Goal: Information Seeking & Learning: Learn about a topic

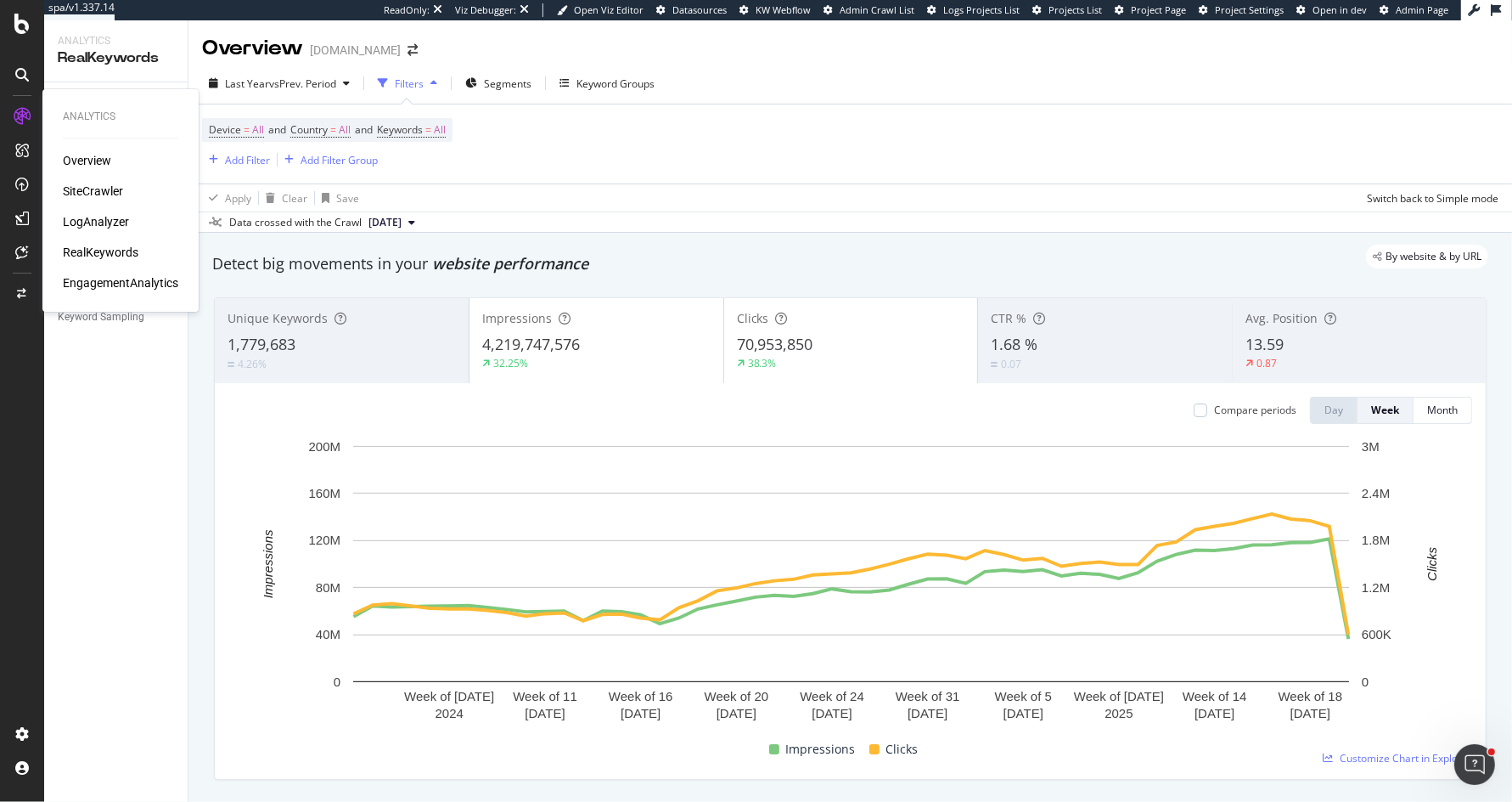
click at [74, 219] on div "LogAnalyzer" at bounding box center [96, 221] width 67 height 17
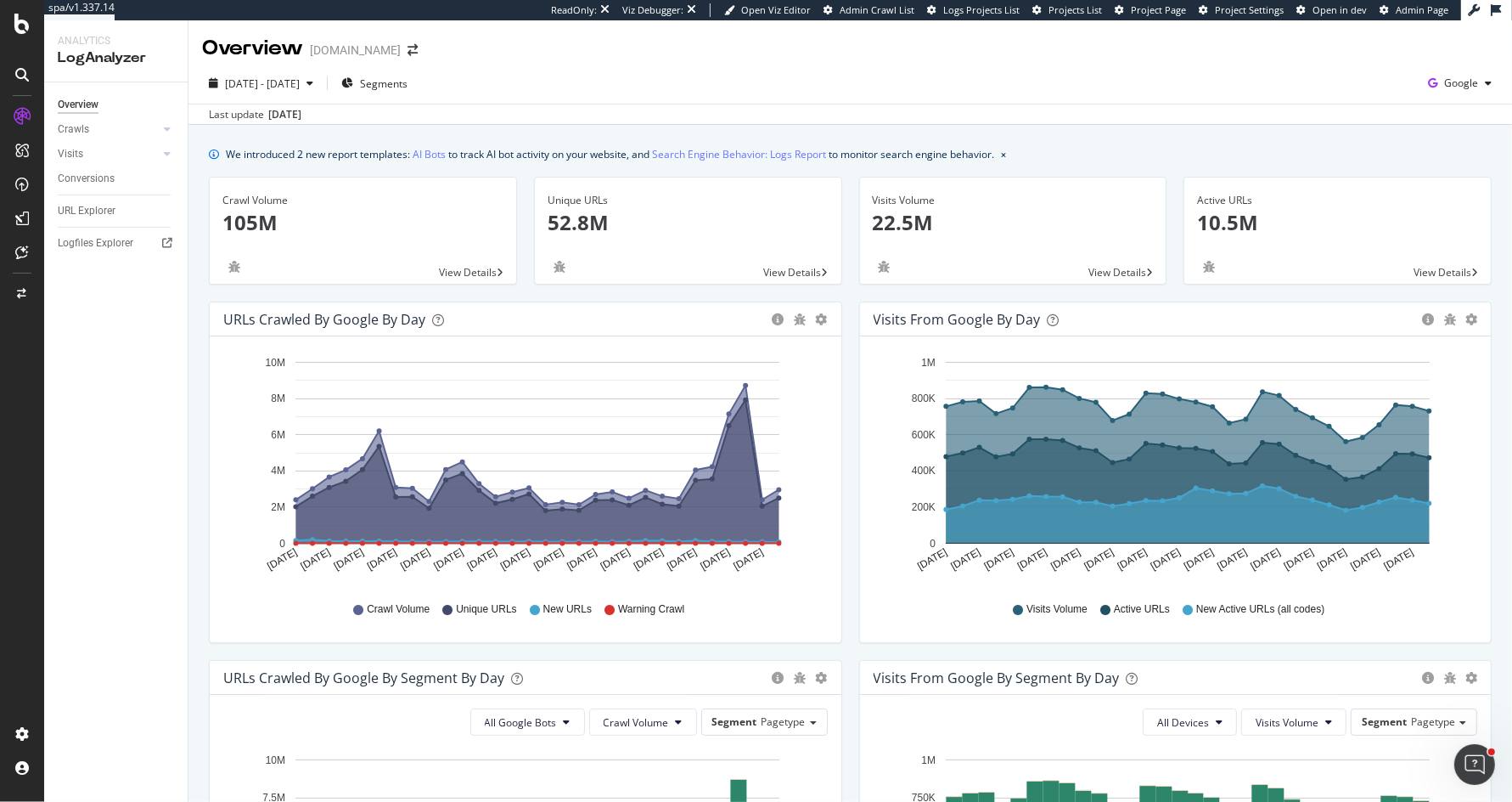
click at [643, 198] on div "Unique URLs" at bounding box center [688, 200] width 281 height 15
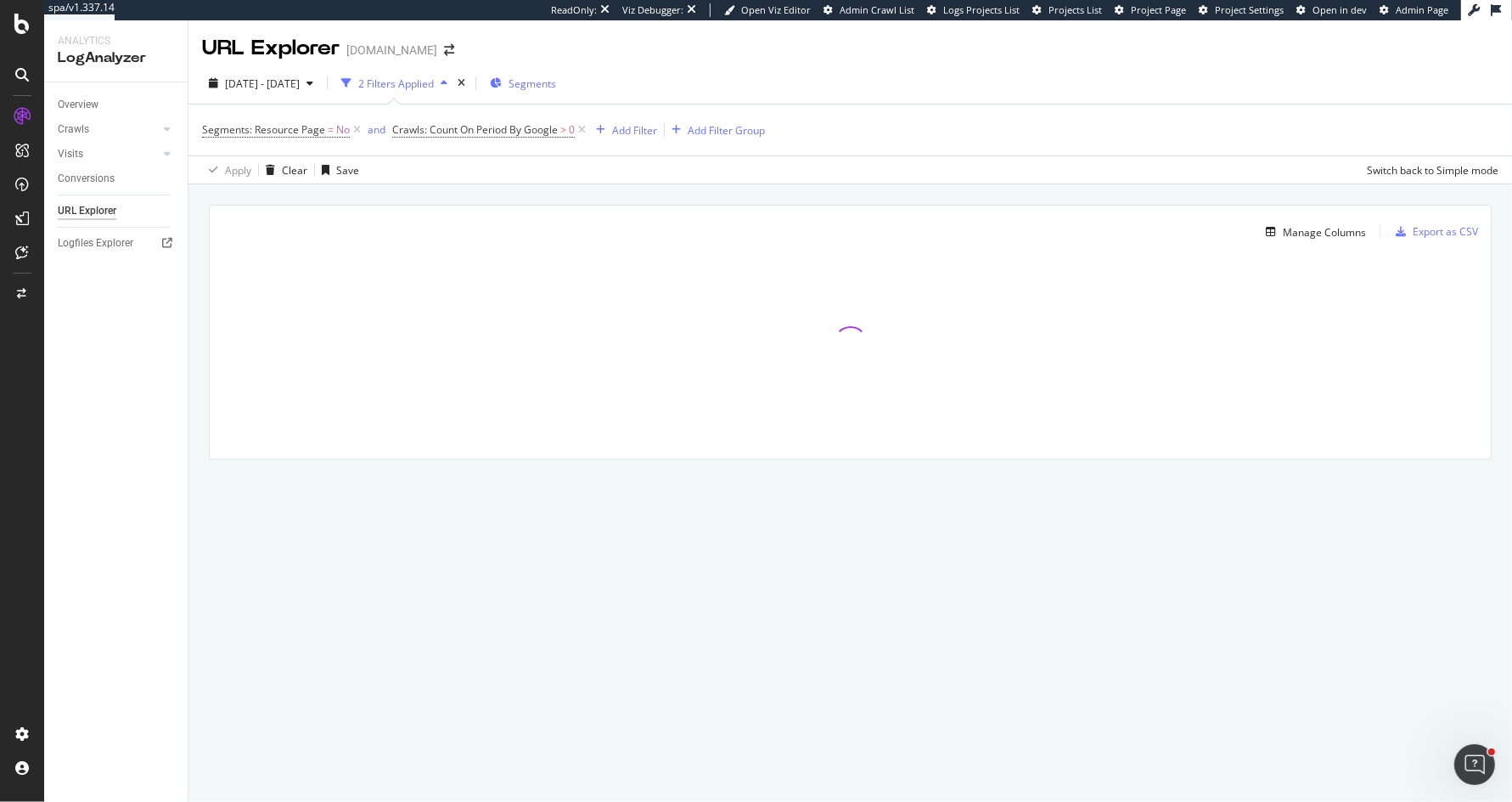
click at [556, 82] on span "Segments" at bounding box center [533, 83] width 47 height 14
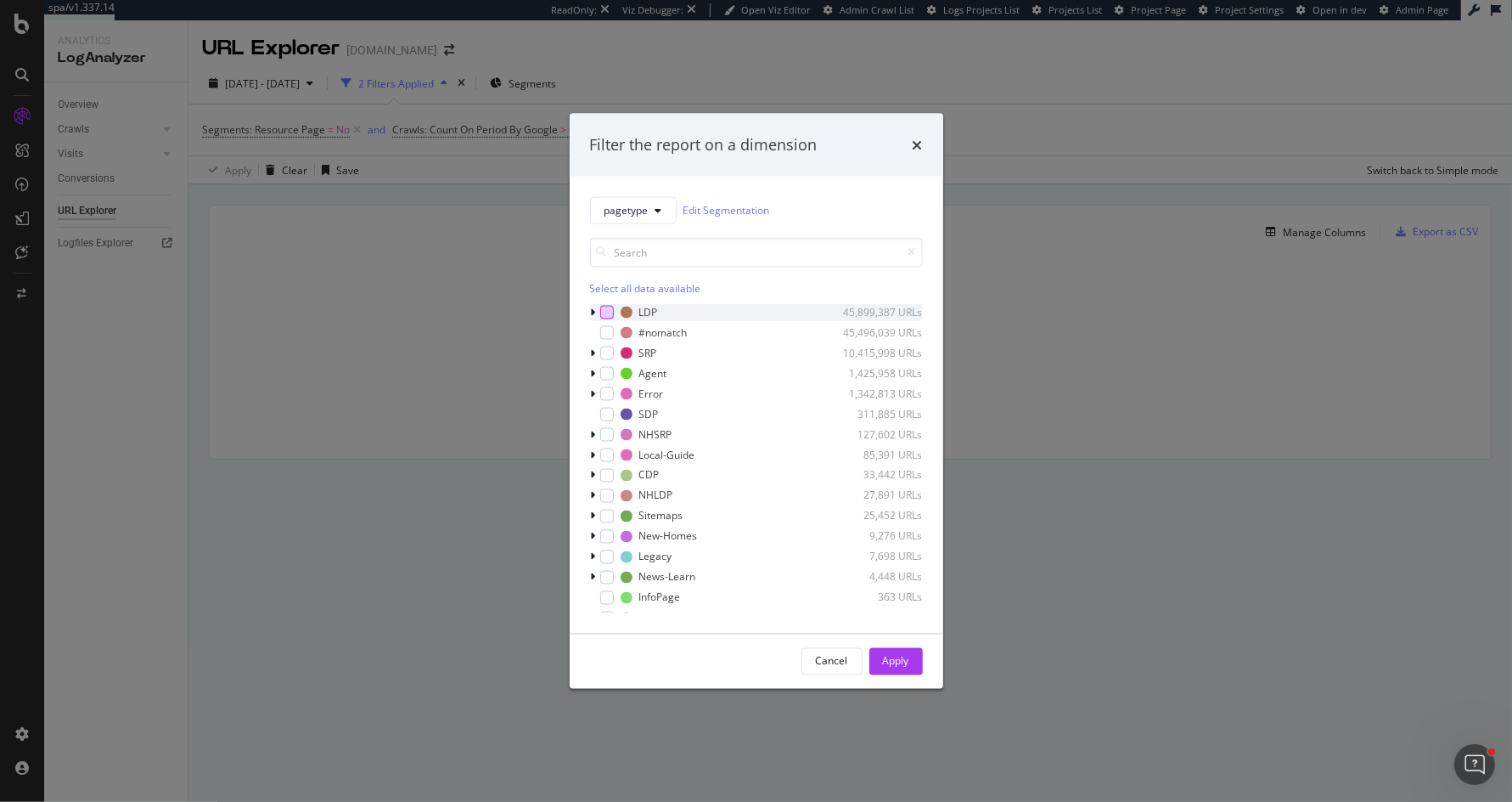
click at [605, 317] on div "modal" at bounding box center [607, 312] width 14 height 14
click at [895, 649] on div "Apply" at bounding box center [896, 661] width 26 height 25
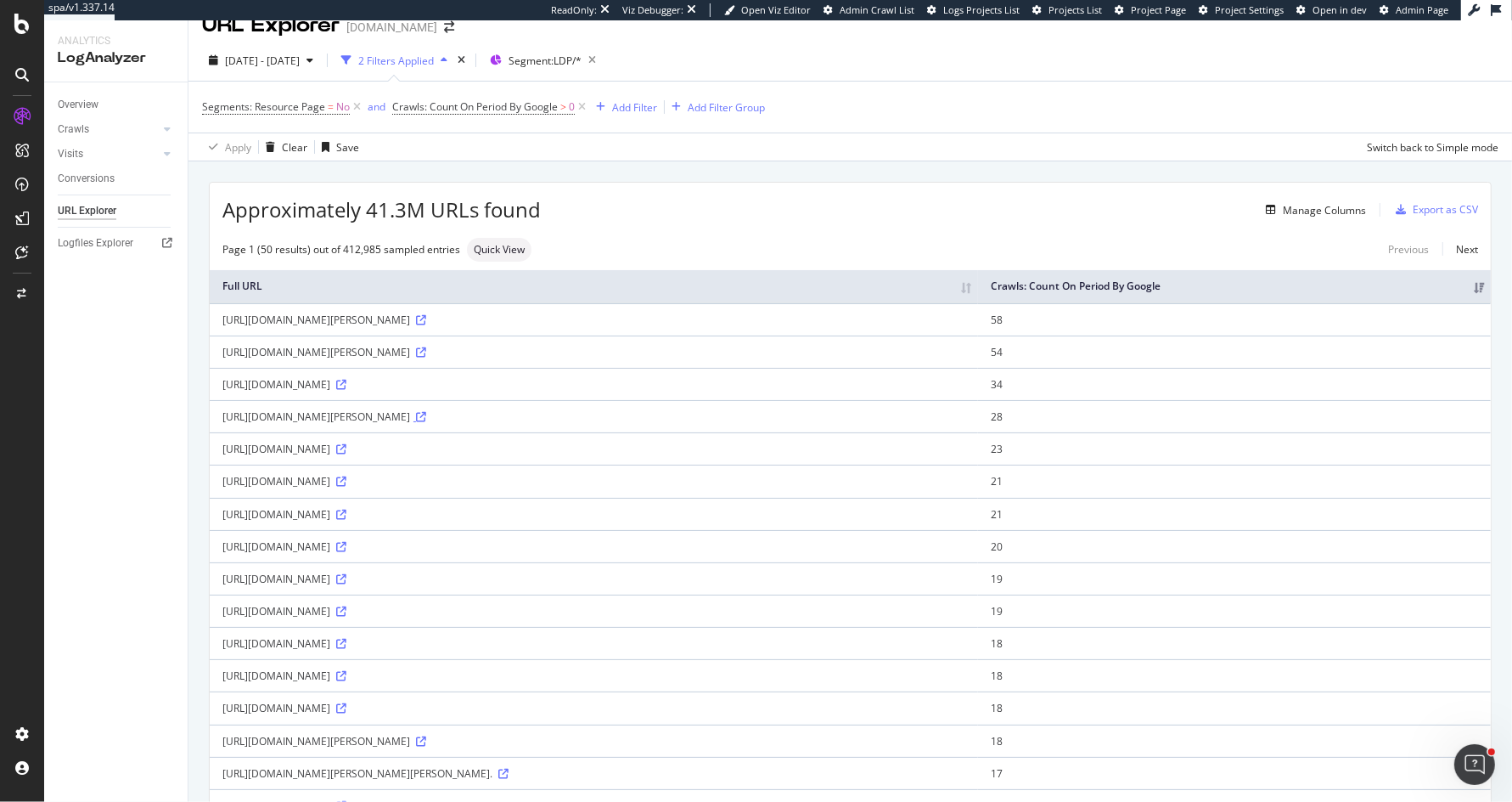
scroll to position [26, 0]
click at [347, 516] on icon at bounding box center [342, 512] width 11 height 11
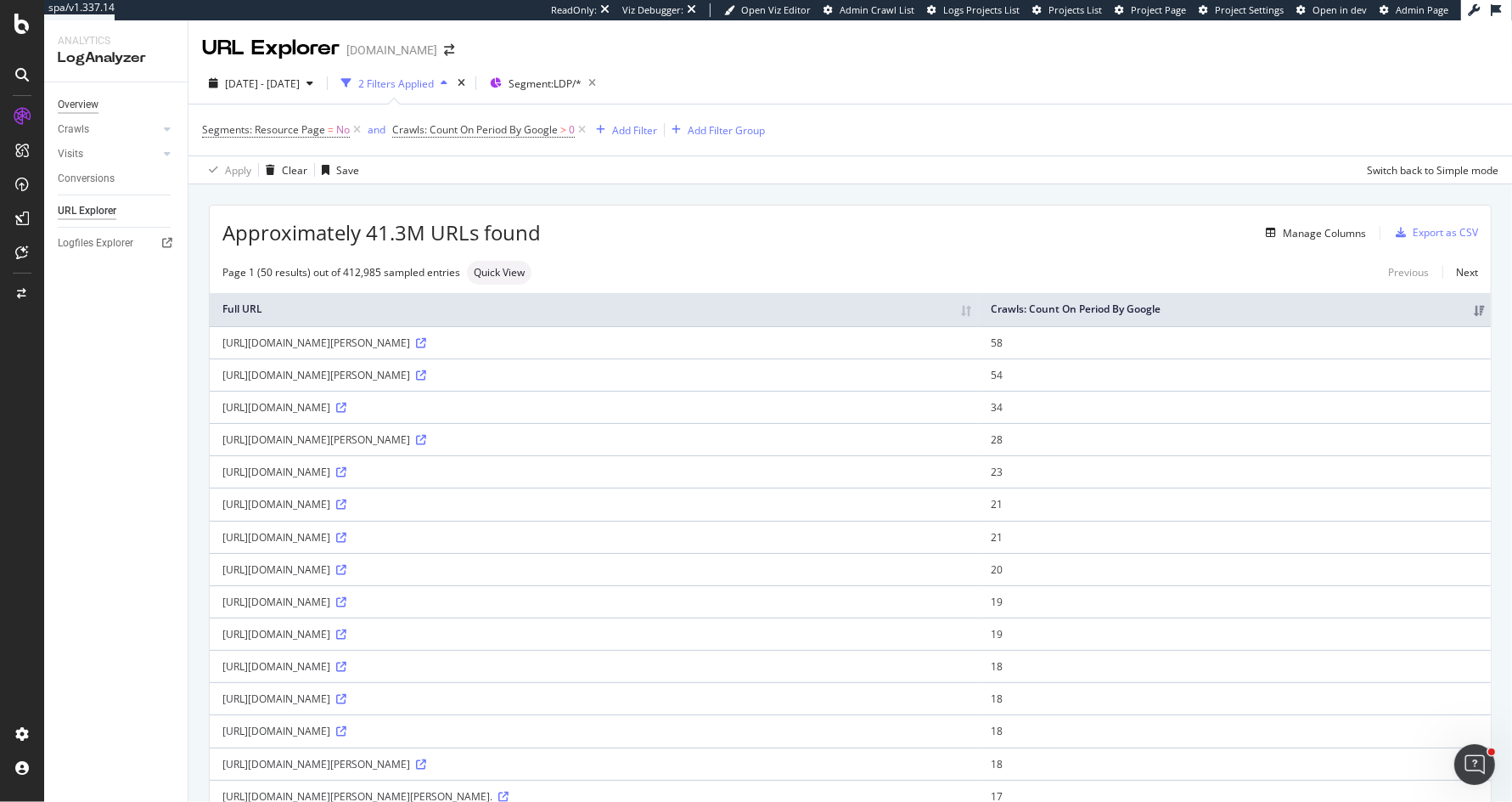
click at [89, 97] on div "Overview" at bounding box center [78, 105] width 41 height 18
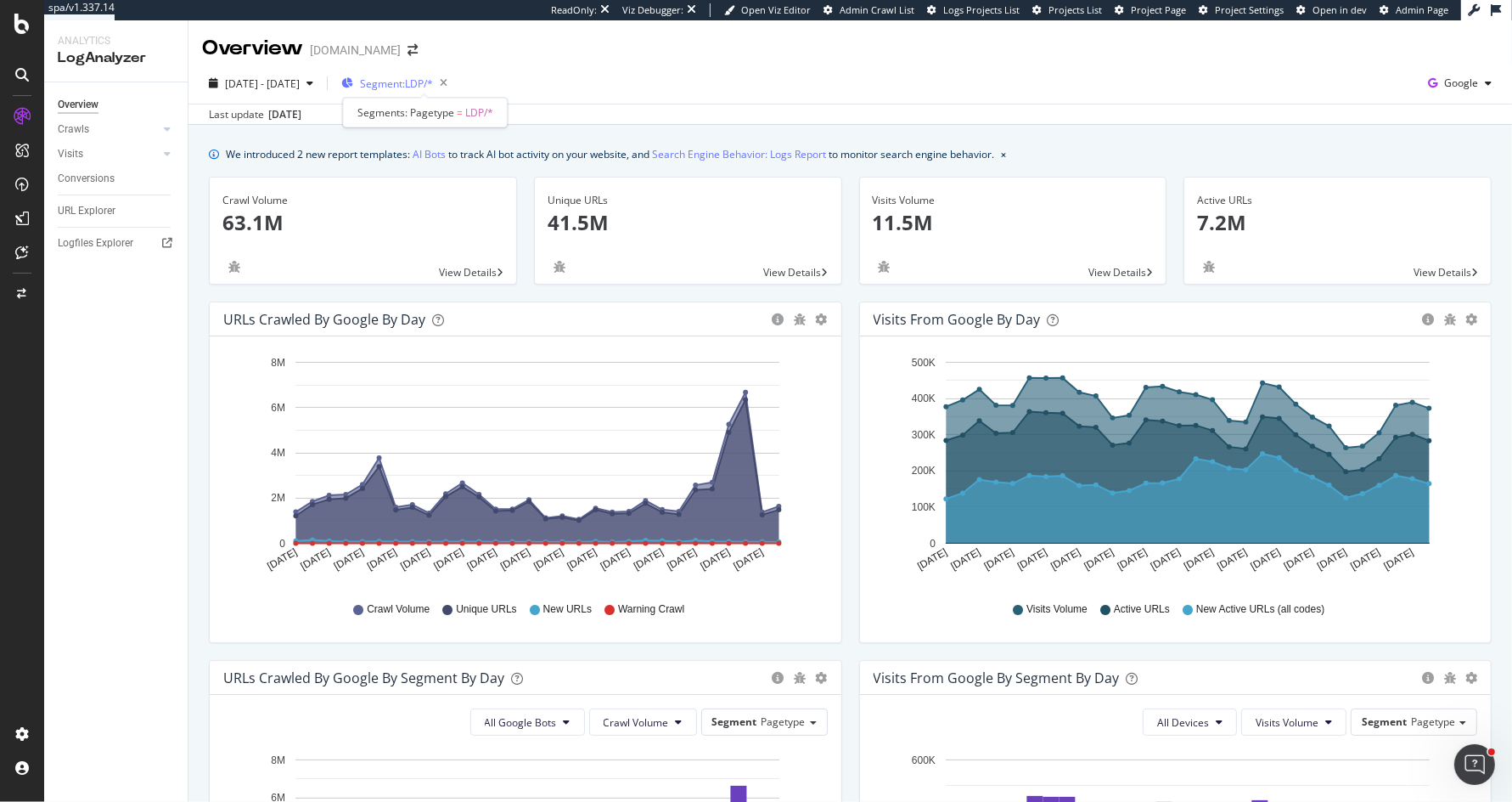
click at [415, 89] on span "Segment: LDP/*" at bounding box center [396, 83] width 73 height 14
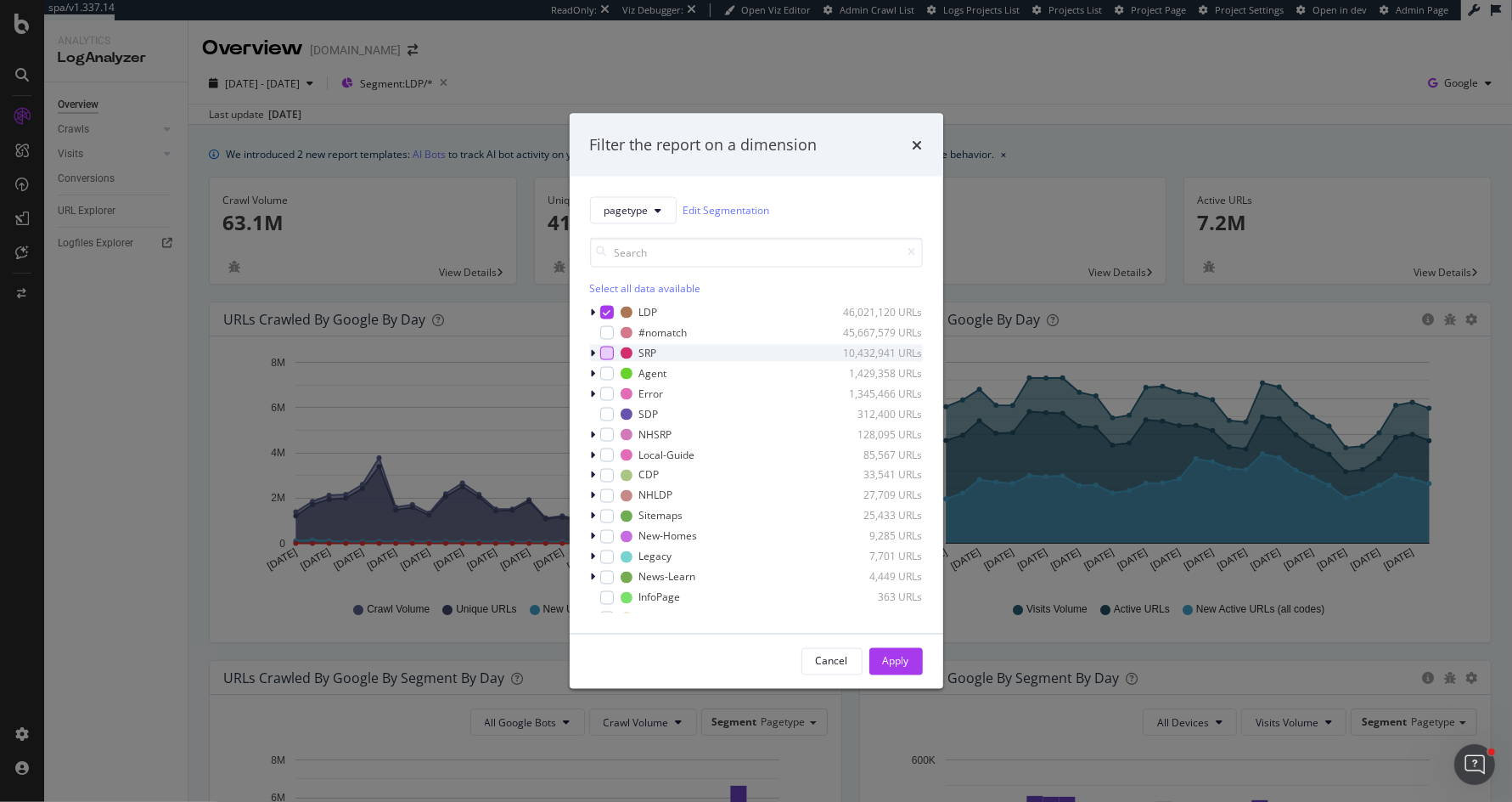
click at [606, 349] on div "modal" at bounding box center [607, 353] width 14 height 14
click at [606, 308] on icon "modal" at bounding box center [606, 312] width 8 height 9
click at [884, 654] on div "Apply" at bounding box center [896, 661] width 26 height 14
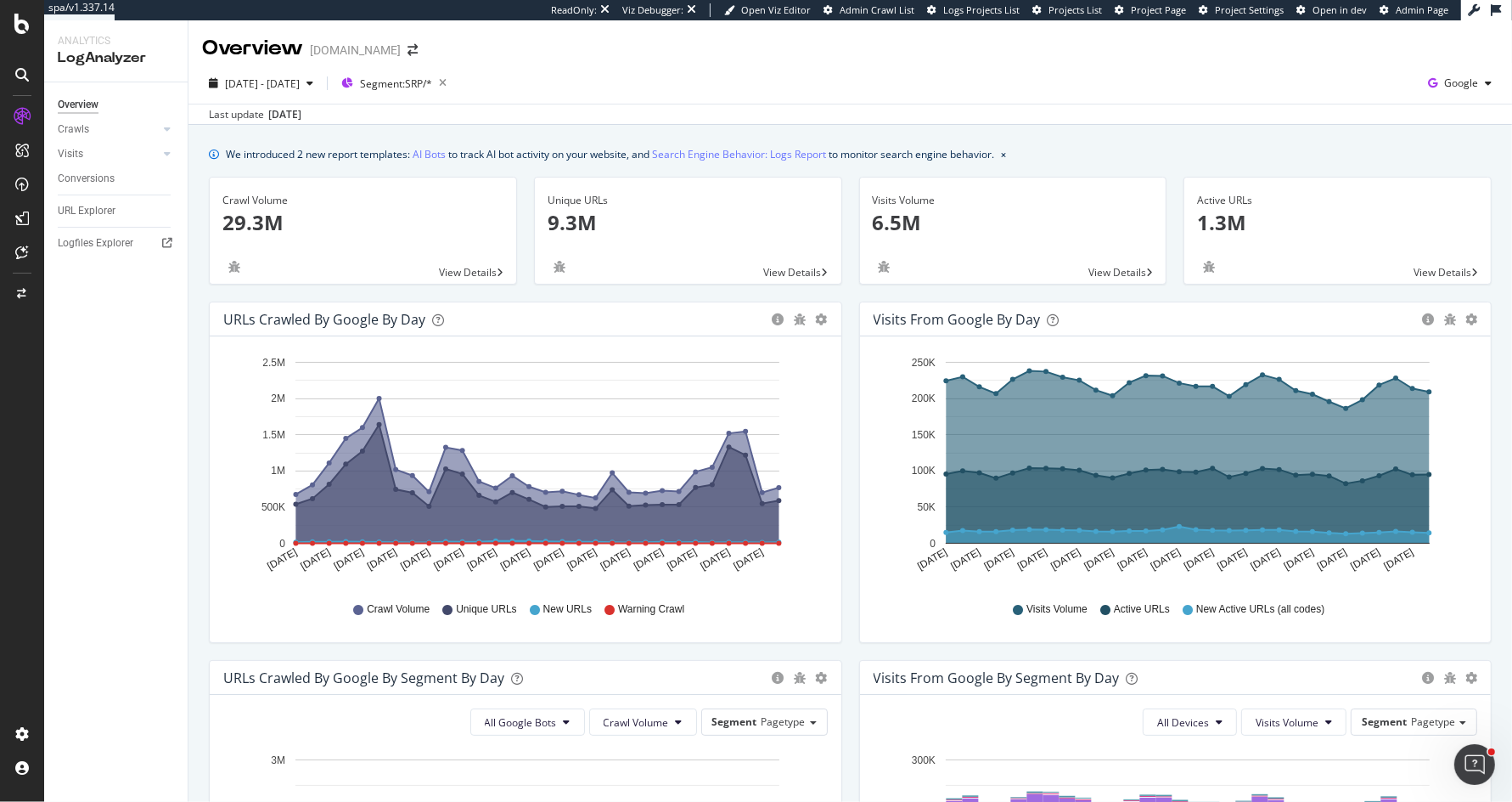
click at [847, 180] on div "Unique URLs 9.3M View Details" at bounding box center [688, 239] width 325 height 124
click at [598, 156] on div "We introduced 2 new report templates: AI Bots to track AI bot activity on your …" at bounding box center [610, 154] width 768 height 18
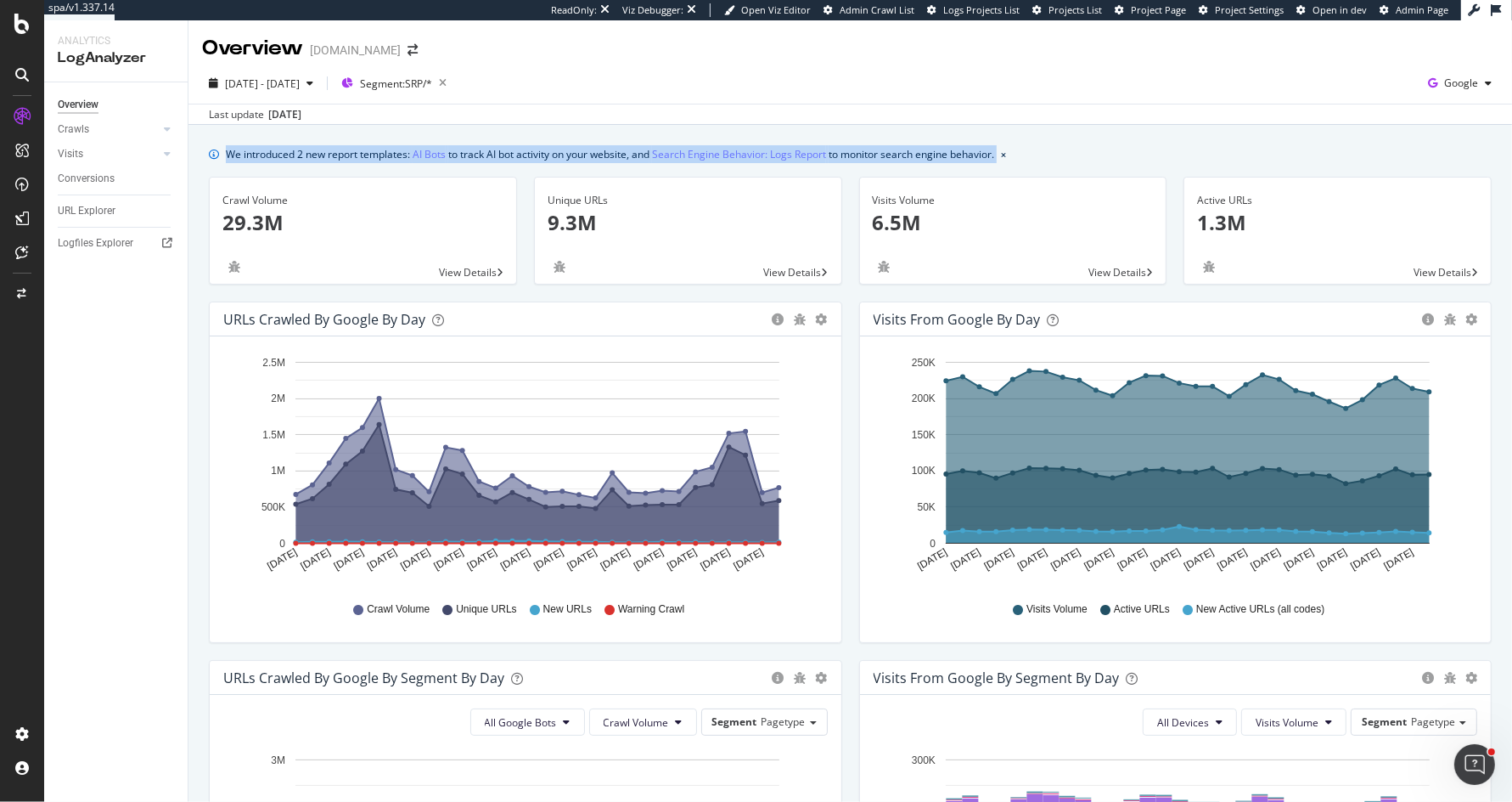
click at [598, 156] on div "We introduced 2 new report templates: AI Bots to track AI bot activity on your …" at bounding box center [610, 154] width 768 height 18
click at [575, 147] on div "We introduced 2 new report templates: AI Bots to track AI bot activity on your …" at bounding box center [610, 154] width 768 height 18
drag, startPoint x: 449, startPoint y: 153, endPoint x: 1035, endPoint y: 153, distance: 586.0
click at [1035, 153] on div "We introduced 2 new report templates: AI Bots to track AI bot activity on your …" at bounding box center [850, 154] width 1283 height 18
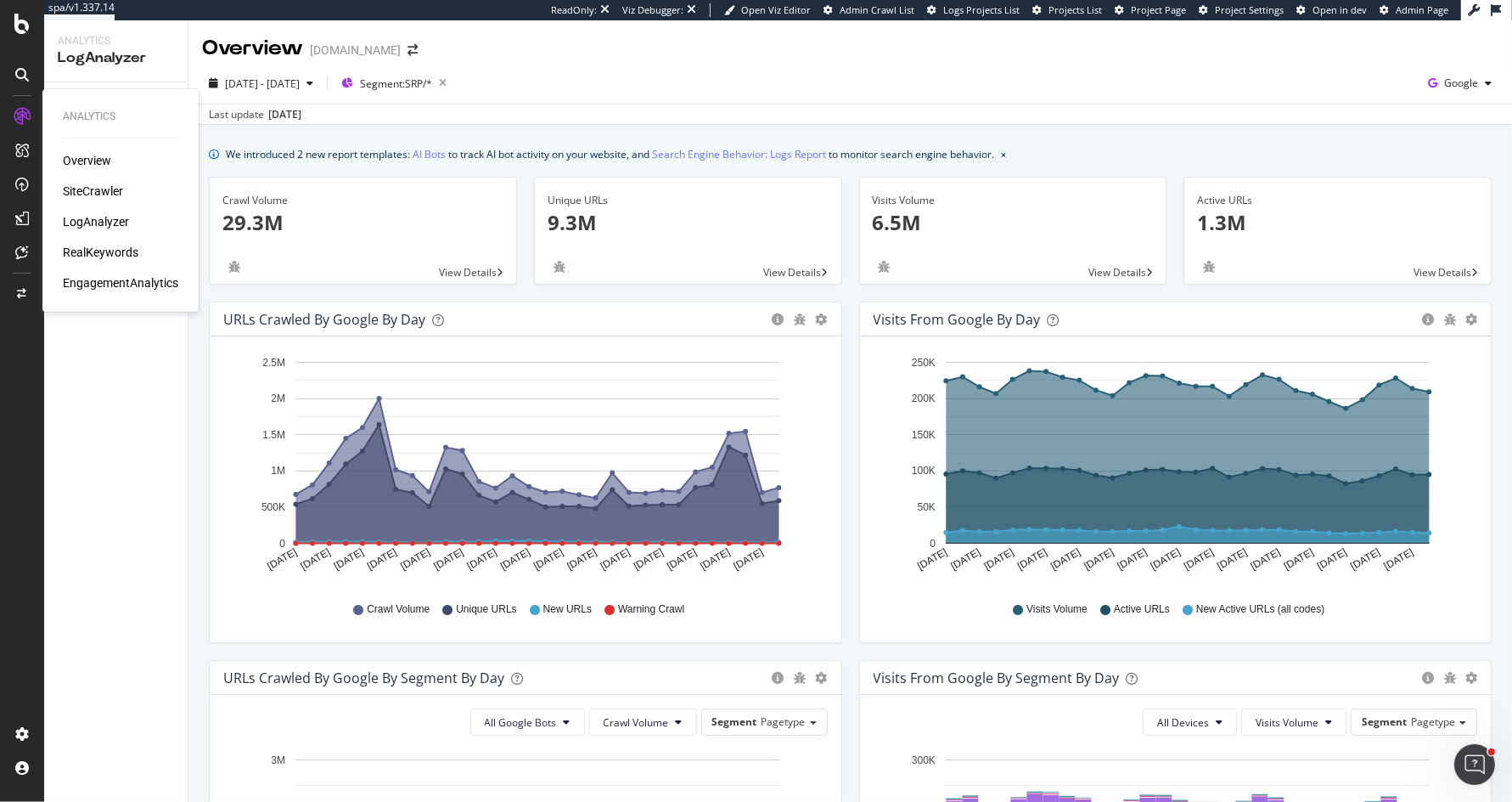
click at [75, 189] on div "SiteCrawler" at bounding box center [93, 190] width 60 height 17
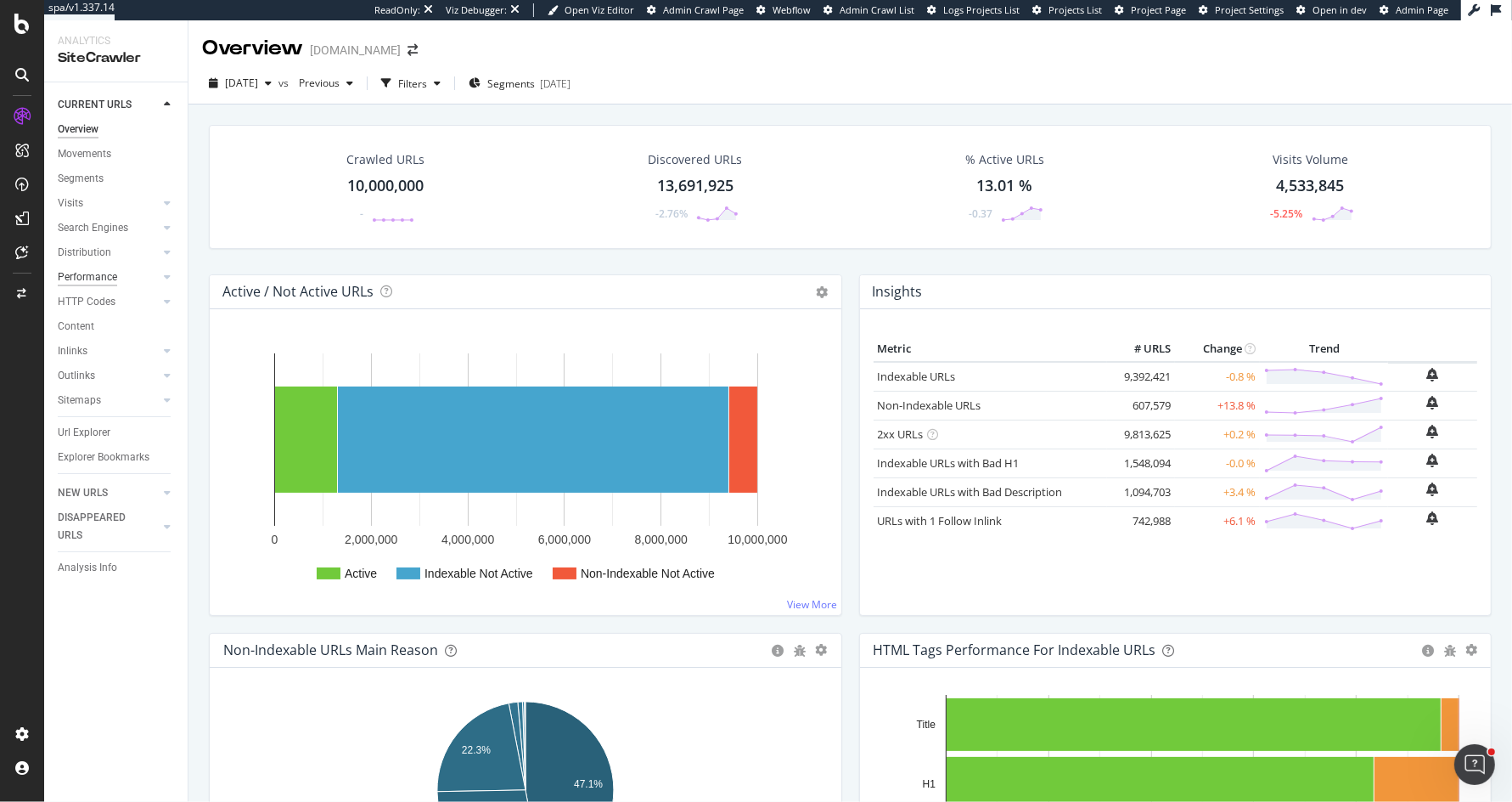
click at [100, 275] on div "Performance" at bounding box center [88, 277] width 60 height 18
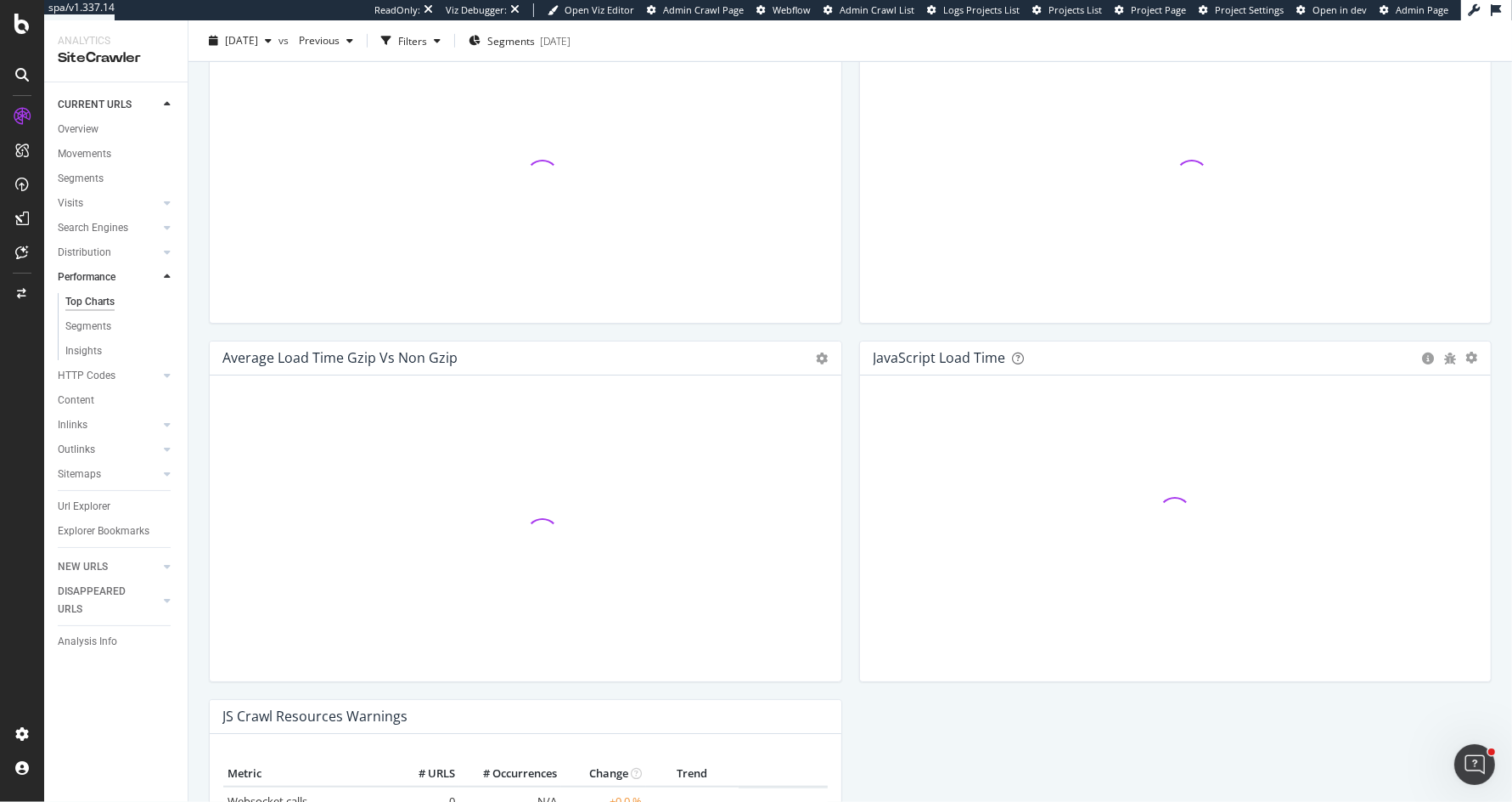
scroll to position [1035, 0]
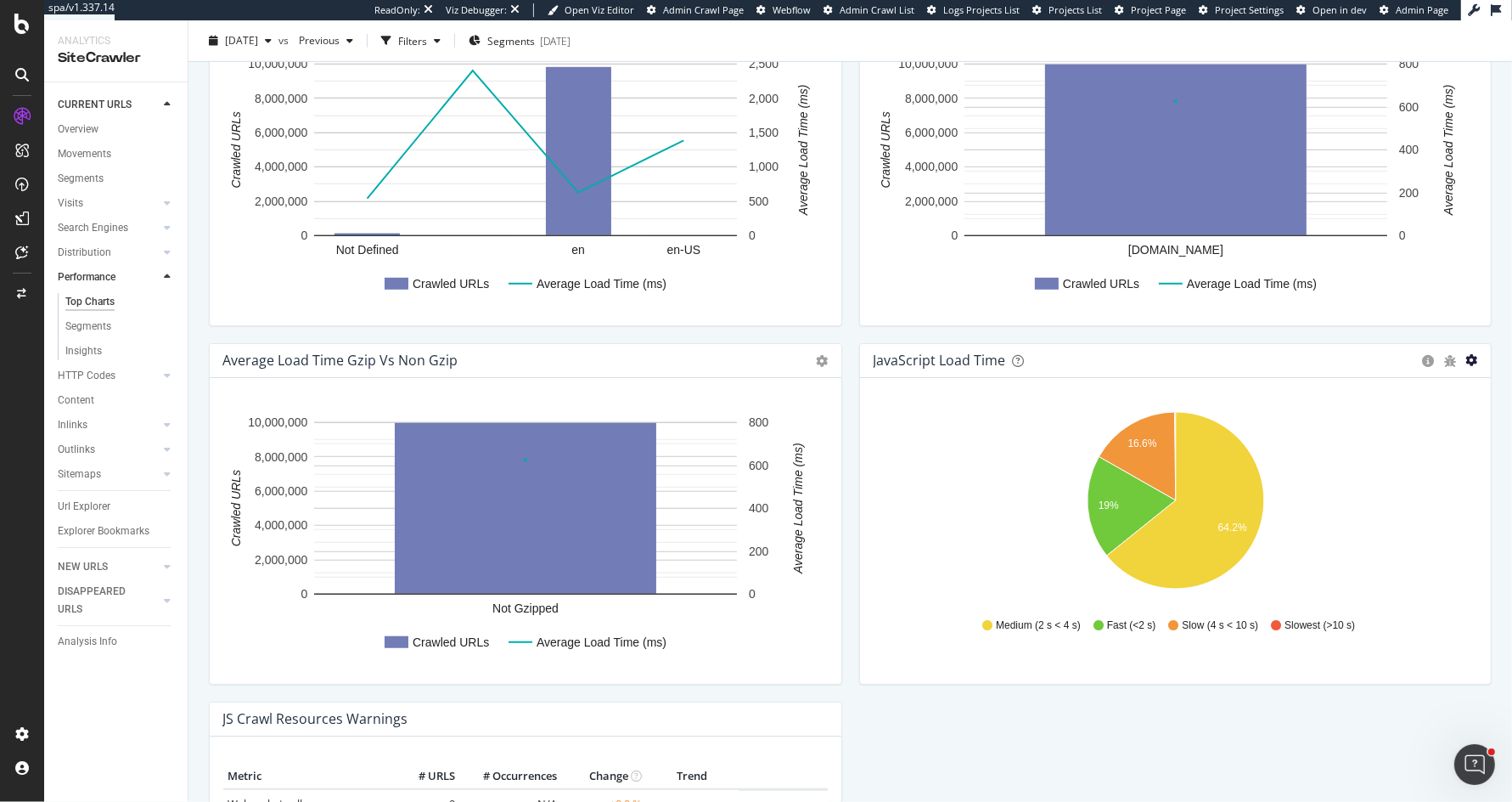
click at [1473, 355] on icon "gear" at bounding box center [1472, 360] width 12 height 12
click at [1431, 428] on span "Table" at bounding box center [1422, 425] width 136 height 23
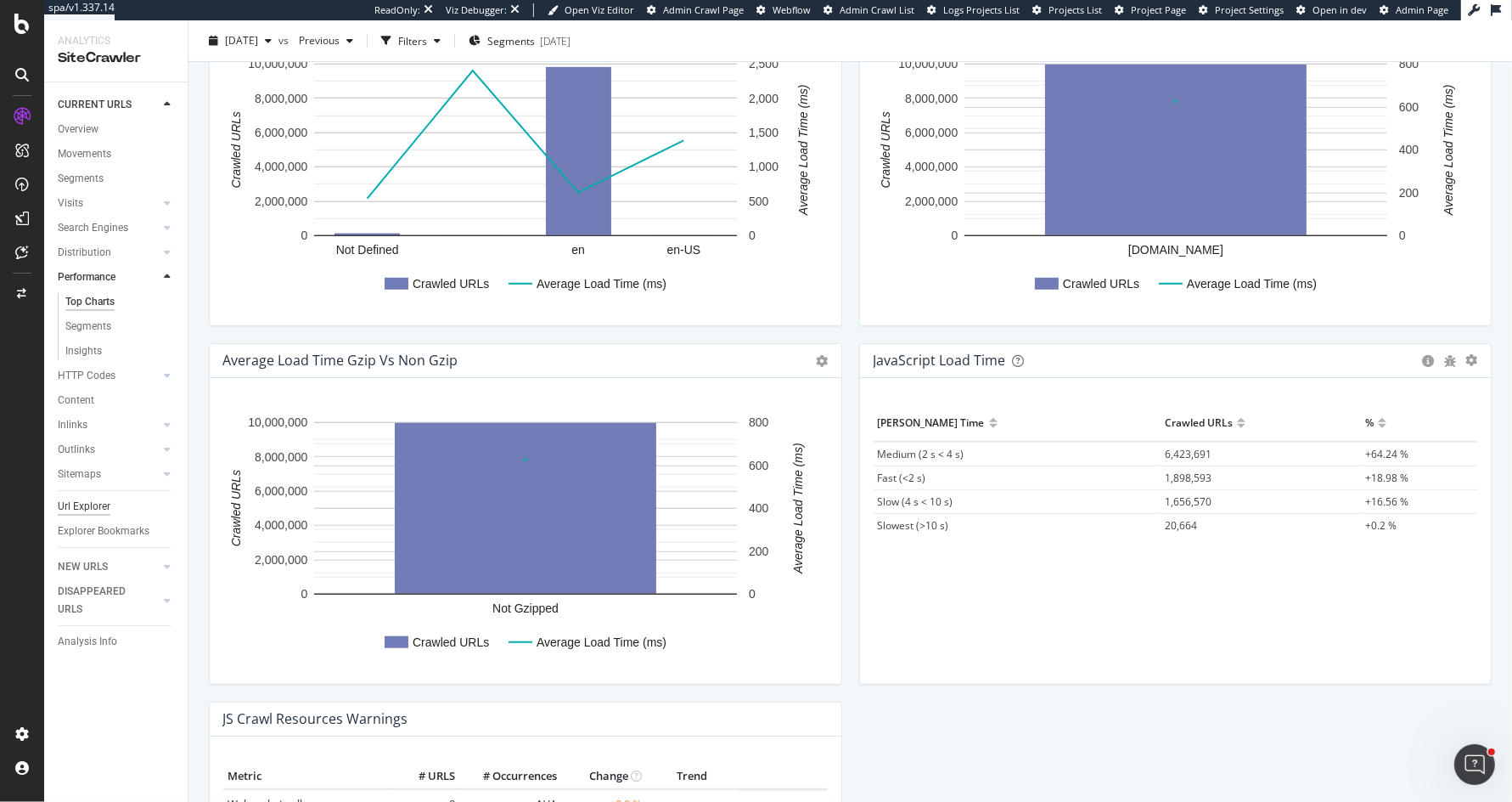
click at [81, 507] on div "Url Explorer" at bounding box center [84, 507] width 53 height 18
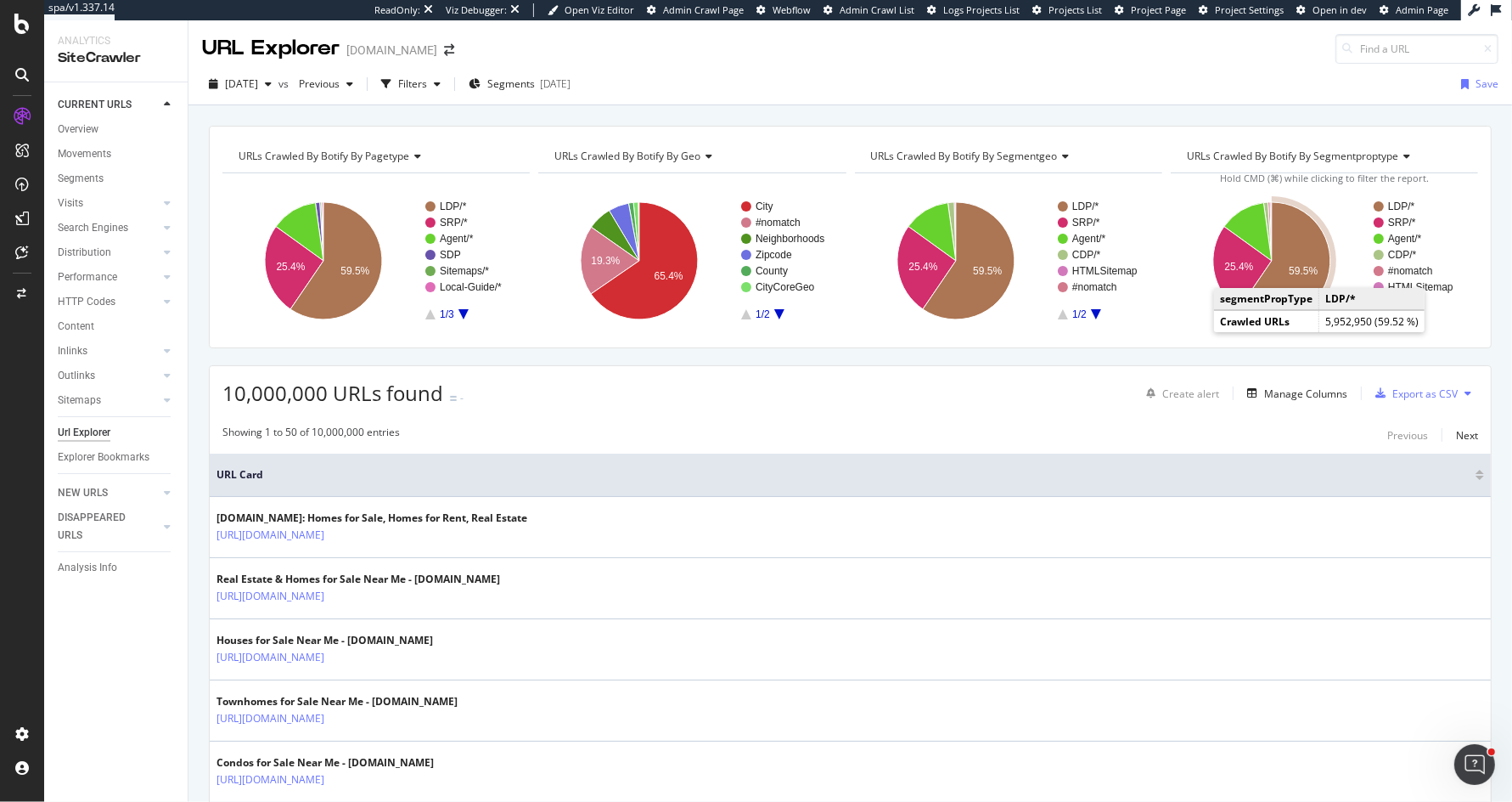
click at [1295, 269] on text "59.5%" at bounding box center [1304, 271] width 29 height 12
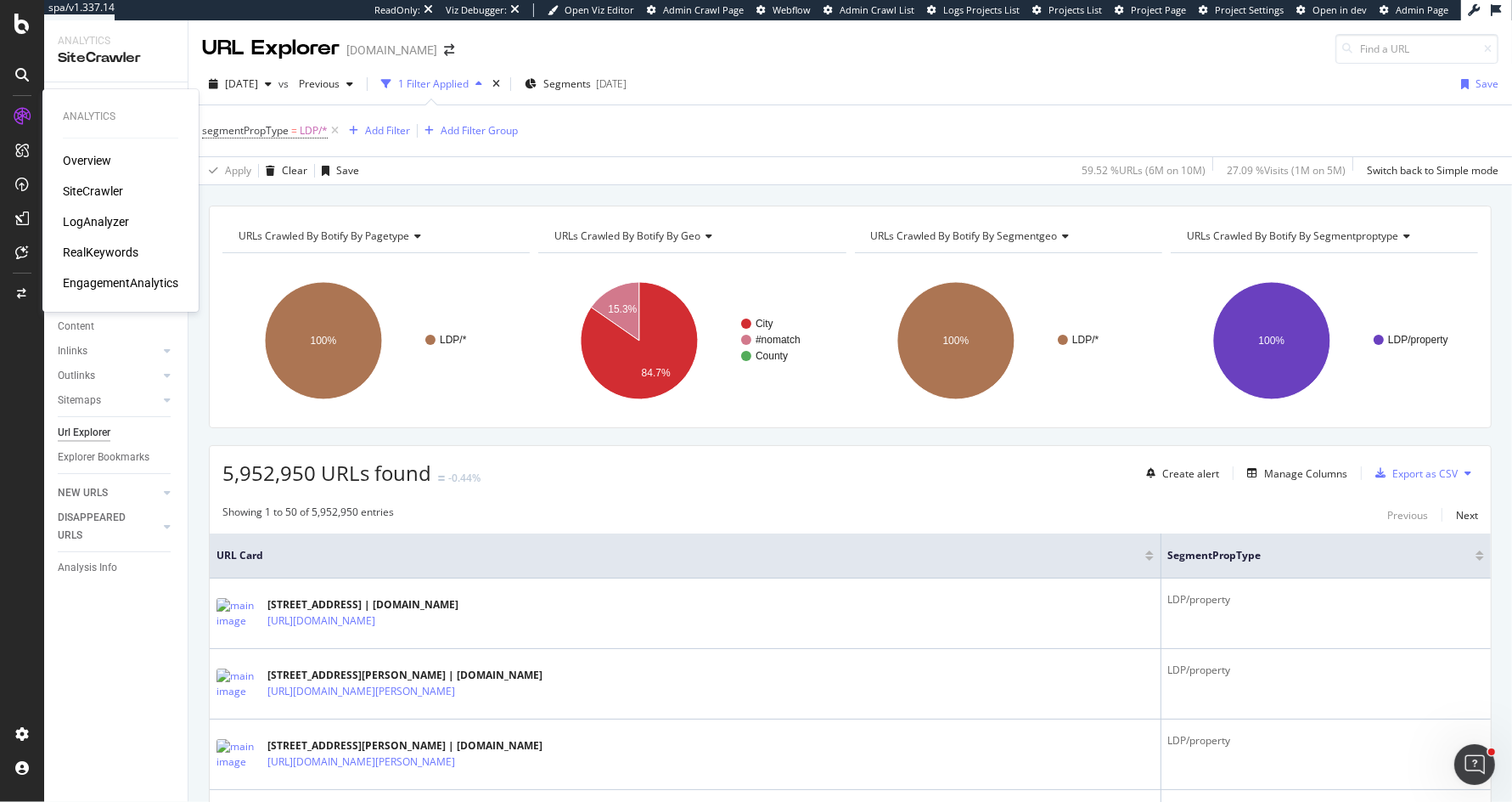
click at [100, 224] on div "LogAnalyzer" at bounding box center [96, 221] width 67 height 17
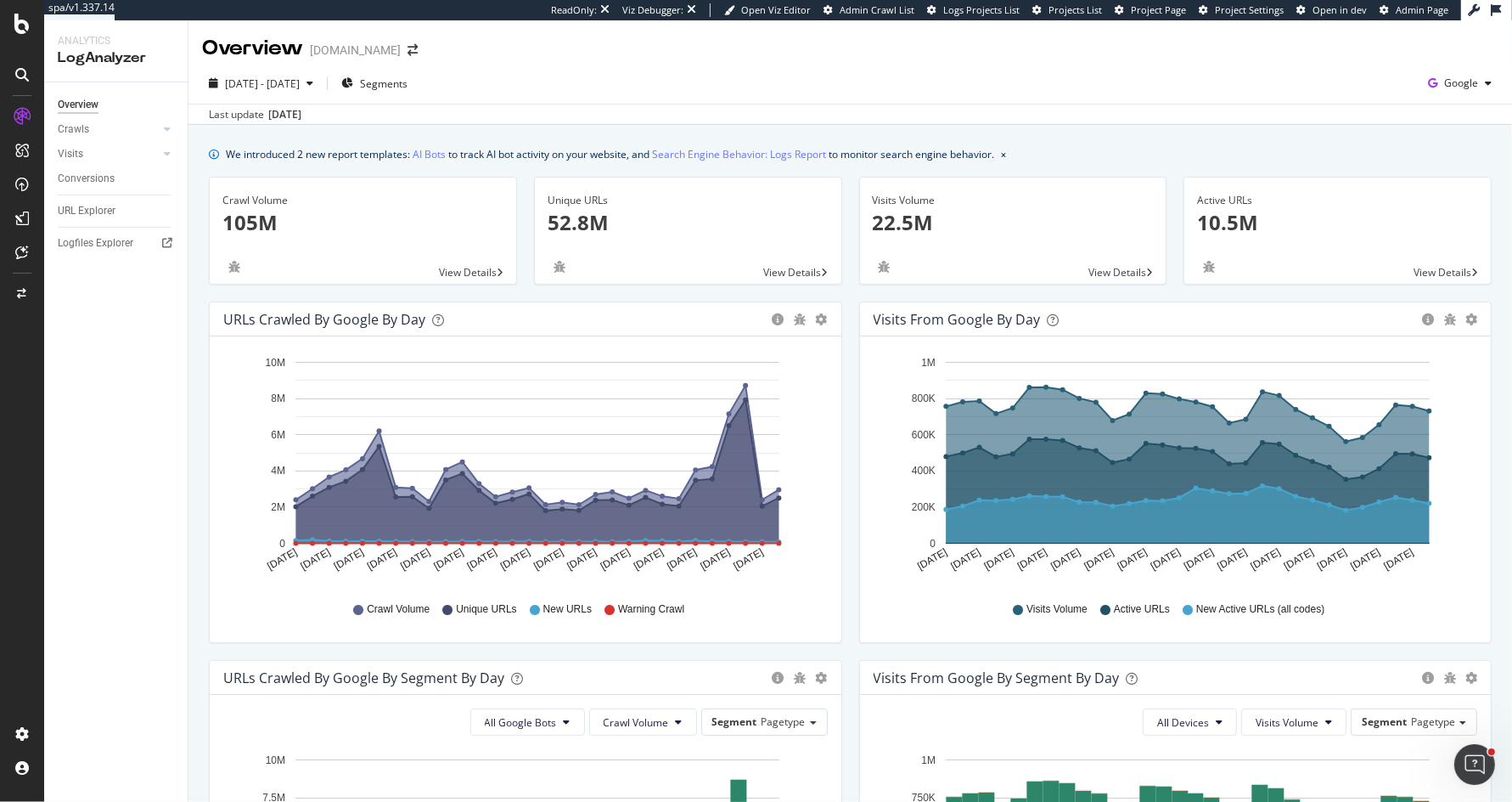
click at [847, 178] on div "Unique URLs 52.8M View Details" at bounding box center [688, 239] width 325 height 124
click at [81, 194] on div "SiteCrawler" at bounding box center [93, 190] width 60 height 17
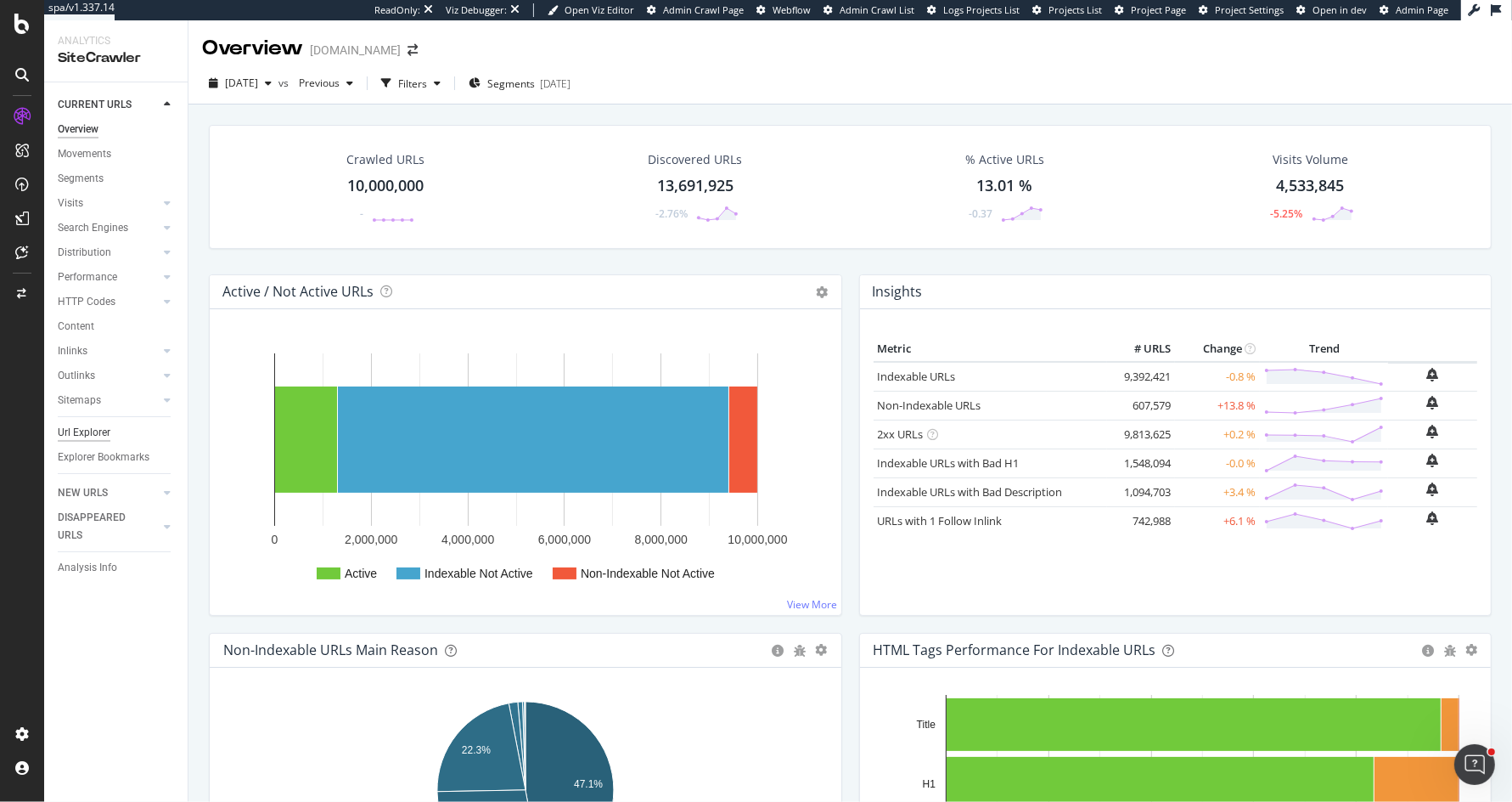
click at [87, 429] on div "Url Explorer" at bounding box center [84, 433] width 53 height 18
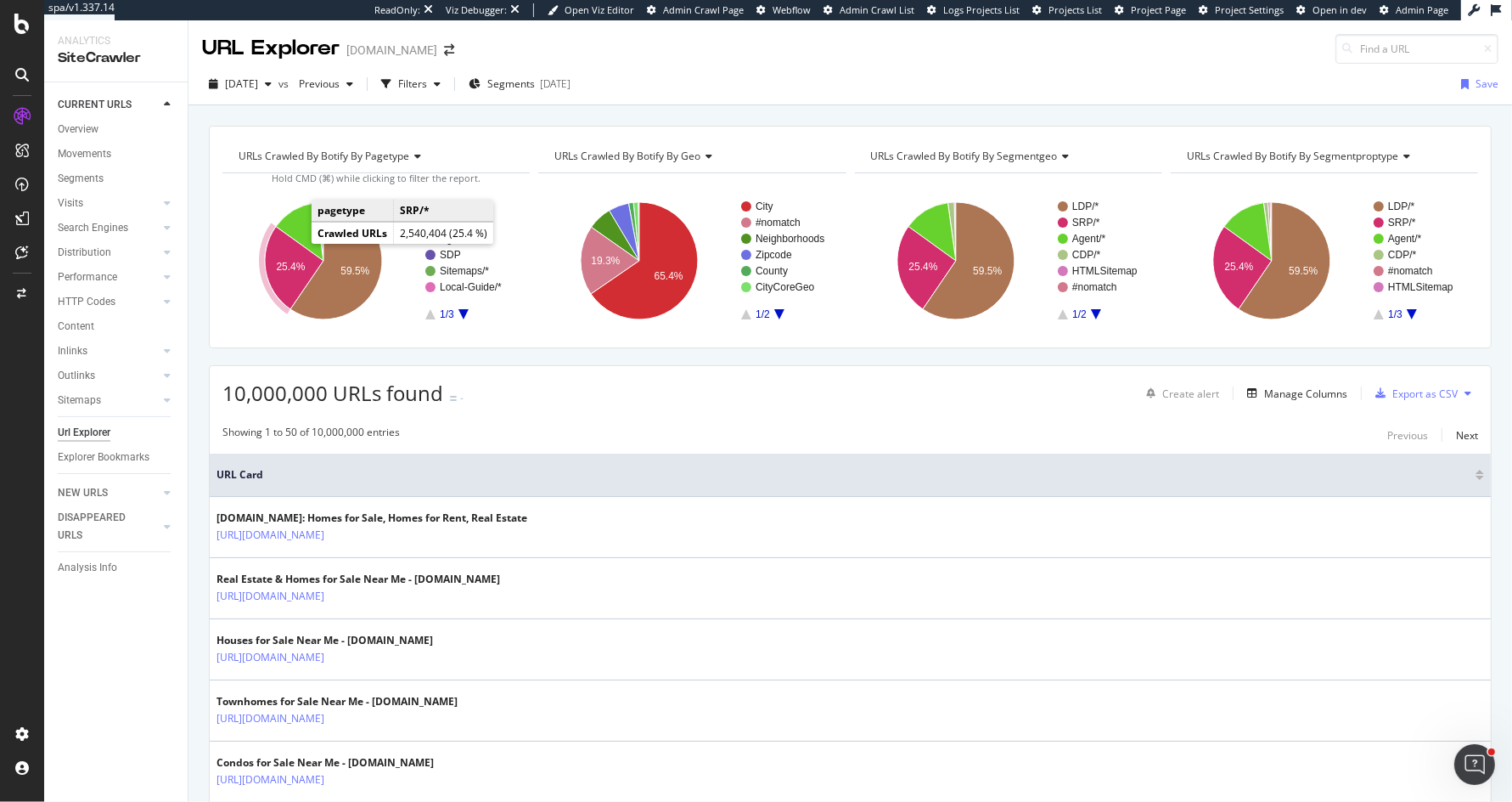
click at [290, 253] on icon "A chart." at bounding box center [293, 268] width 59 height 82
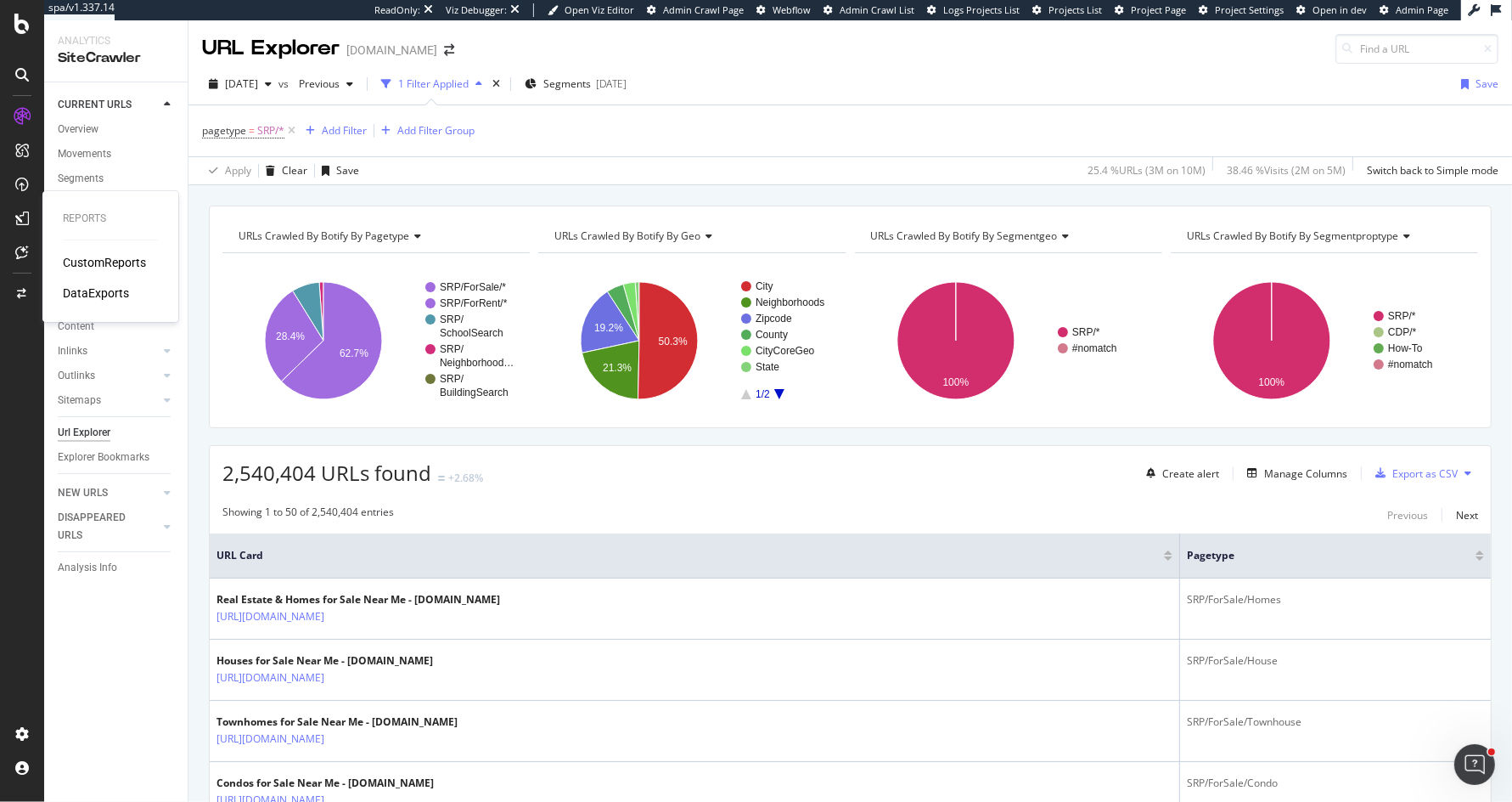
click at [67, 257] on div "CustomReports" at bounding box center [104, 262] width 83 height 17
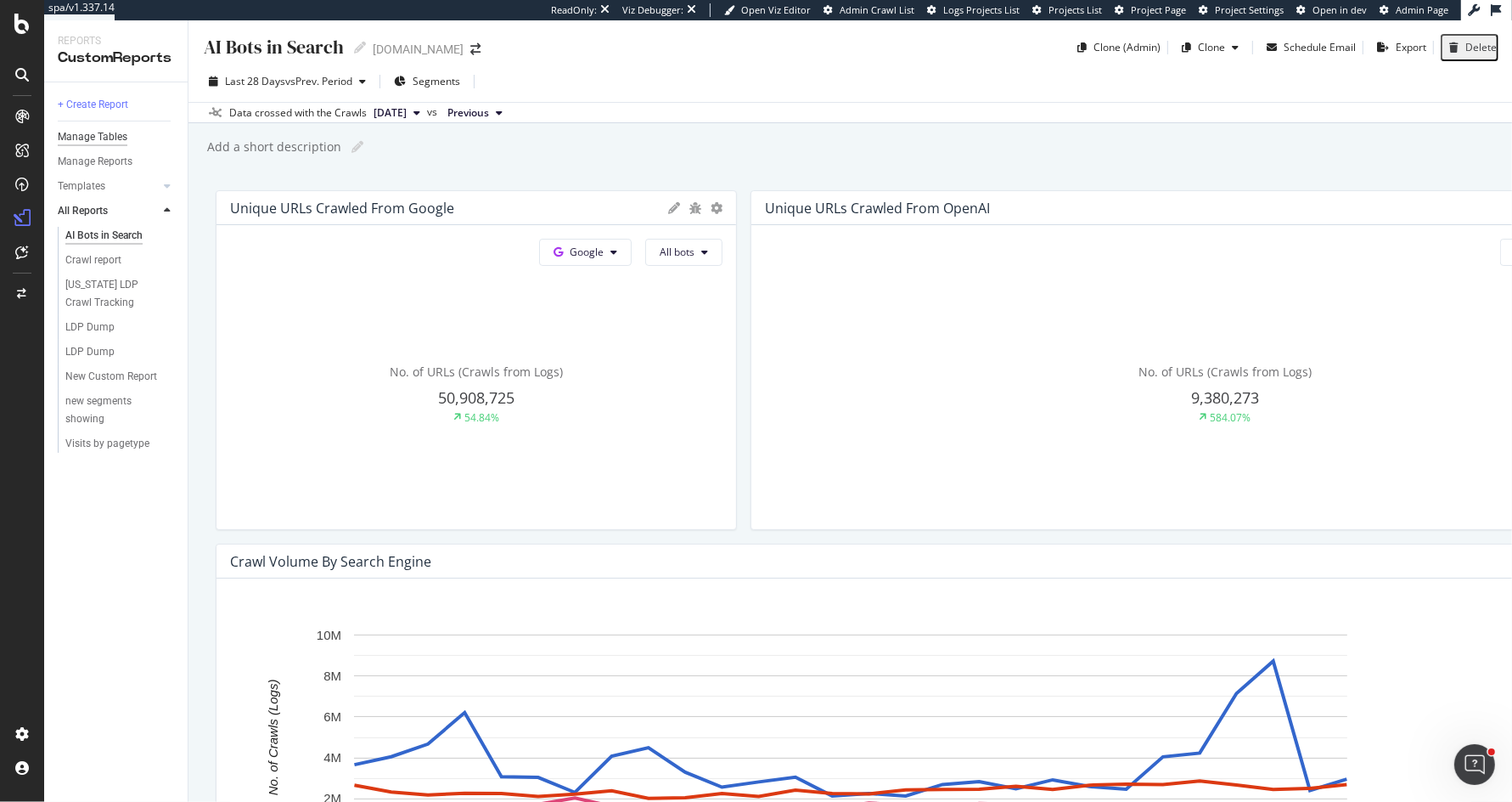
click at [117, 131] on div "Manage Tables" at bounding box center [92, 137] width 69 height 18
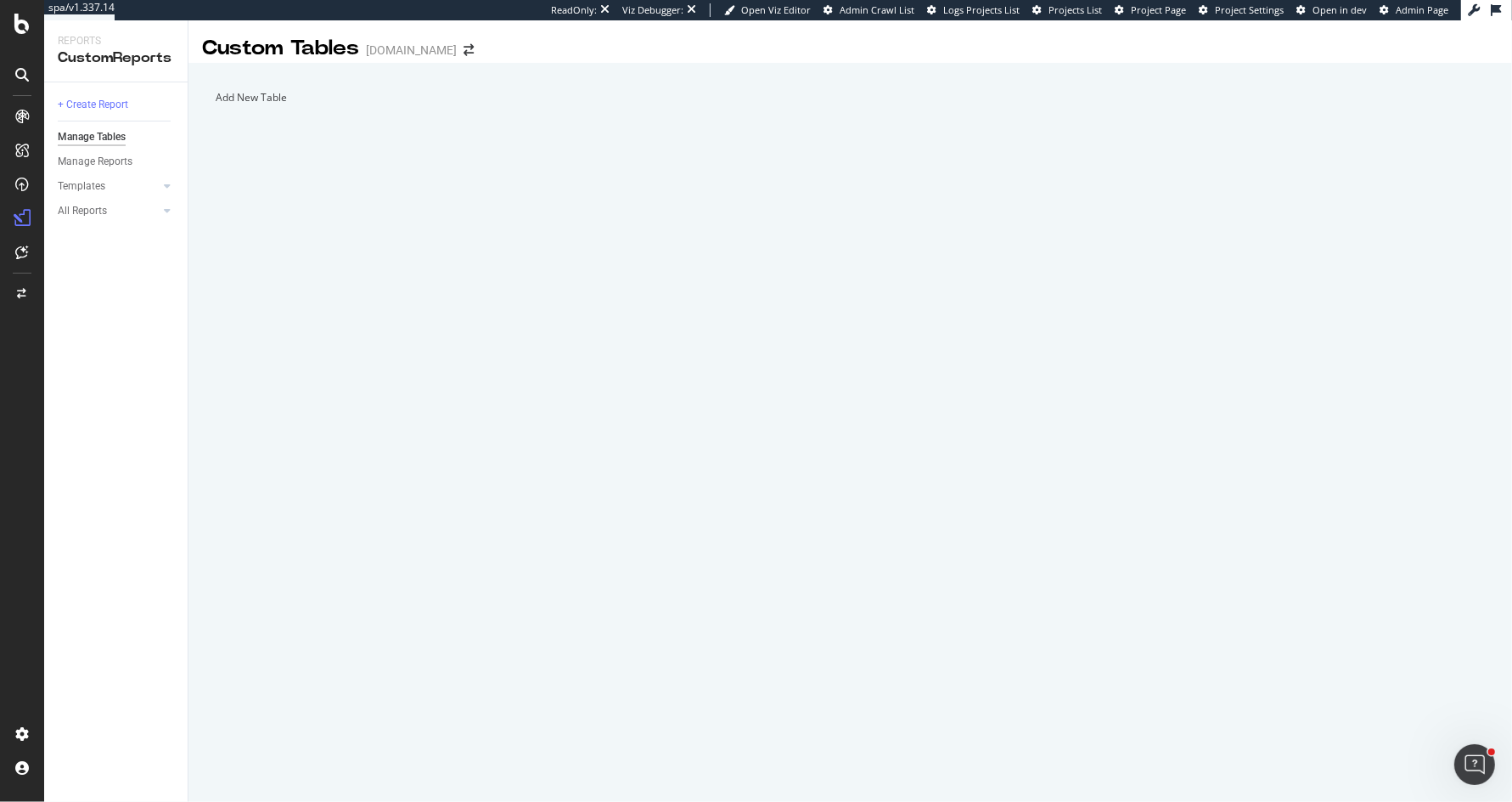
click at [215, 104] on div at bounding box center [215, 97] width 0 height 14
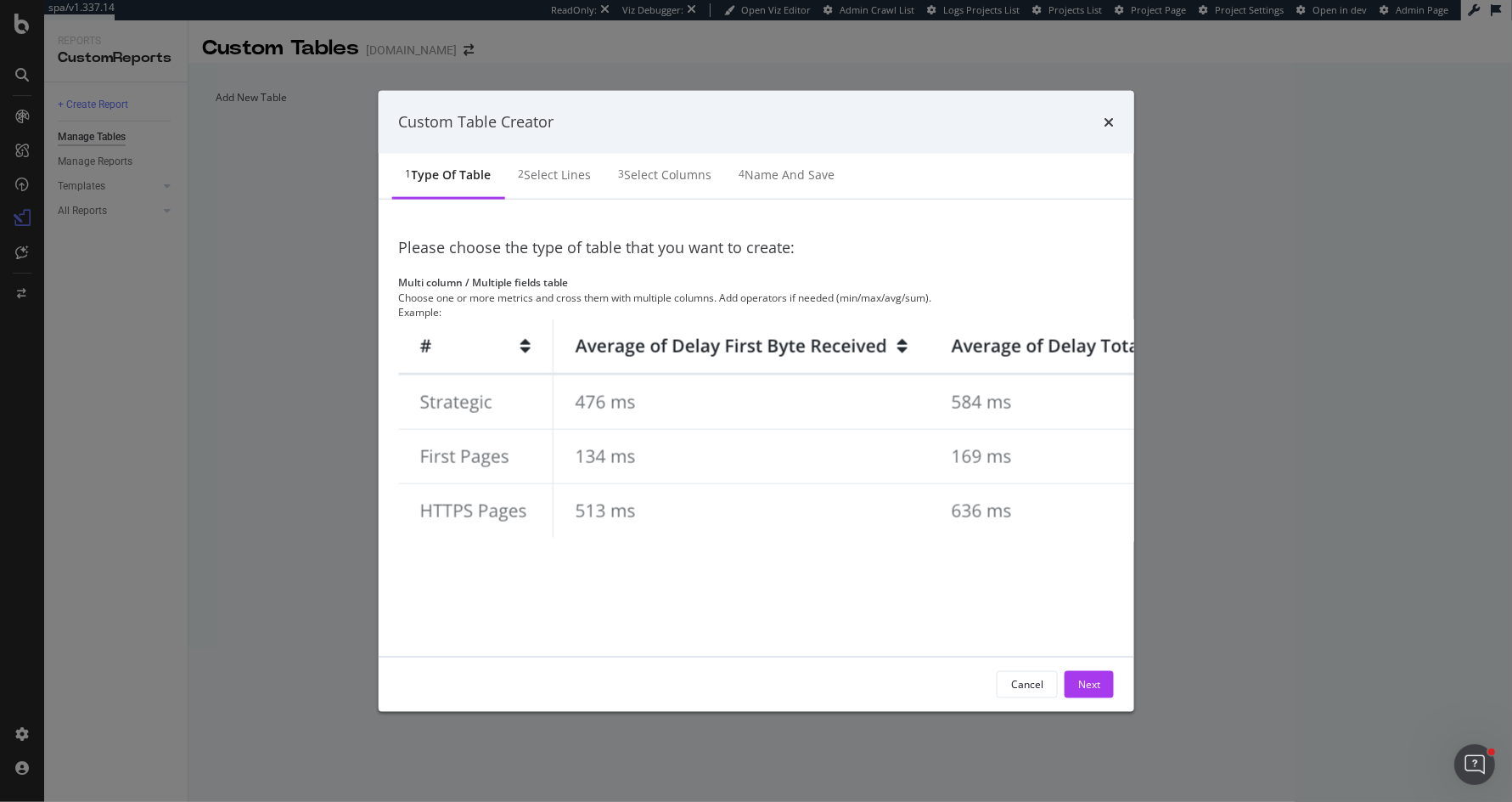
click at [495, 509] on div "Please choose the type of table that you want to create: Multi column / Multipl…" at bounding box center [756, 427] width 716 height 416
click at [524, 422] on img "modal" at bounding box center [791, 430] width 785 height 223
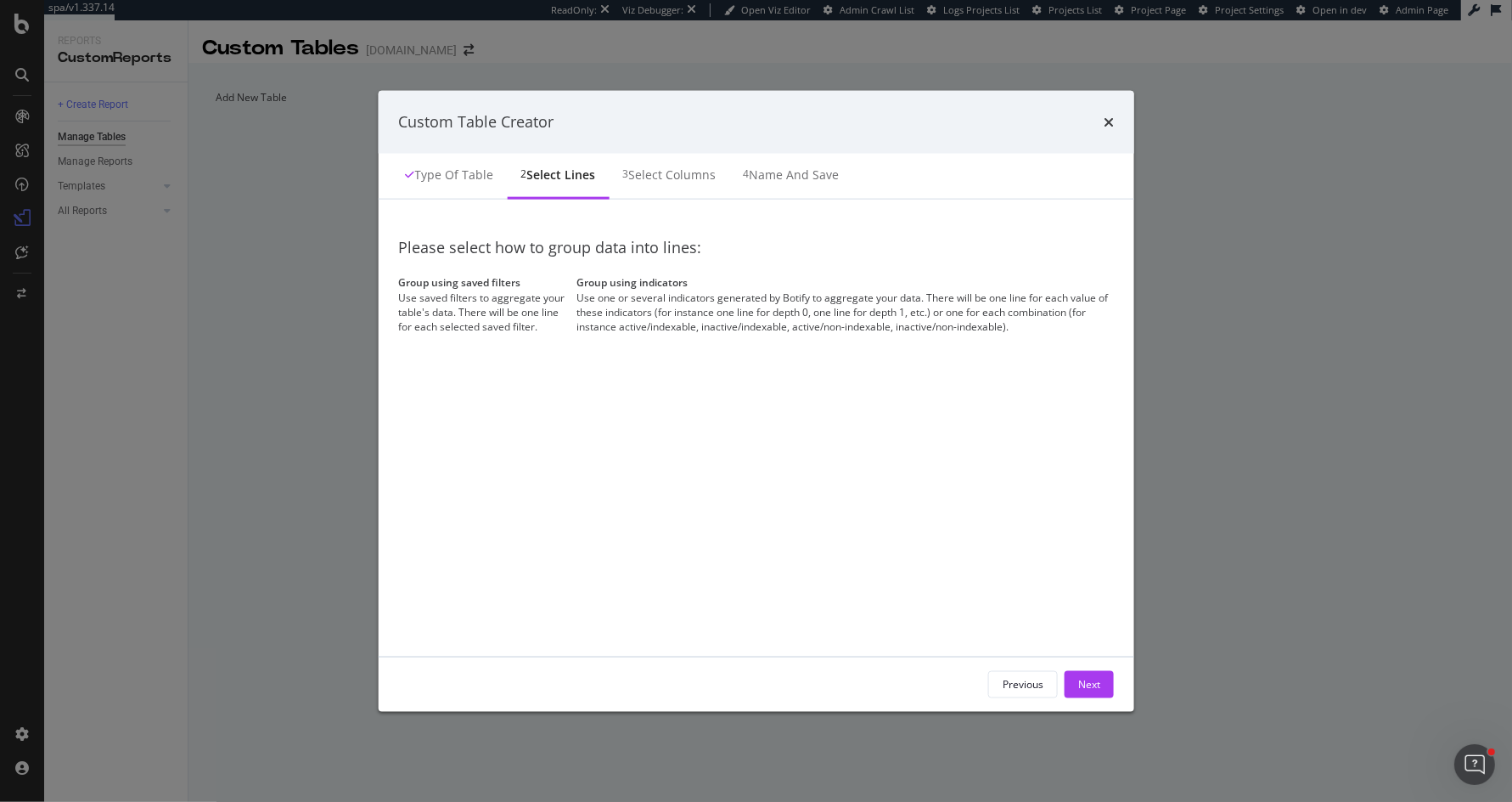
click at [560, 319] on div "Use saved filters to aggregate your table's data. There will be one line for ea…" at bounding box center [484, 311] width 172 height 43
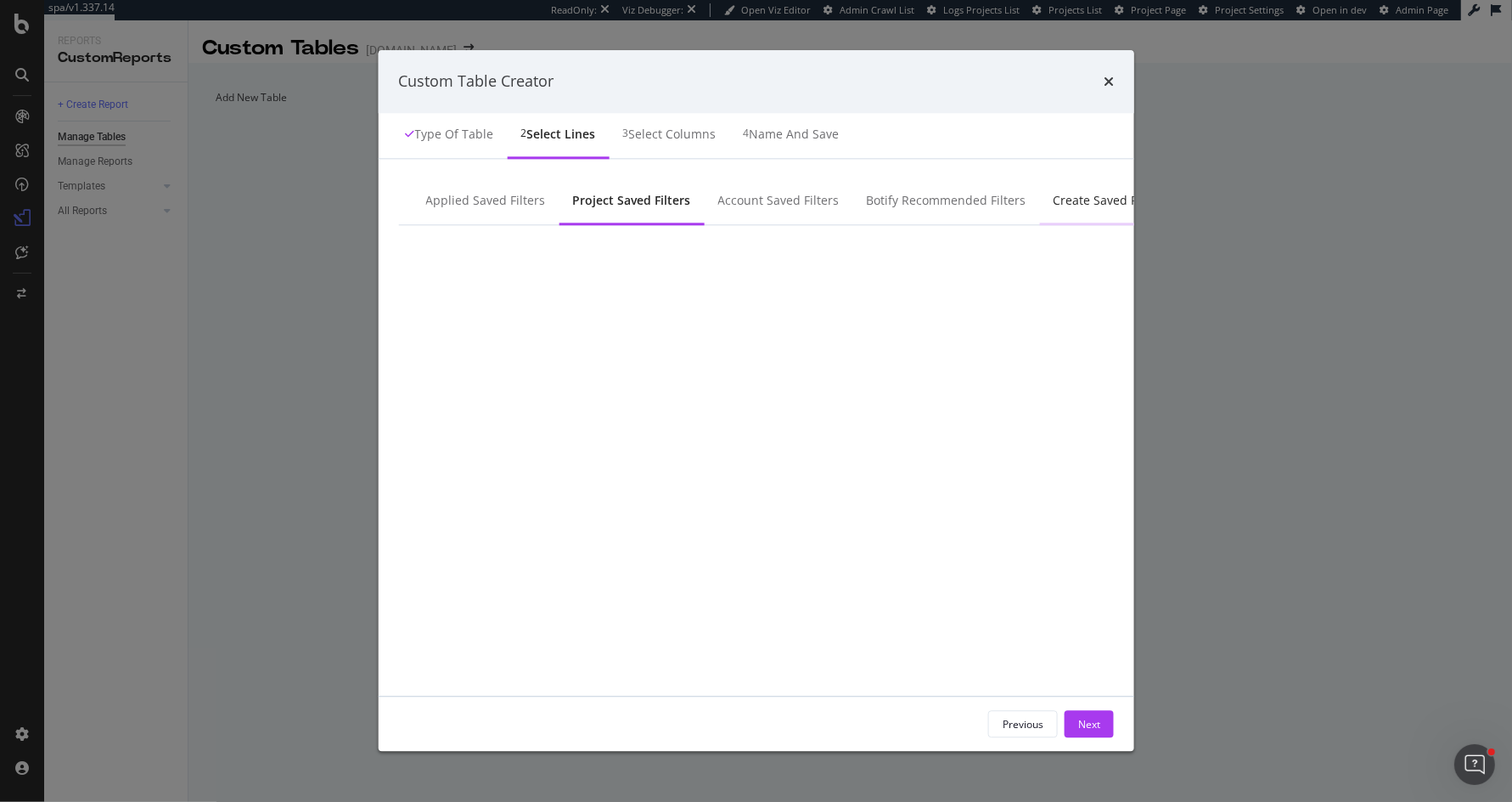
click at [1040, 225] on div "Create Saved Filter" at bounding box center [1106, 202] width 134 height 46
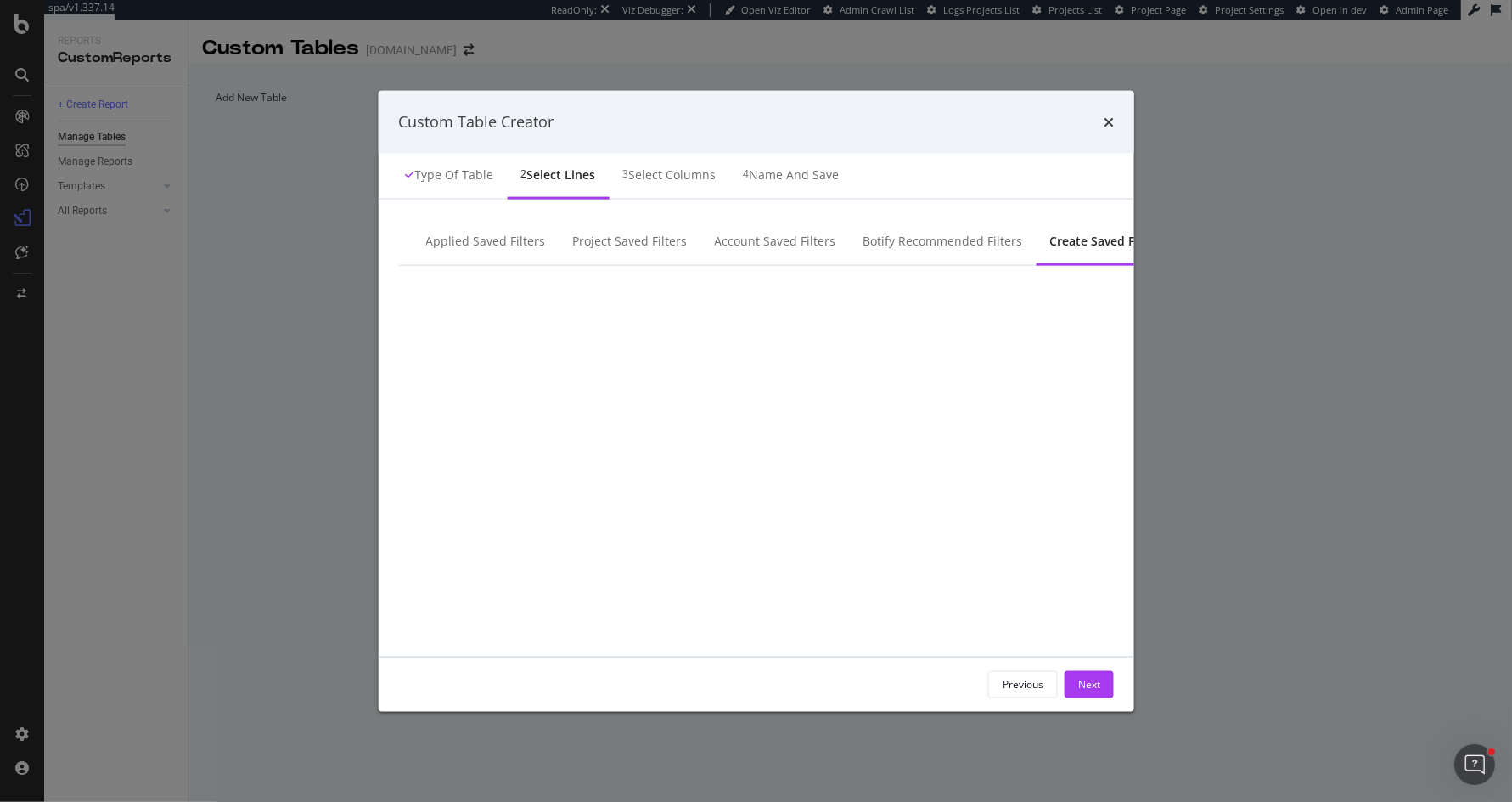
type input "Pages"
click at [1235, 344] on div "Add Filter" at bounding box center [1257, 336] width 45 height 14
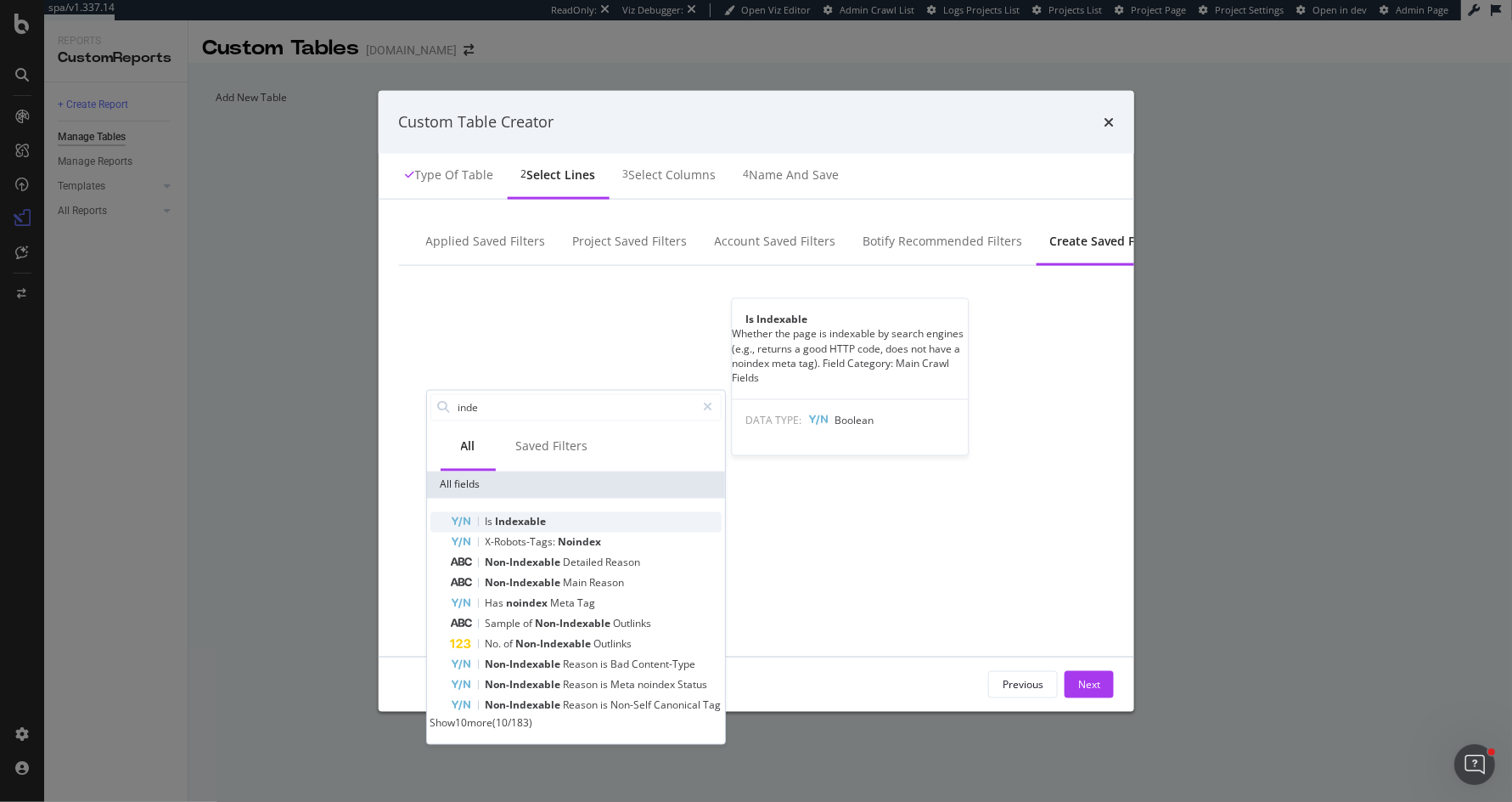
type input "inde"
click at [484, 522] on div "Is Indexable" at bounding box center [586, 522] width 271 height 20
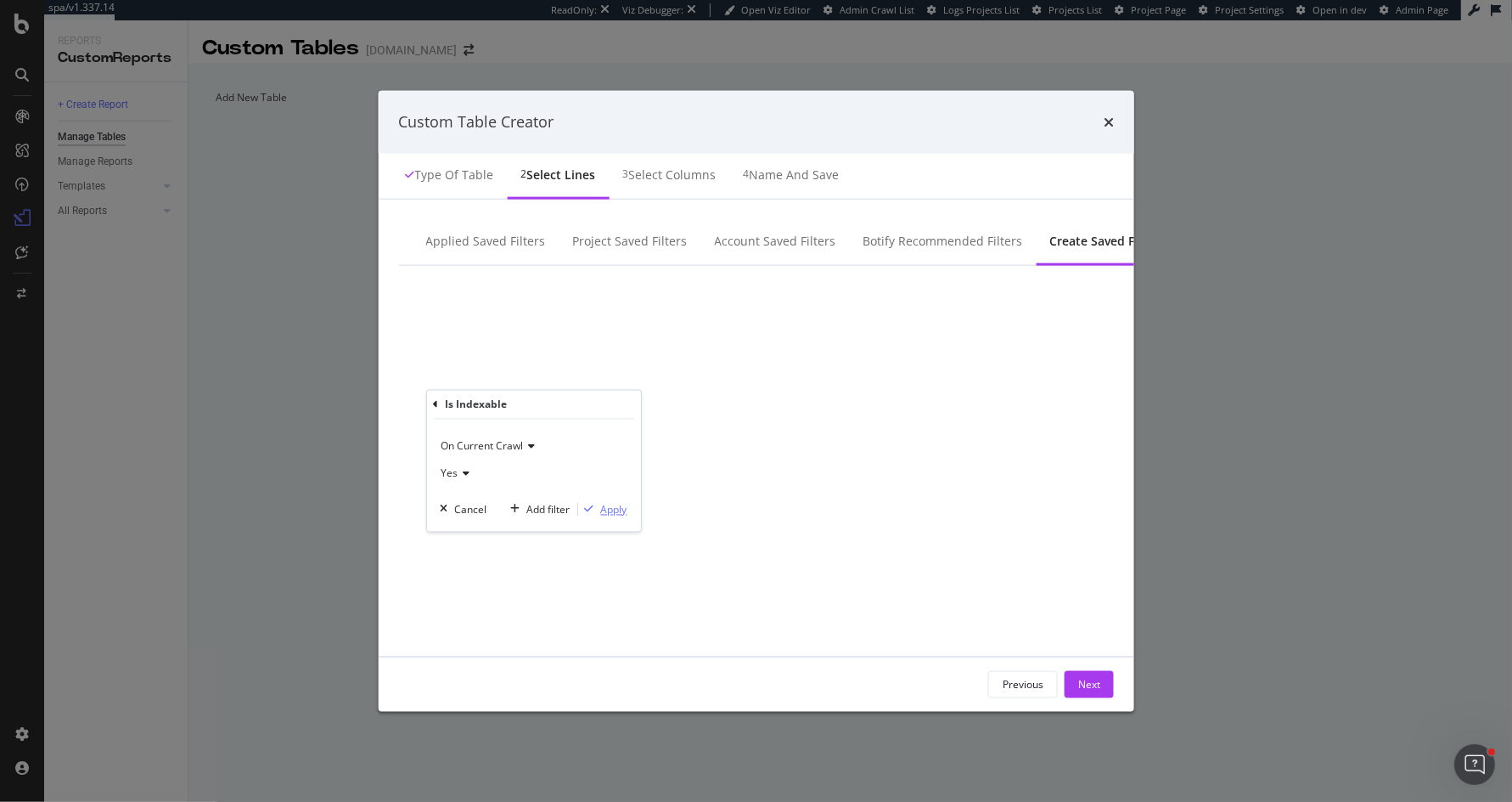
click at [601, 507] on div "Apply" at bounding box center [614, 509] width 26 height 14
click at [1235, 367] on div "Add Filter" at bounding box center [1257, 359] width 45 height 14
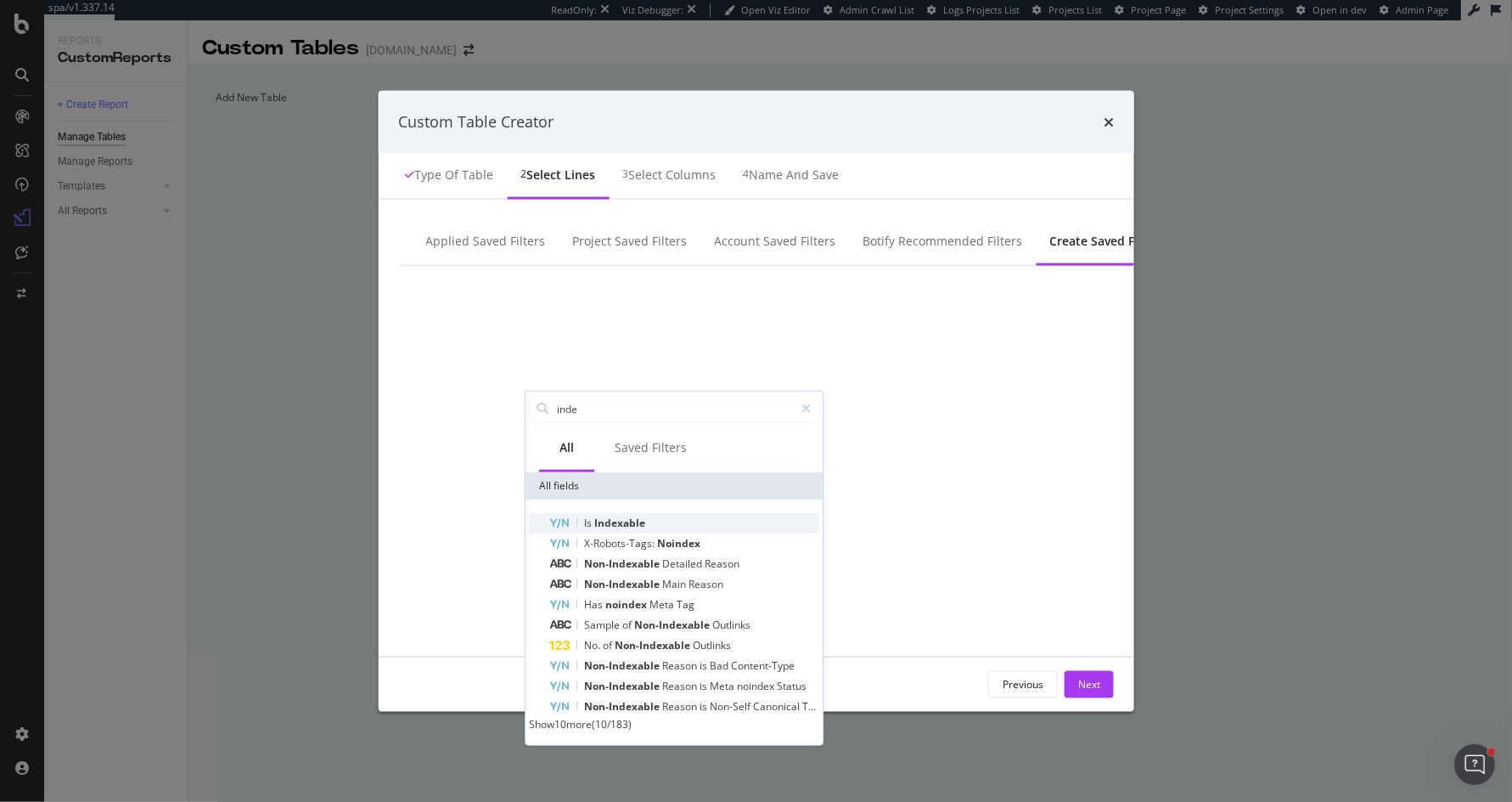
click at [595, 515] on span "Indexable" at bounding box center [620, 522] width 51 height 14
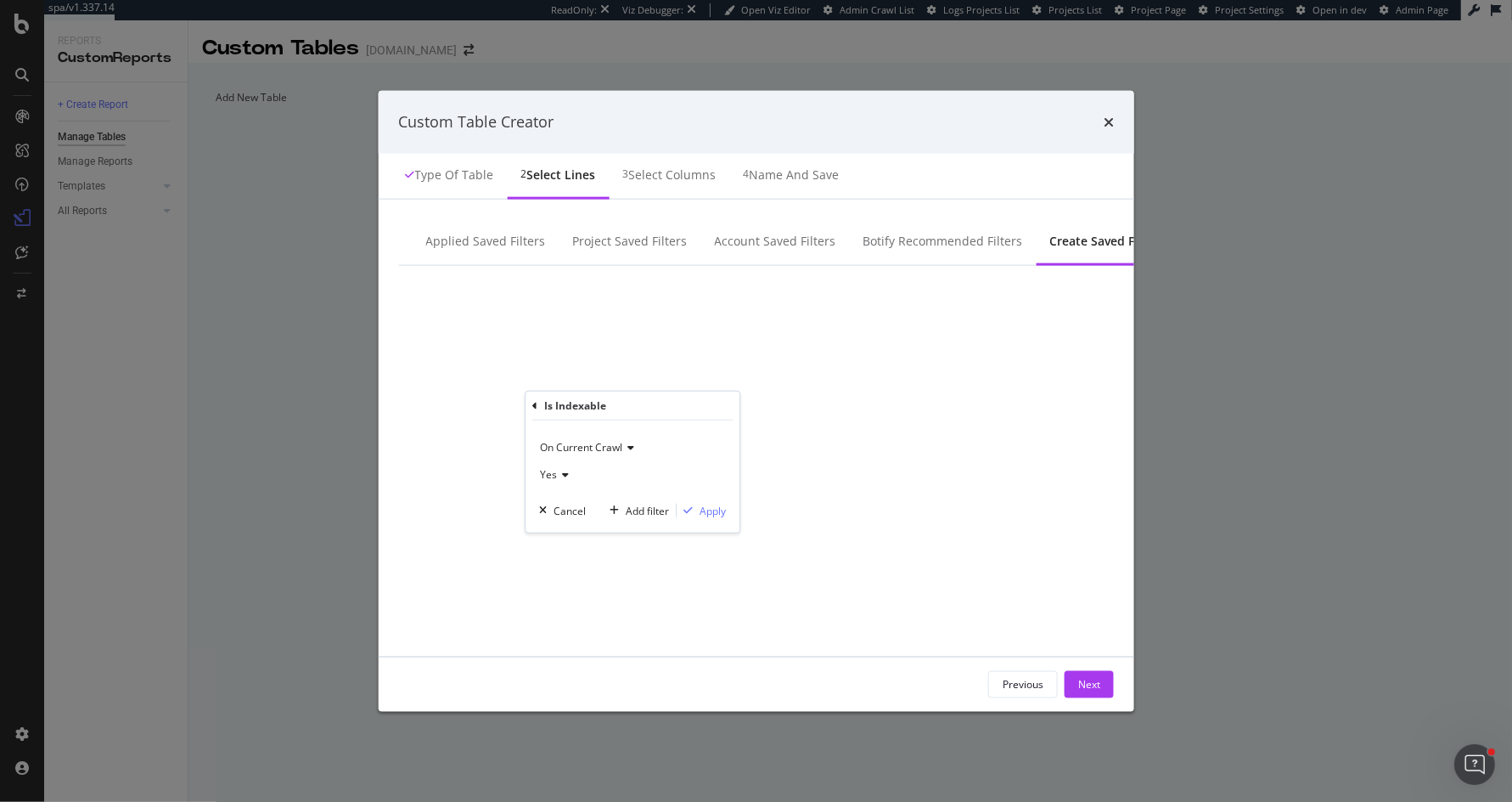
click at [557, 475] on icon "modal" at bounding box center [563, 475] width 12 height 11
click at [548, 524] on span "No" at bounding box center [555, 531] width 14 height 14
click at [700, 514] on div "Apply" at bounding box center [713, 510] width 26 height 14
click at [1315, 344] on div "and" at bounding box center [1324, 337] width 18 height 14
click at [1234, 429] on div "Save" at bounding box center [1246, 421] width 23 height 14
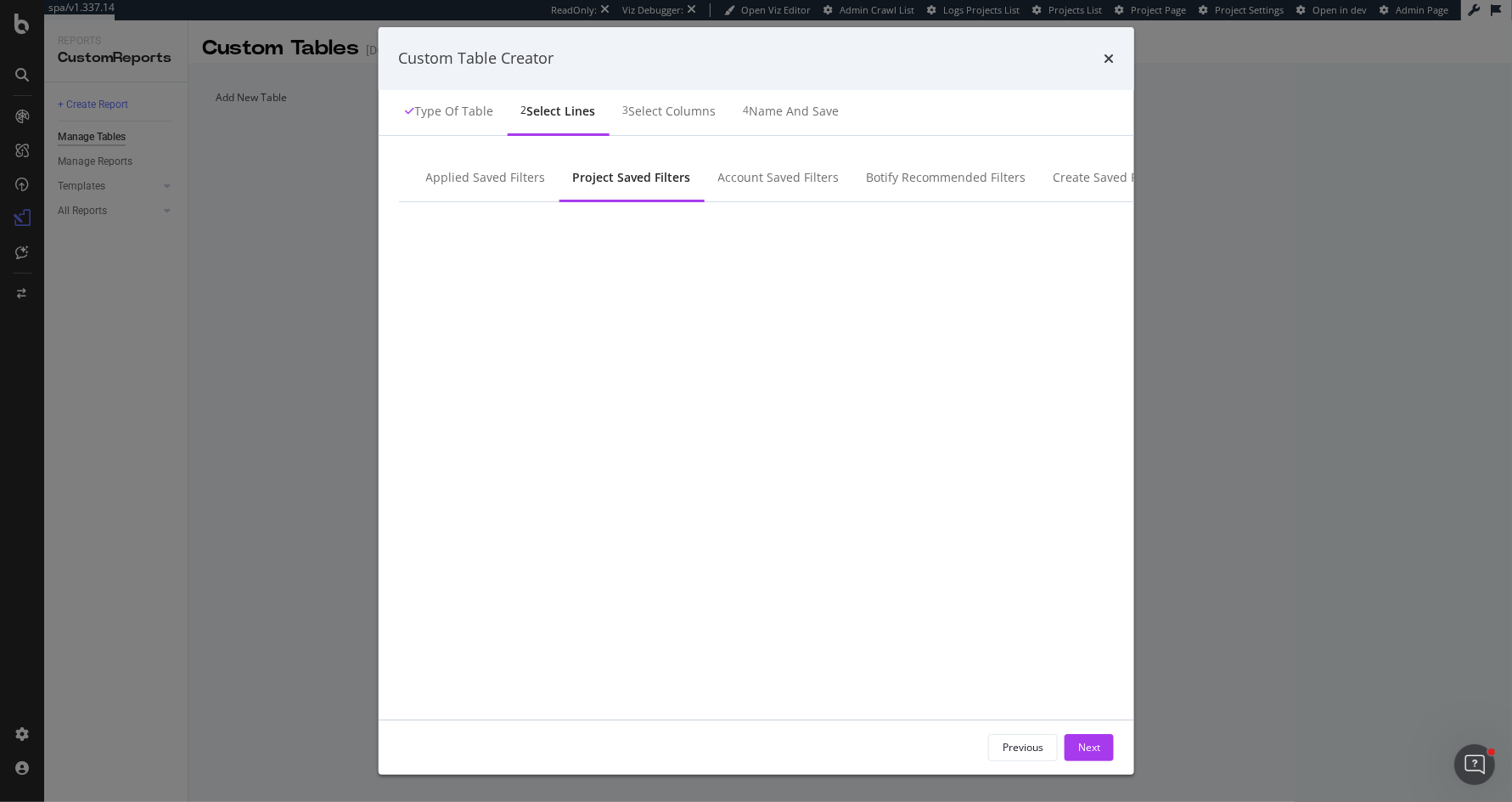
click at [1296, 232] on span "Is Indexable = No" at bounding box center [1438, 219] width 286 height 24
click at [1134, 720] on div "Previous Next" at bounding box center [756, 748] width 757 height 54
click at [1100, 740] on div "Next" at bounding box center [1089, 747] width 22 height 14
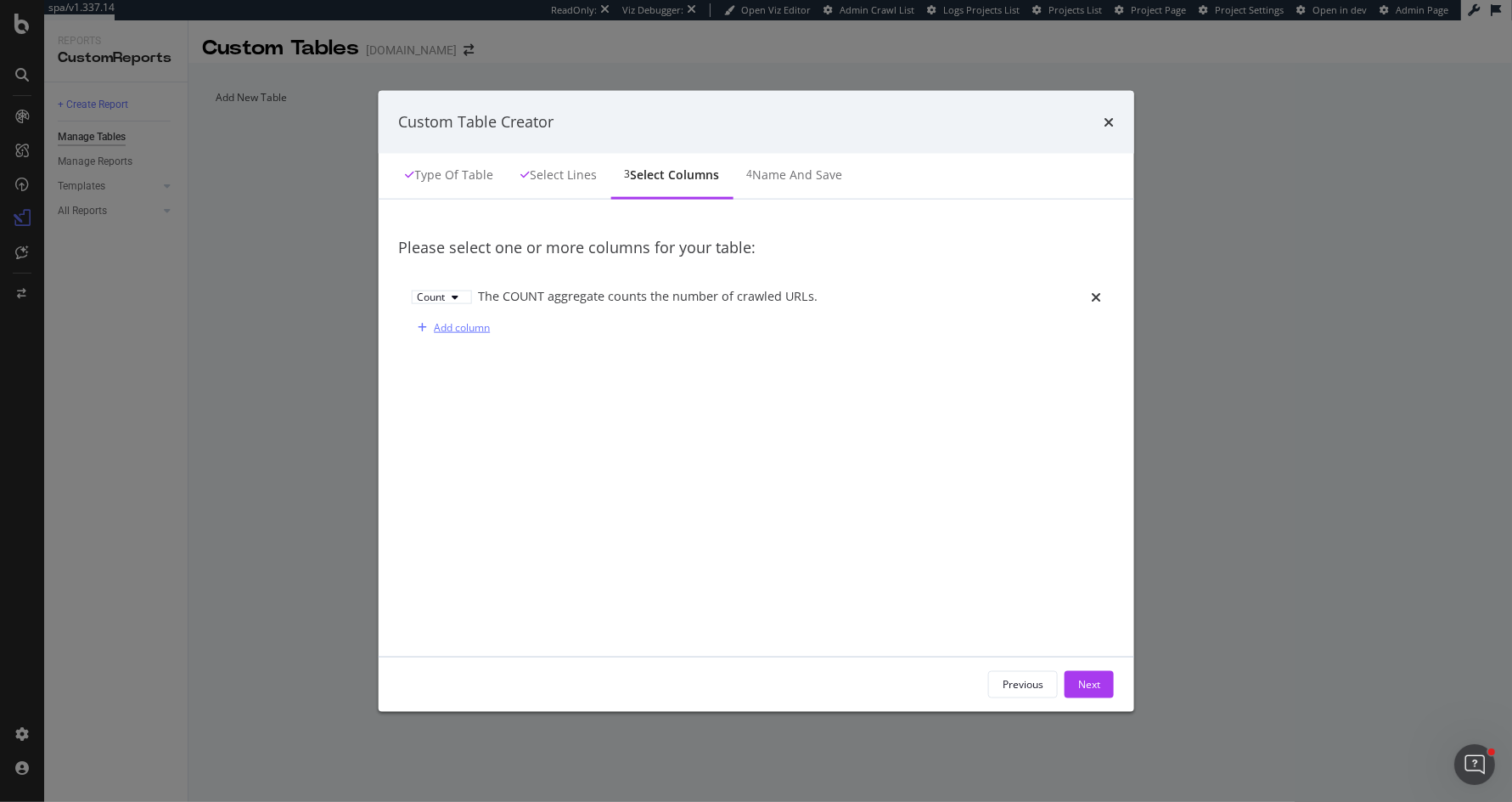
click at [434, 334] on div "Add column" at bounding box center [462, 327] width 56 height 14
click at [417, 327] on div "Sum" at bounding box center [427, 323] width 21 height 11
click at [376, 395] on div "Avg" at bounding box center [362, 387] width 28 height 14
click at [736, 327] on div "Select a field" at bounding box center [766, 323] width 60 height 11
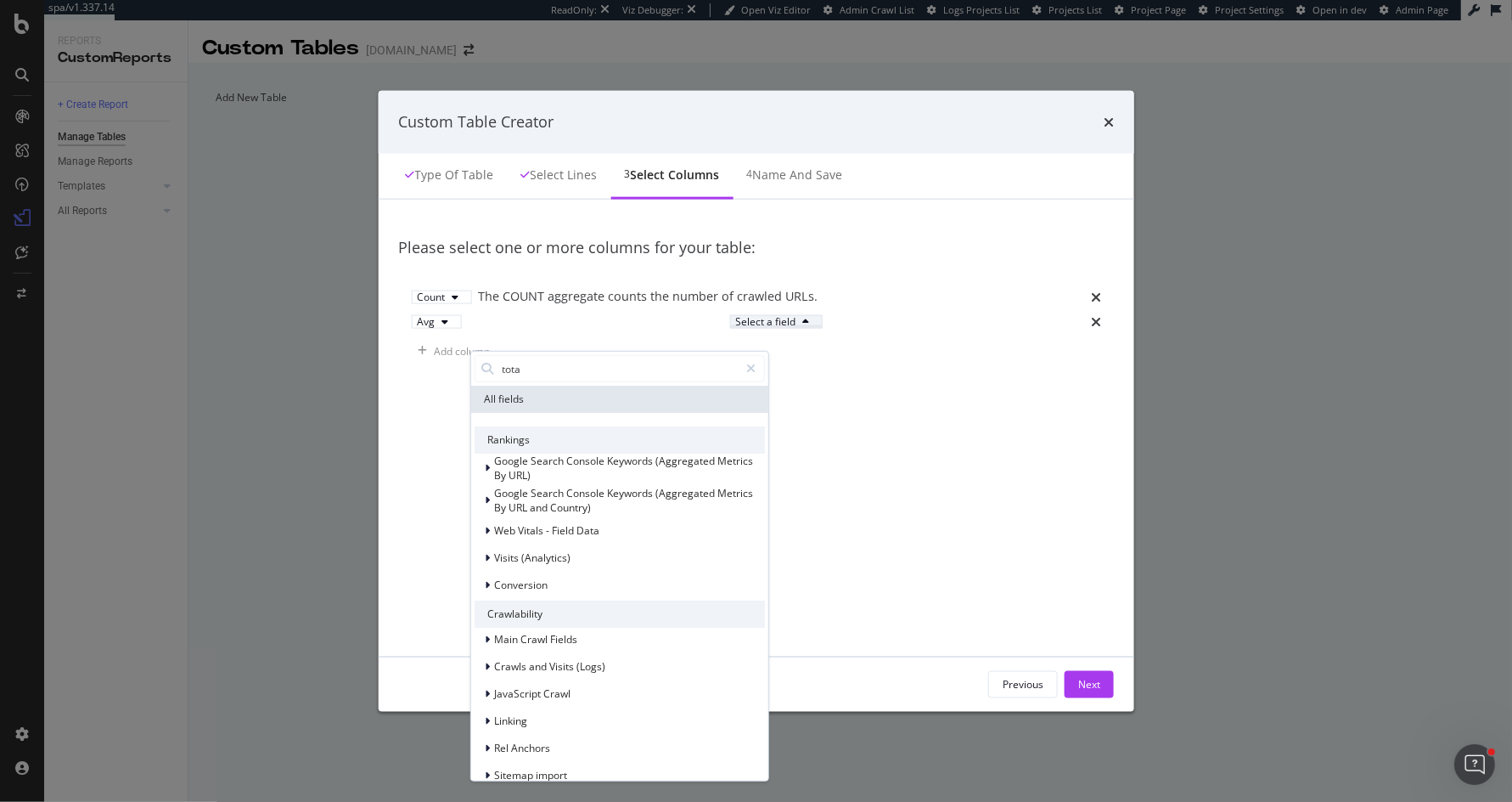
type input "total"
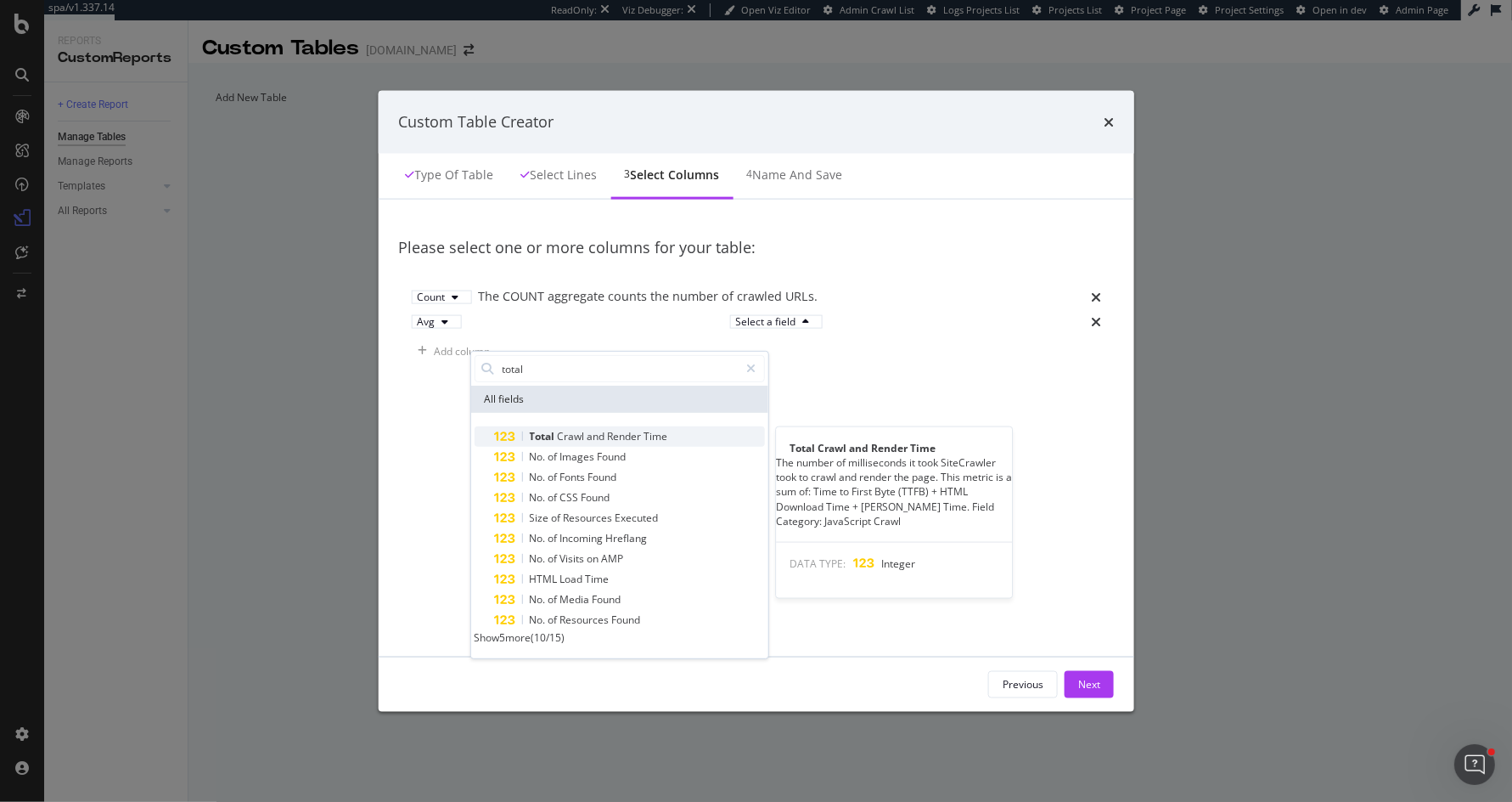
click at [607, 432] on span "Render" at bounding box center [625, 436] width 37 height 14
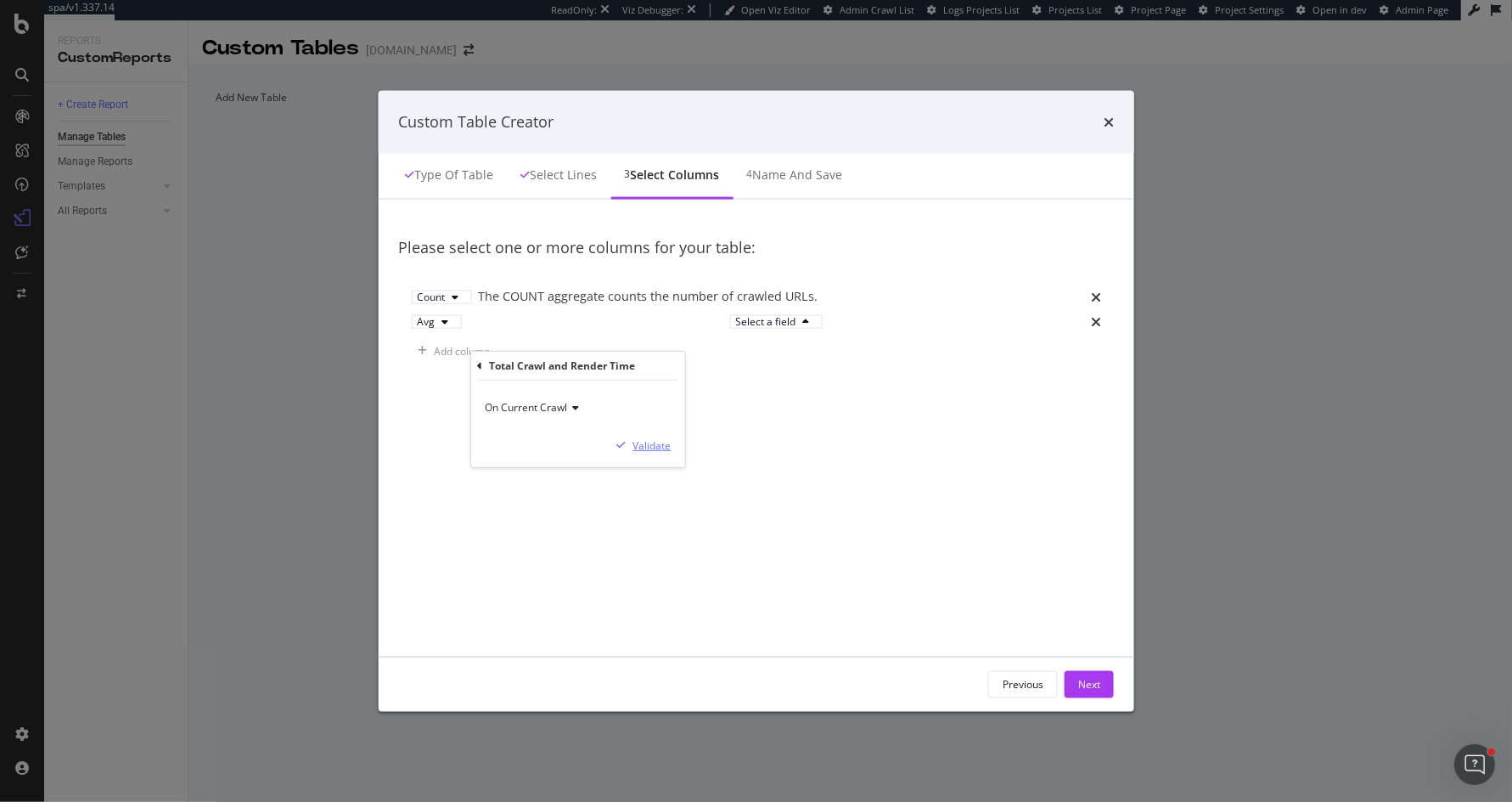
click at [632, 444] on div "Validate" at bounding box center [652, 444] width 39 height 14
click at [1114, 686] on button "Next" at bounding box center [1090, 684] width 49 height 27
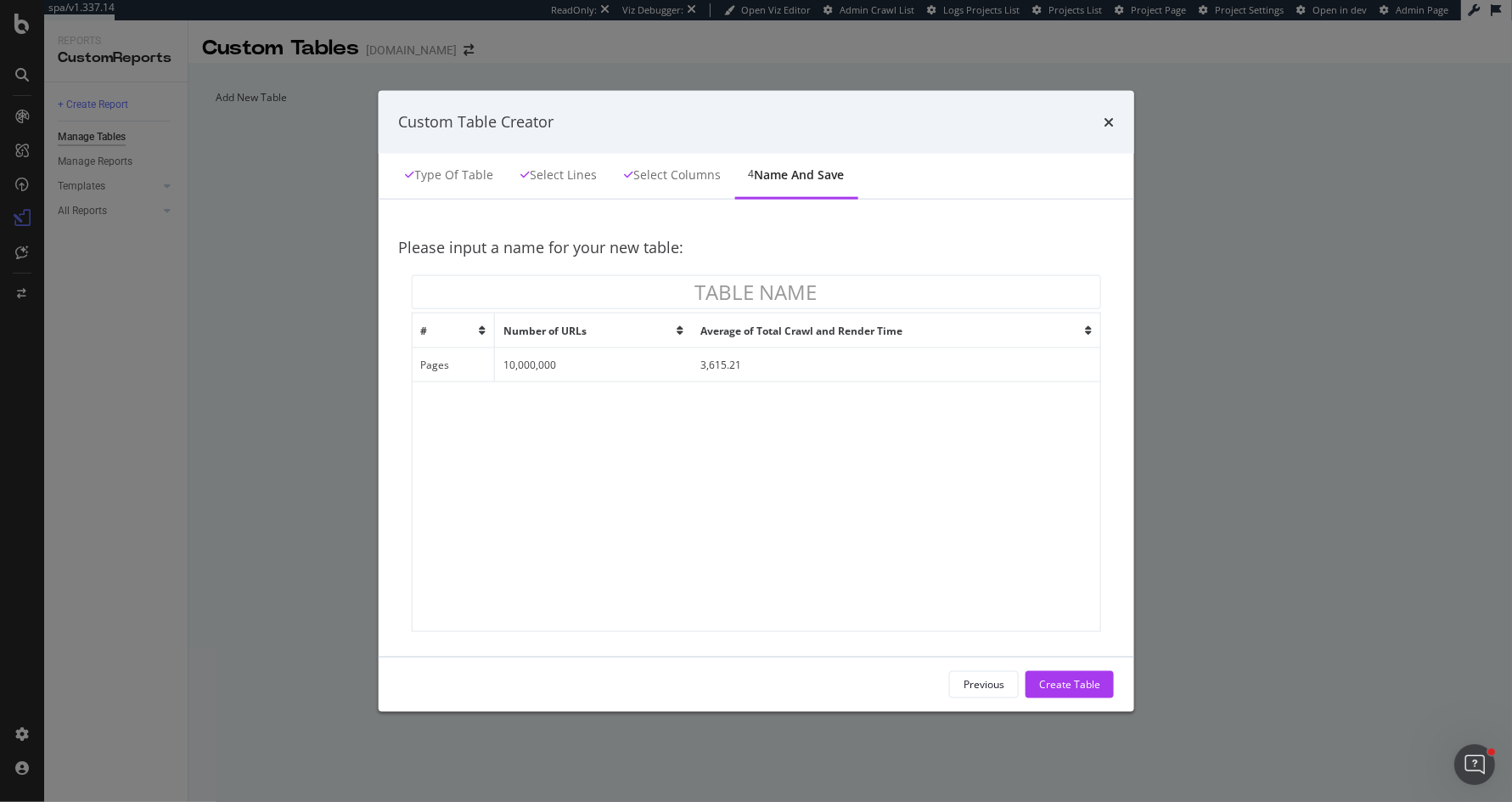
click at [1114, 113] on div "times" at bounding box center [1109, 122] width 11 height 22
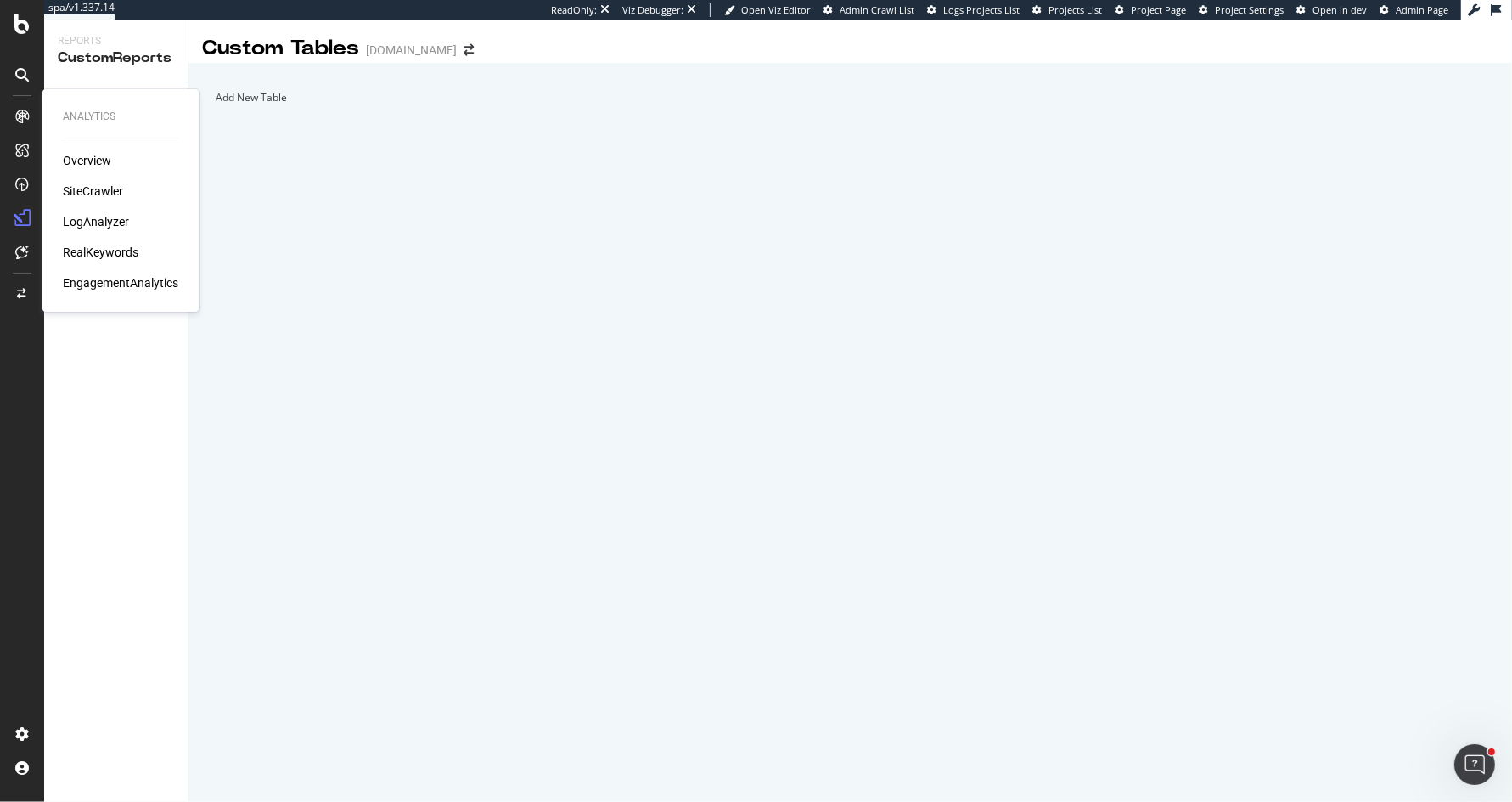
click at [103, 217] on div "LogAnalyzer" at bounding box center [96, 221] width 67 height 17
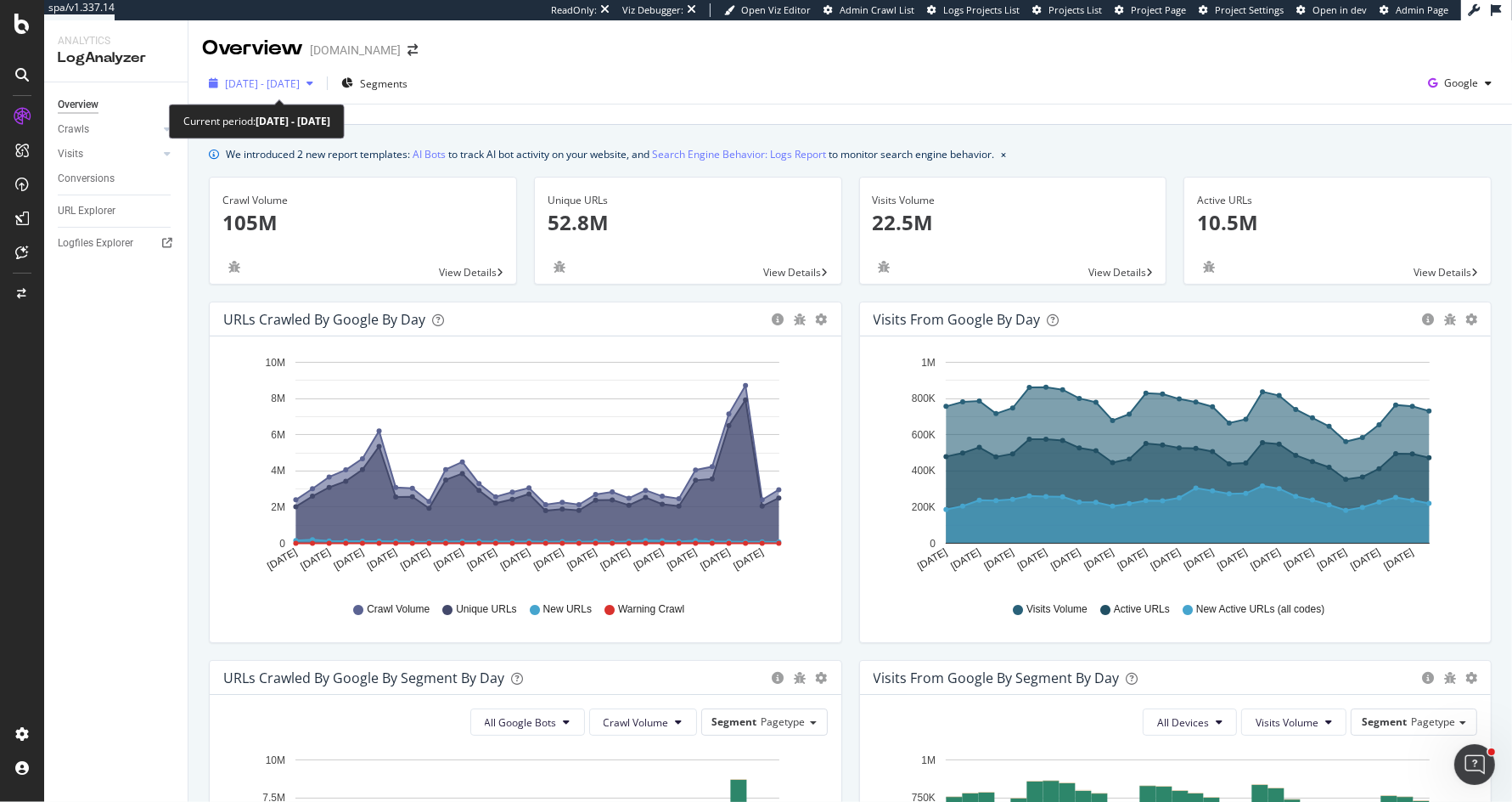
click at [234, 78] on span "[DATE] - [DATE]" at bounding box center [262, 83] width 74 height 14
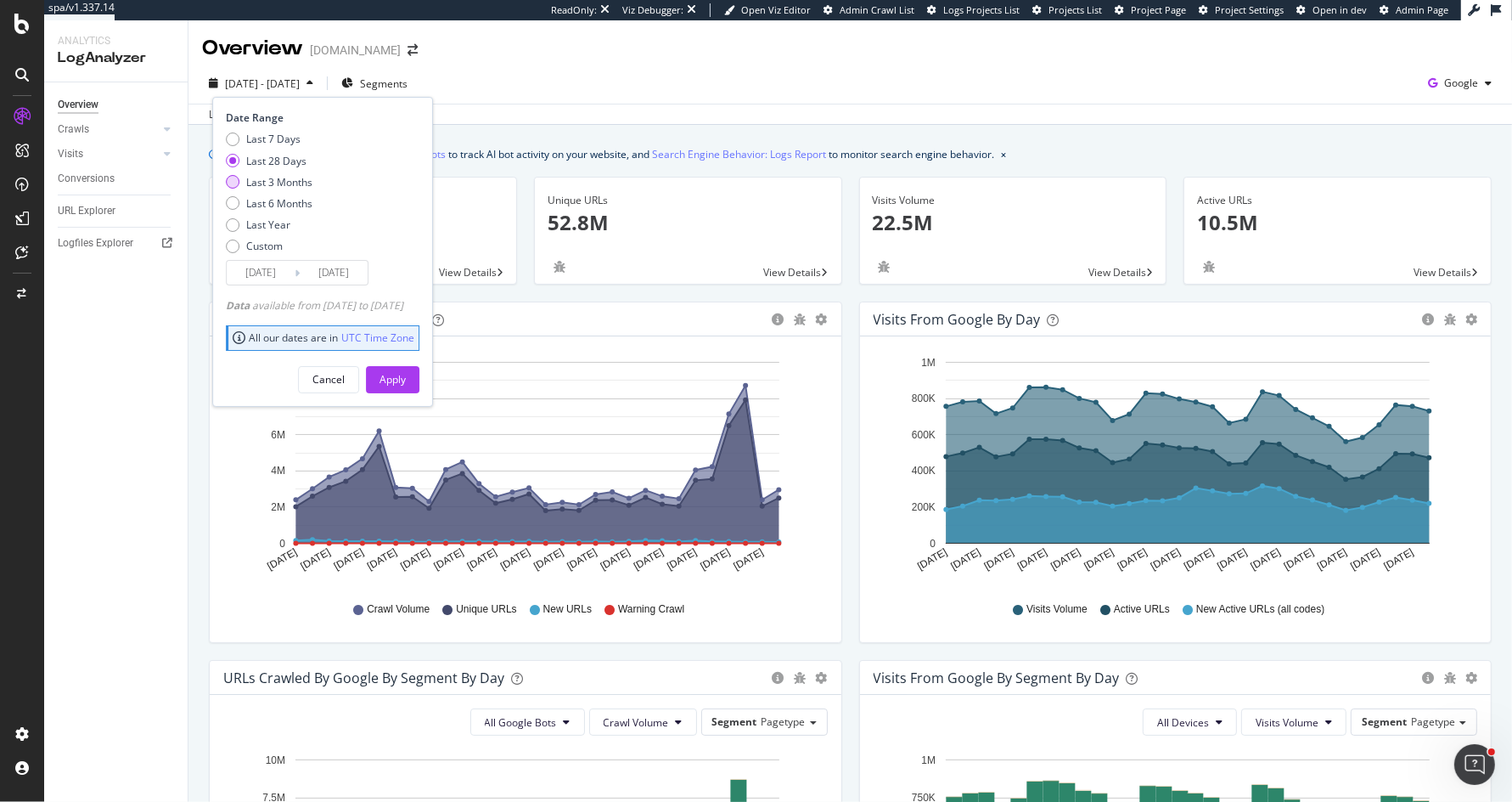
click at [232, 179] on div "Last 3 Months" at bounding box center [233, 182] width 14 height 14
type input "[DATE]"
click at [406, 373] on div "Apply" at bounding box center [392, 380] width 26 height 14
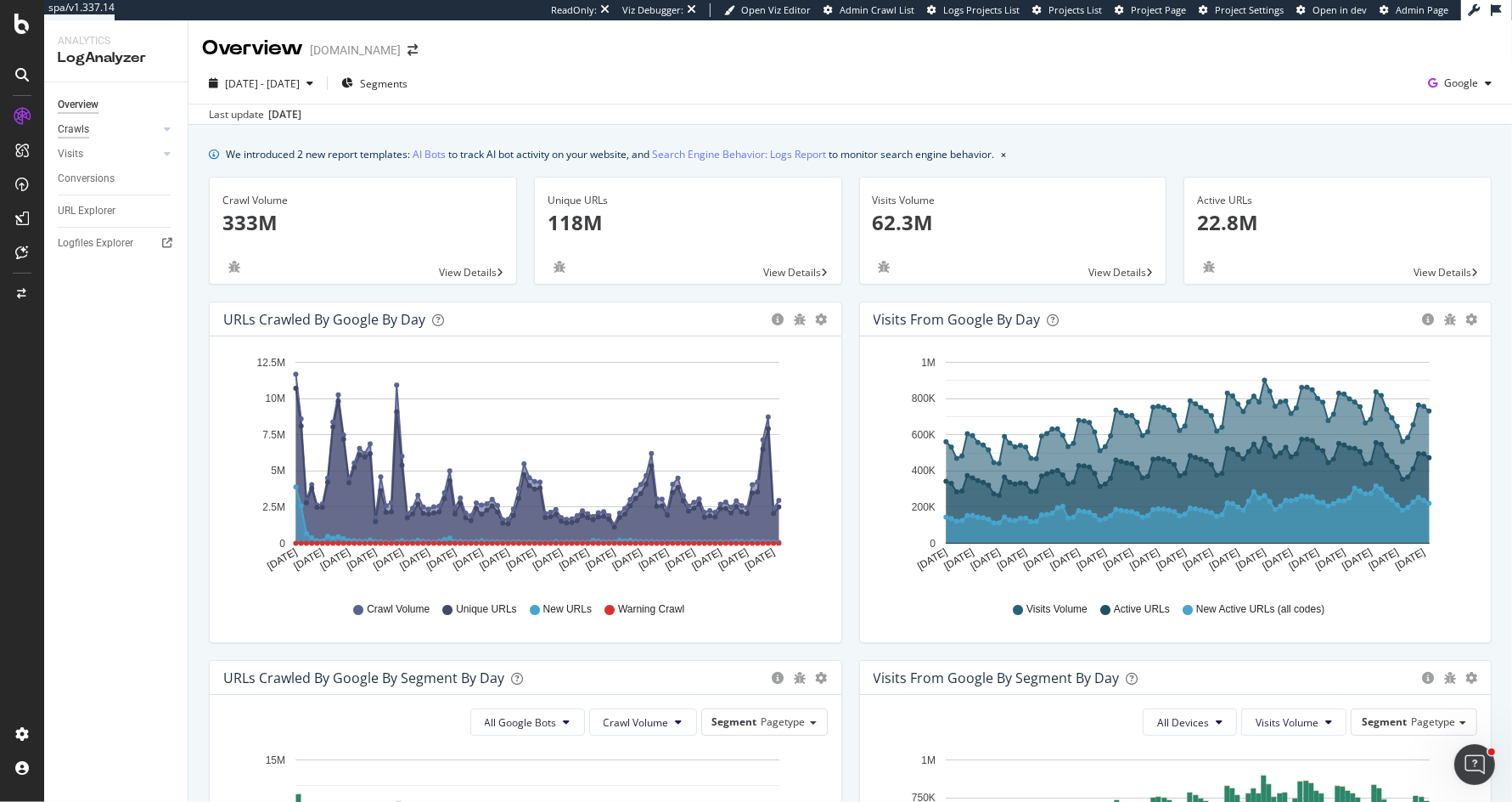
click at [74, 124] on div "Crawls" at bounding box center [74, 130] width 32 height 18
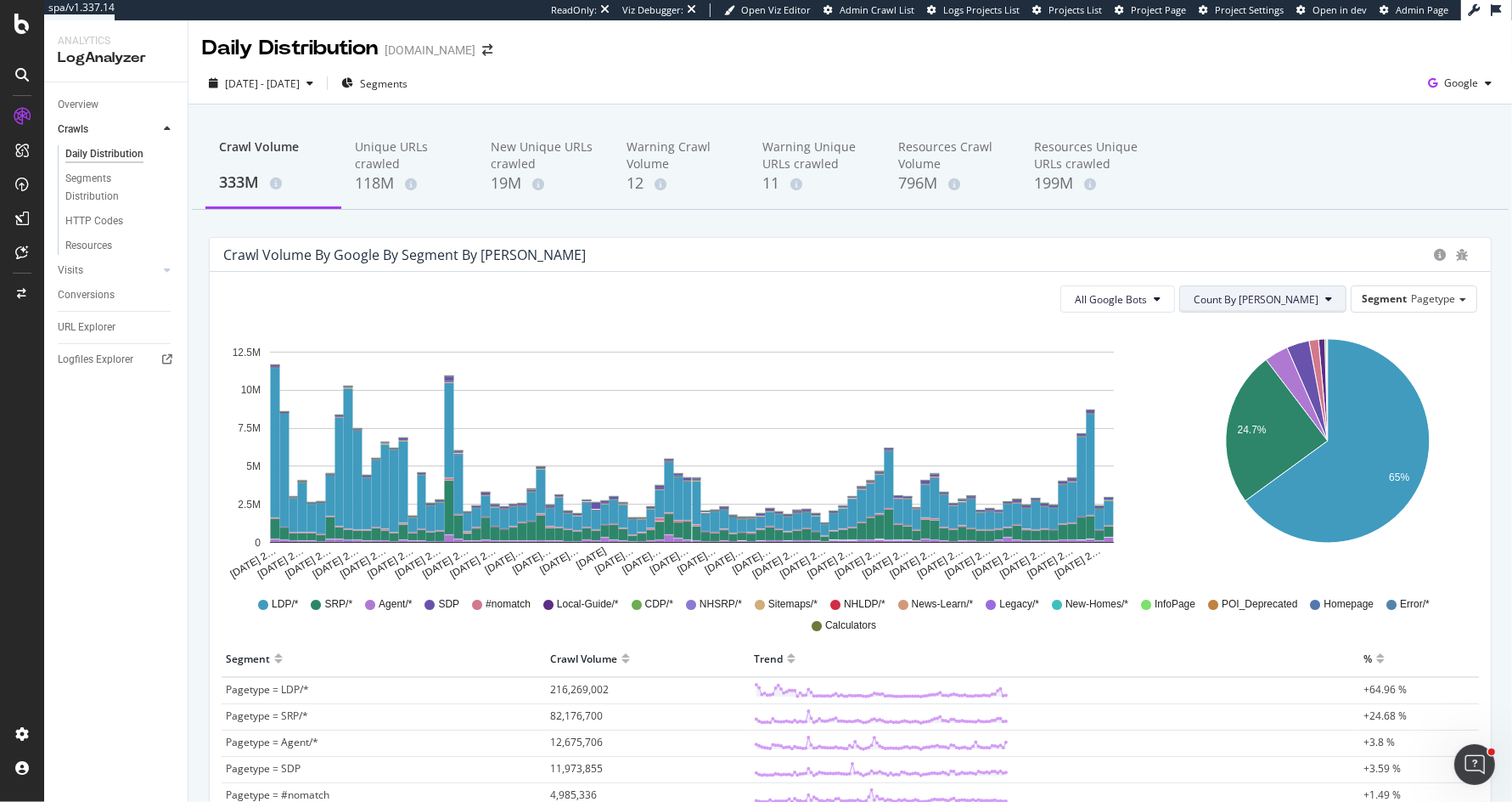
click at [1299, 293] on span "Count By [PERSON_NAME]" at bounding box center [1256, 299] width 124 height 14
click at [1278, 359] on span "Cumulated" at bounding box center [1323, 363] width 128 height 15
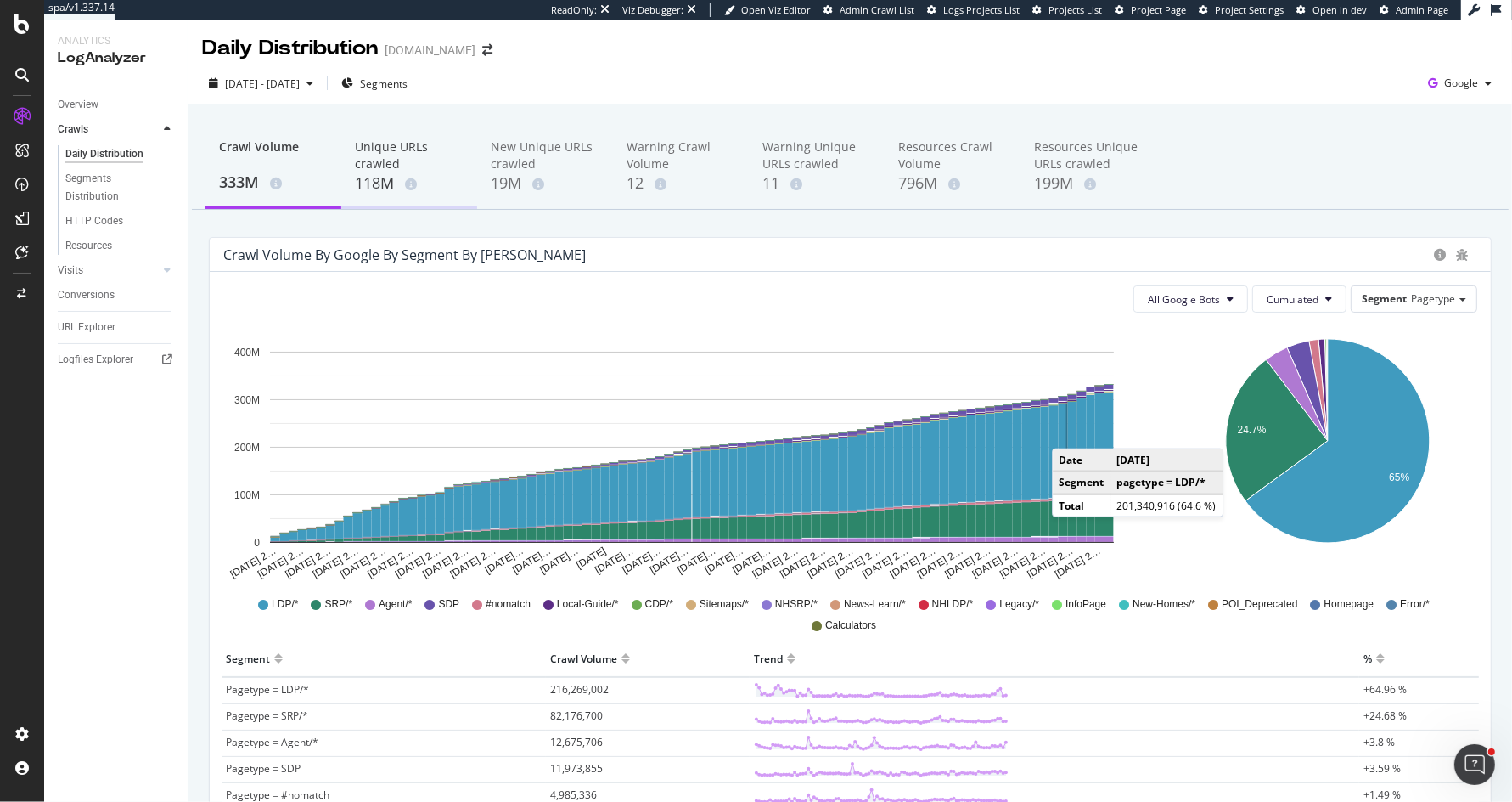
click at [378, 169] on div "Unique URLs crawled" at bounding box center [409, 155] width 109 height 34
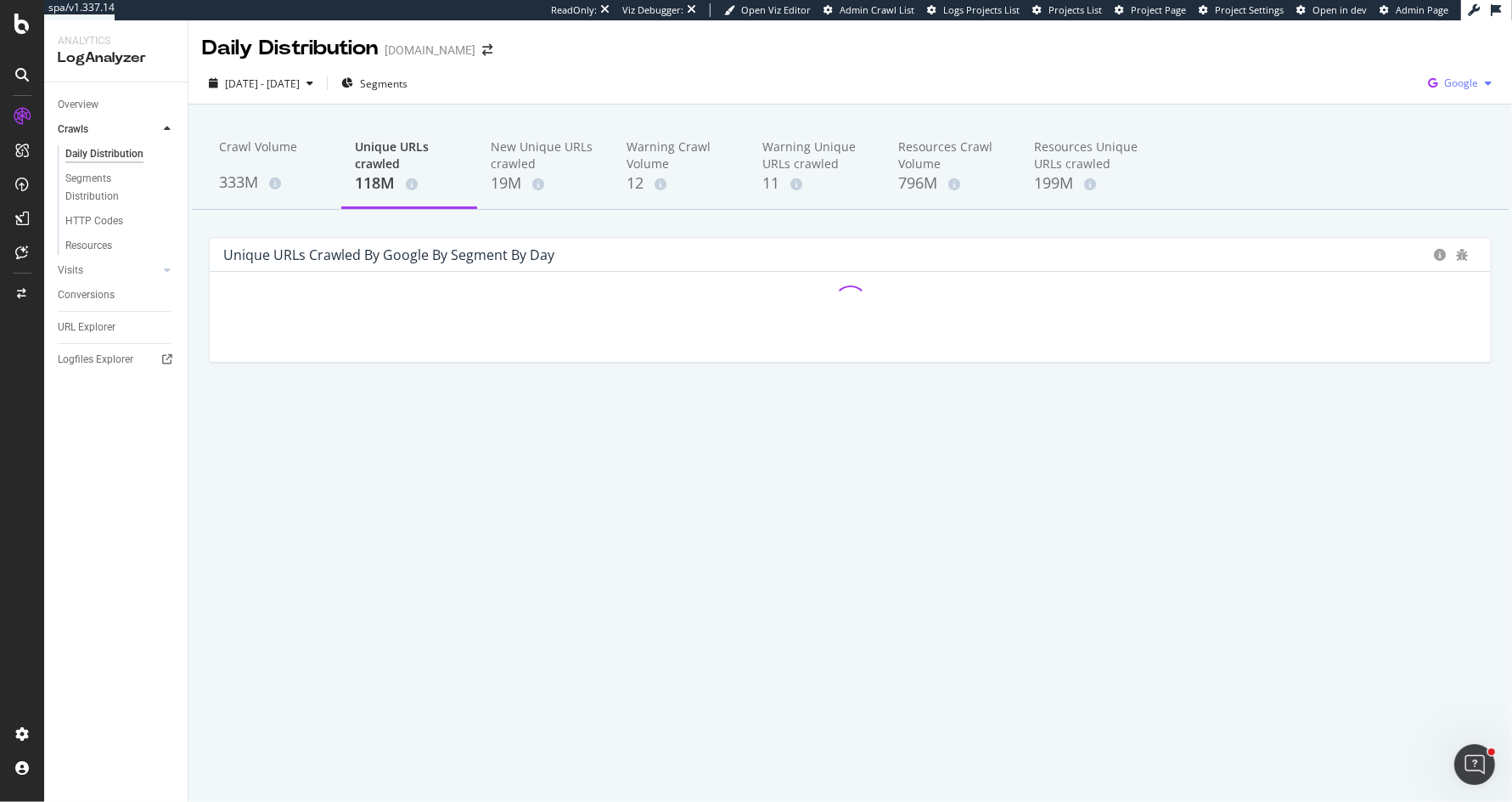
click at [1482, 90] on div "Google" at bounding box center [1460, 82] width 77 height 25
click at [1362, 68] on span "Bing" at bounding box center [1376, 67] width 63 height 15
click at [1472, 91] on div "Bing" at bounding box center [1466, 82] width 66 height 25
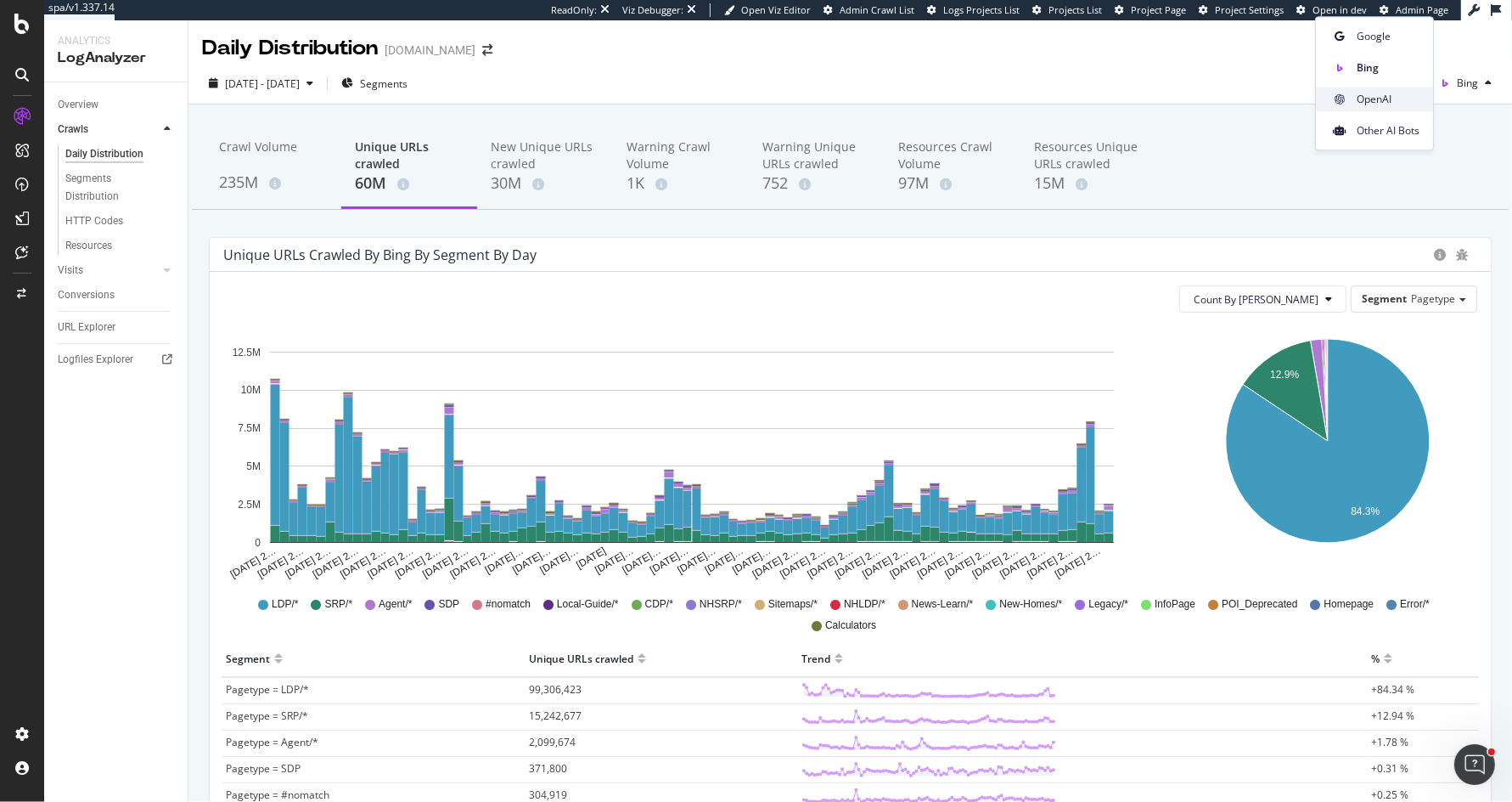
click at [1374, 100] on span "OpenAI" at bounding box center [1388, 99] width 63 height 15
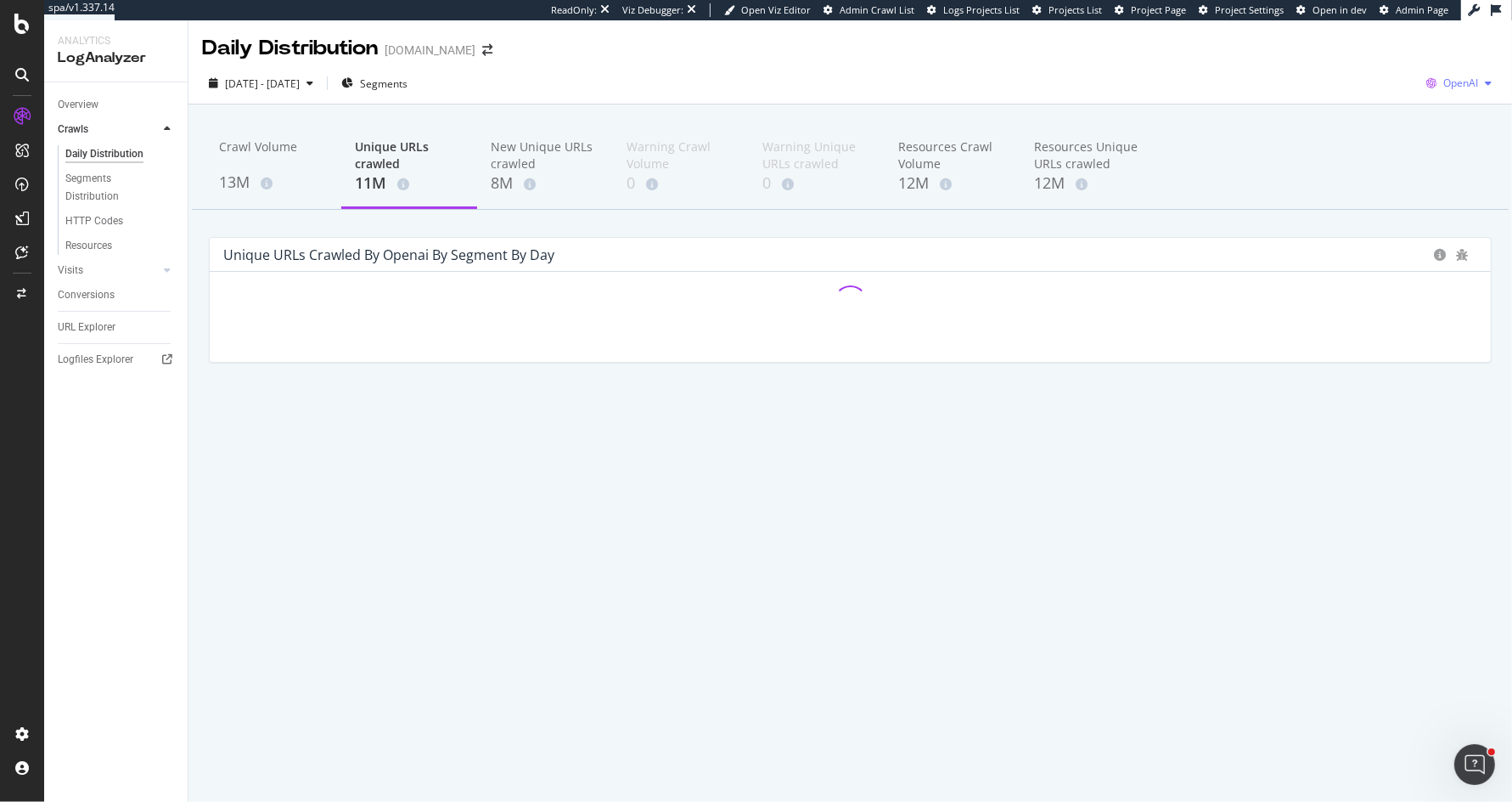
click at [1471, 82] on span "OpenAI" at bounding box center [1461, 82] width 35 height 14
click at [1376, 131] on span "Other AI Bots" at bounding box center [1374, 131] width 63 height 15
click at [266, 95] on div "[DATE] - [DATE]" at bounding box center [261, 82] width 118 height 25
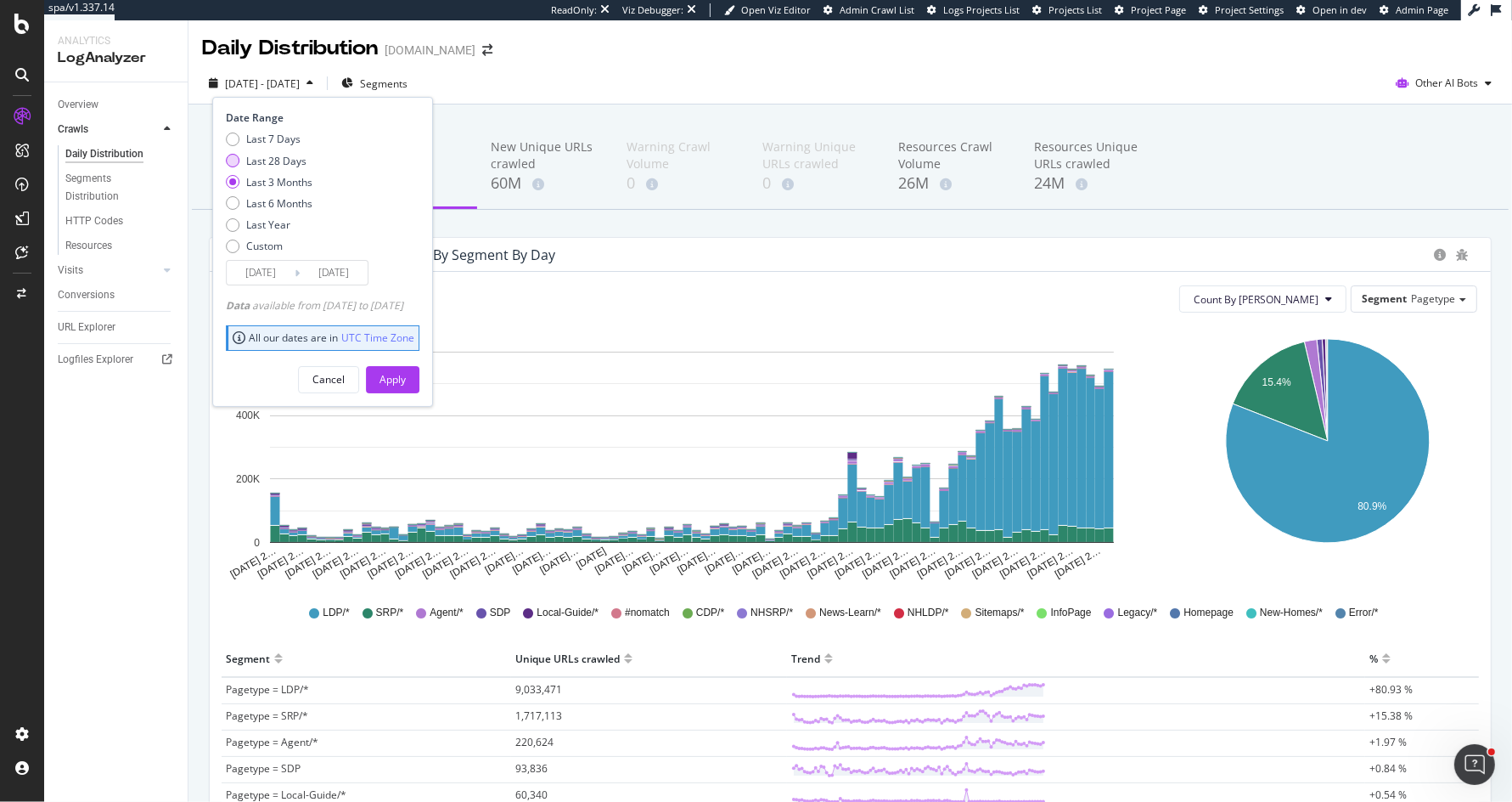
click at [279, 153] on div "Last 28 Days" at bounding box center [276, 160] width 60 height 14
type input "[DATE]"
click at [406, 373] on div "Apply" at bounding box center [392, 380] width 26 height 14
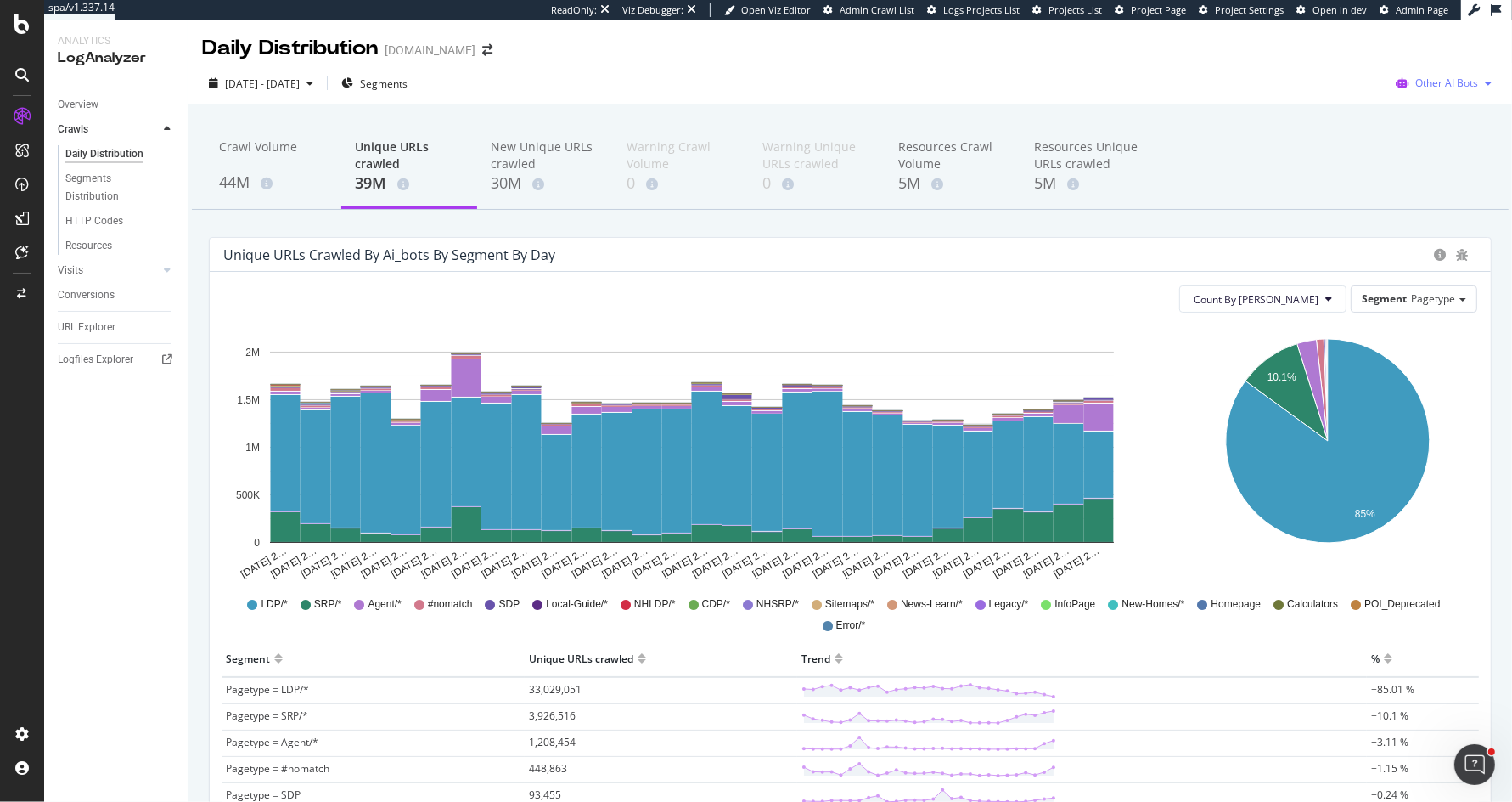
click at [1444, 89] on span "Other AI Bots" at bounding box center [1447, 82] width 63 height 14
click at [1365, 96] on span "OpenAI" at bounding box center [1342, 99] width 67 height 15
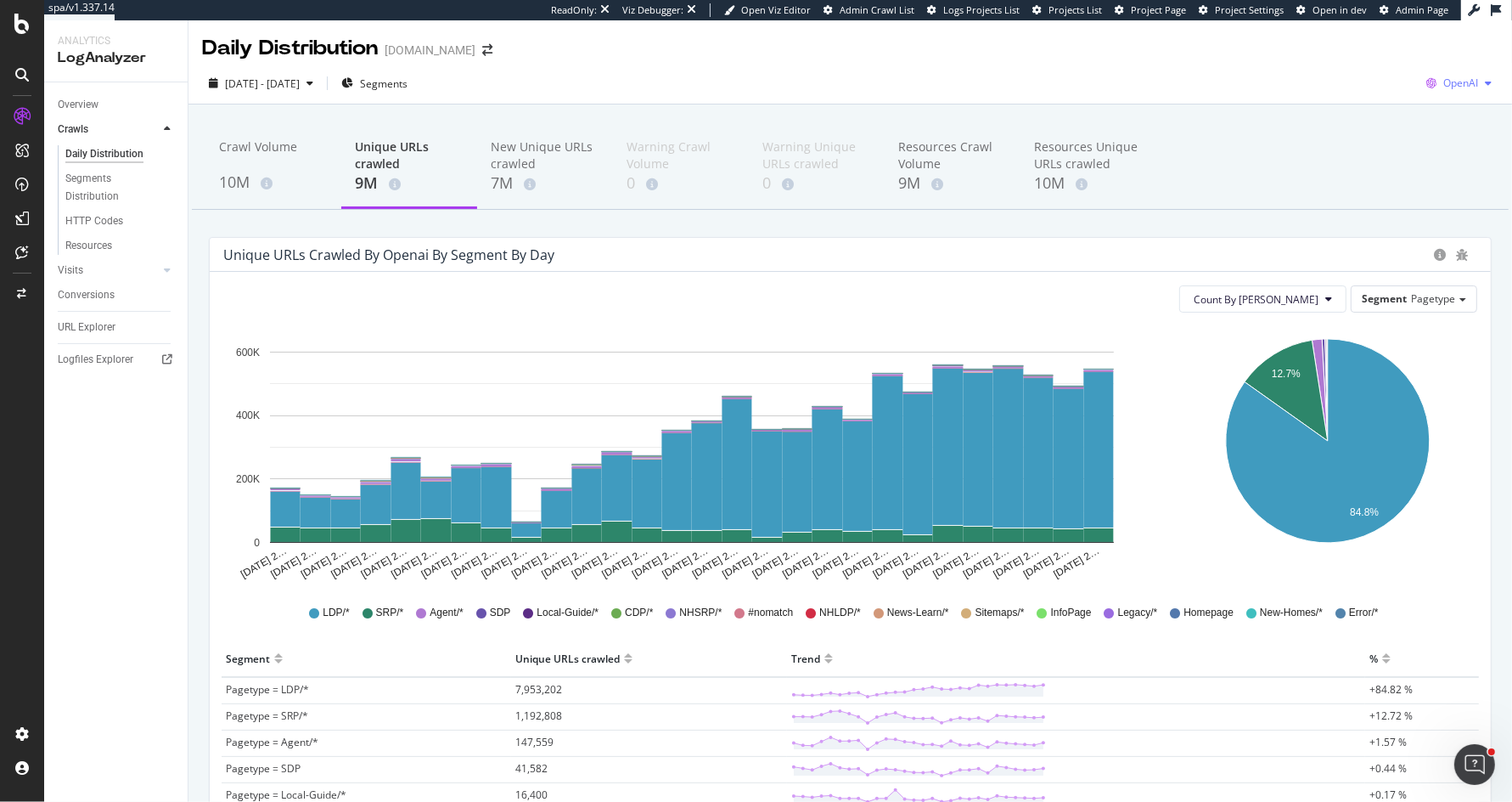
click at [1461, 83] on span "OpenAI" at bounding box center [1461, 82] width 35 height 14
click at [1382, 68] on span "Bing" at bounding box center [1374, 67] width 63 height 15
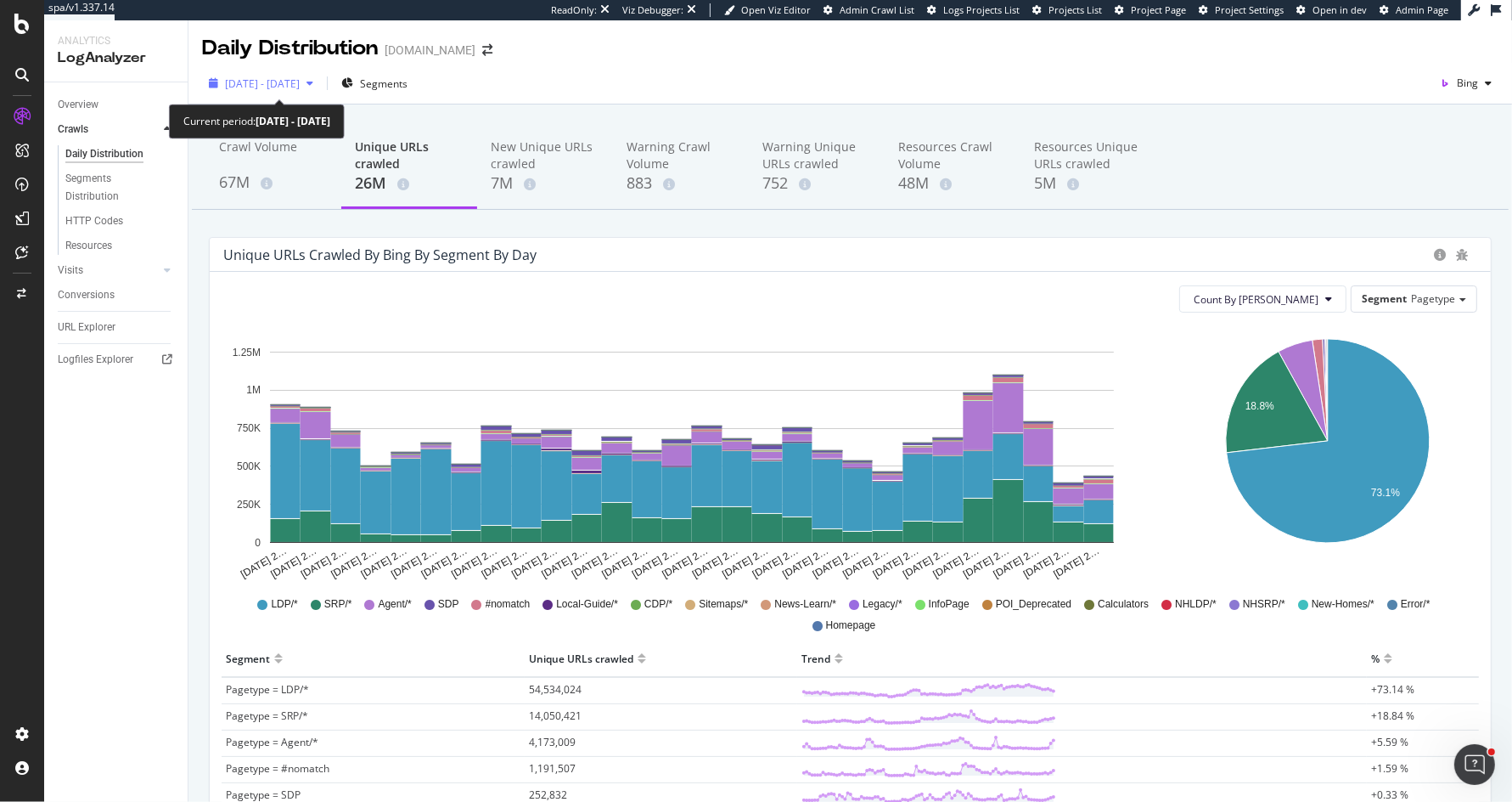
click at [316, 75] on div "[DATE] - [DATE]" at bounding box center [261, 82] width 118 height 25
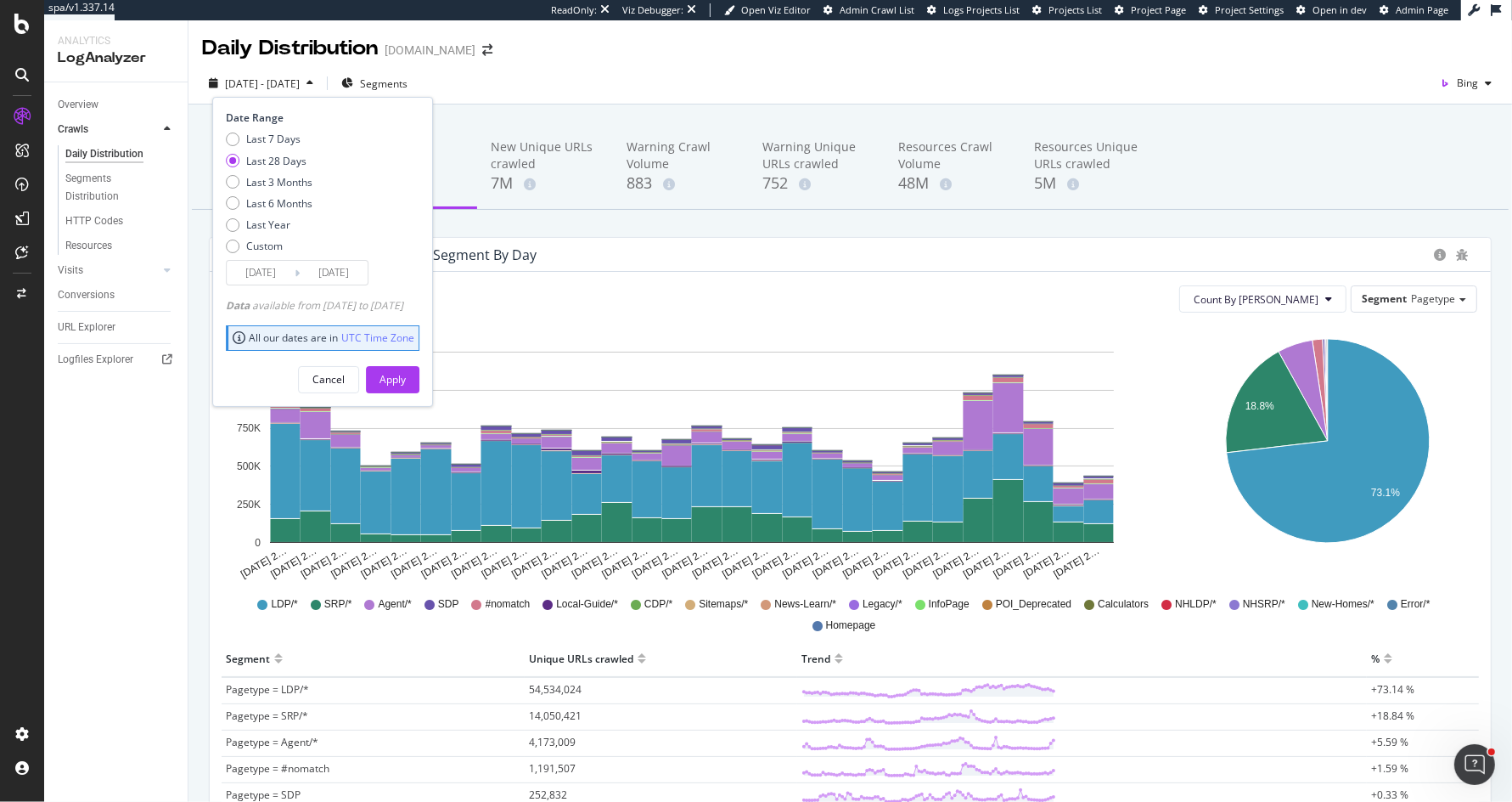
click at [638, 58] on div "Daily Distribution [DOMAIN_NAME]" at bounding box center [850, 41] width 1324 height 42
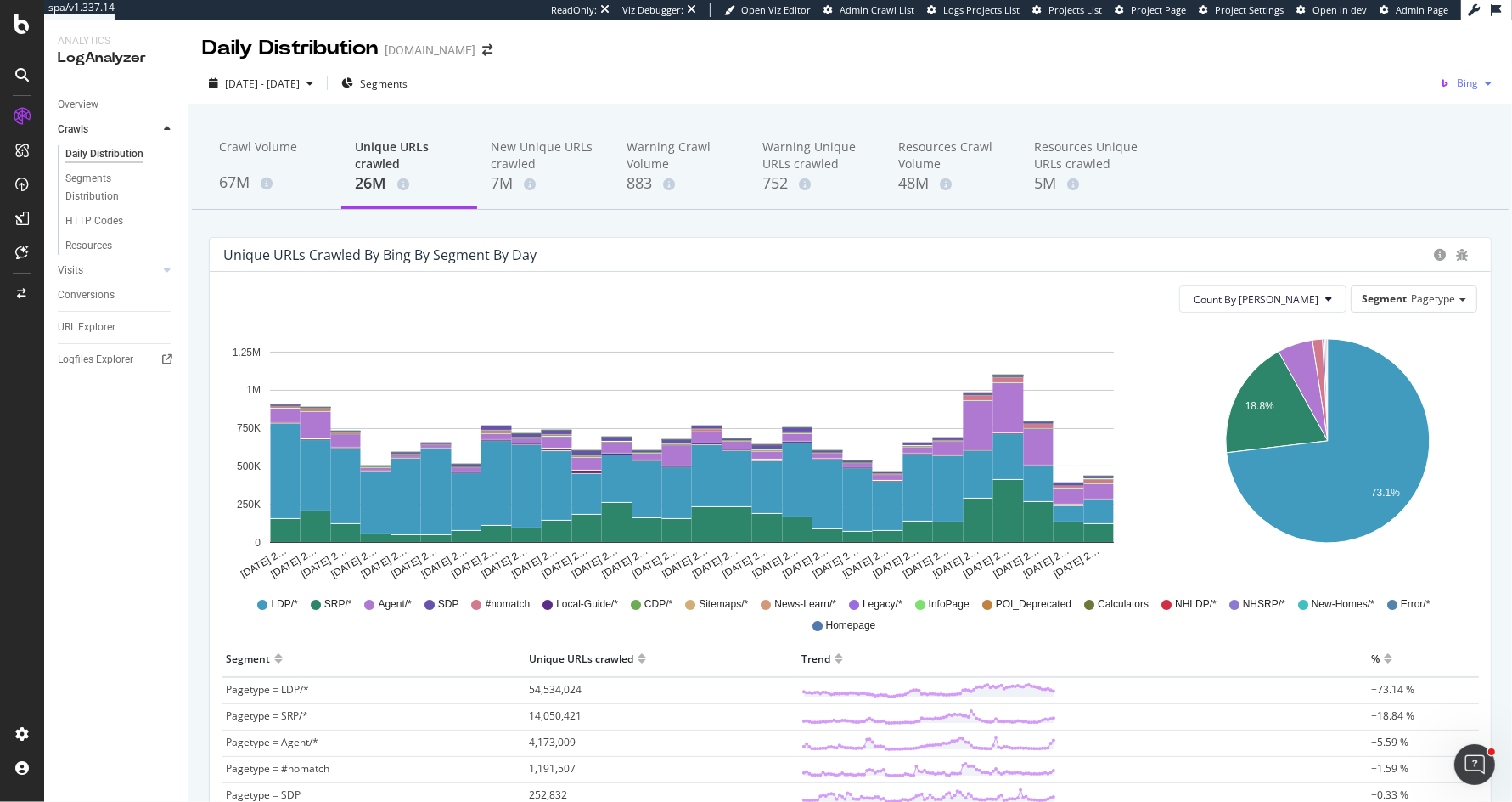
click at [1485, 72] on div "Bing" at bounding box center [1466, 82] width 66 height 25
click at [1382, 38] on span "Google" at bounding box center [1388, 36] width 63 height 15
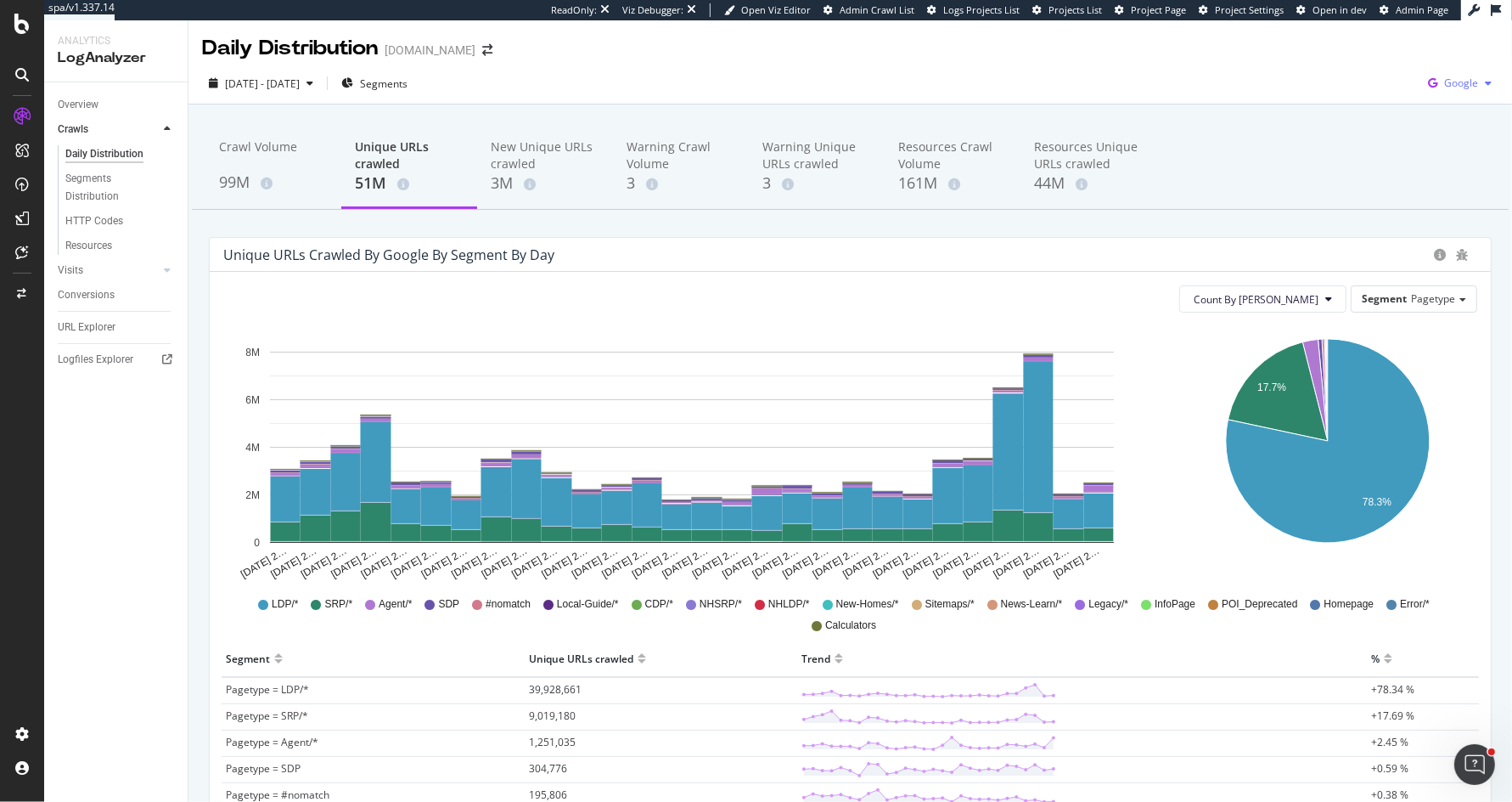
click at [1474, 80] on span "Google" at bounding box center [1461, 82] width 34 height 14
click at [1373, 133] on span "Other AI Bots" at bounding box center [1376, 131] width 63 height 15
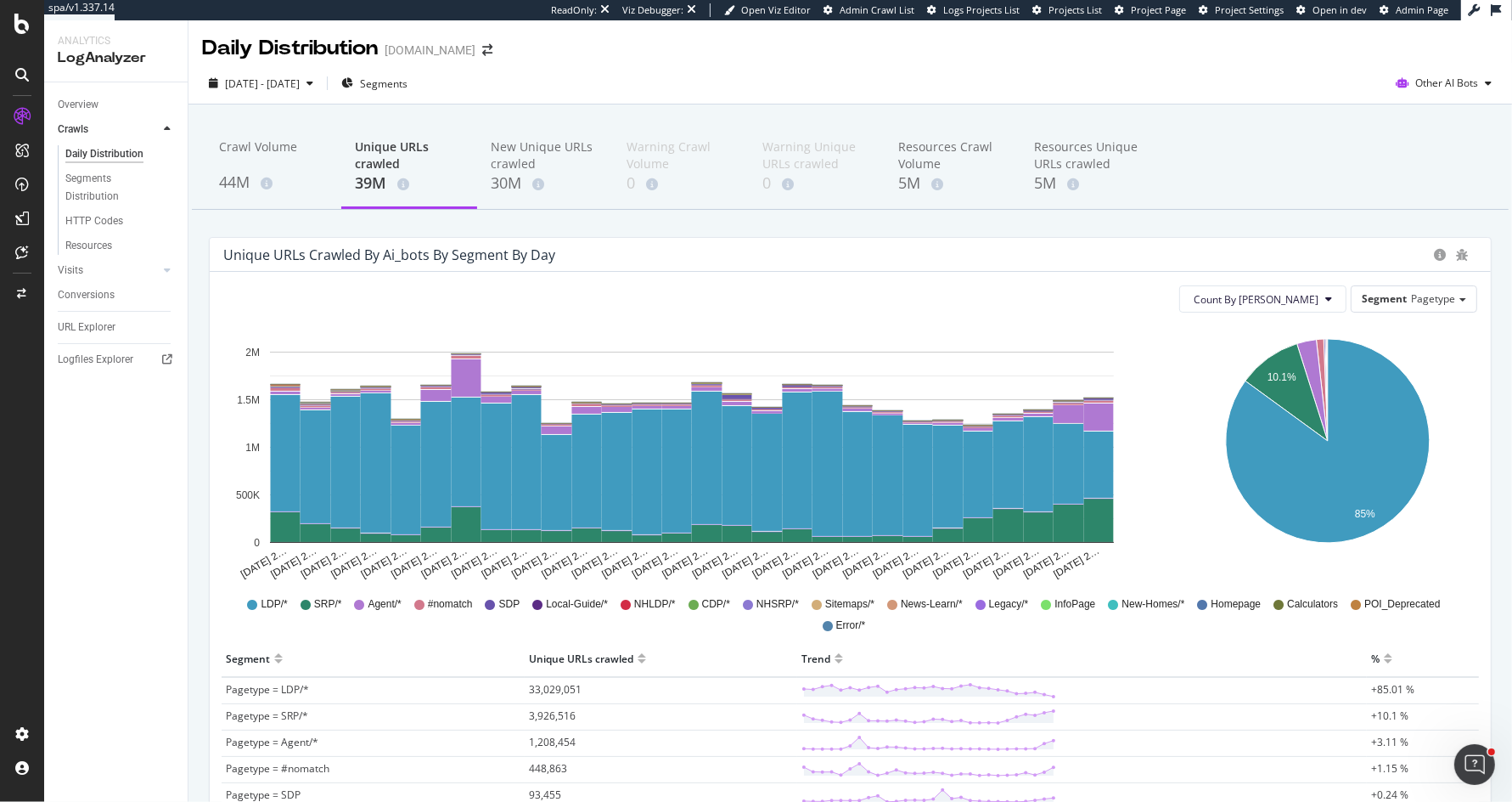
click at [535, 249] on div "Unique URLs crawled by ai_bots by Segment by Day" at bounding box center [389, 254] width 332 height 17
click at [337, 256] on div "Unique URLs crawled by ai_bots by Segment by Day" at bounding box center [389, 254] width 332 height 17
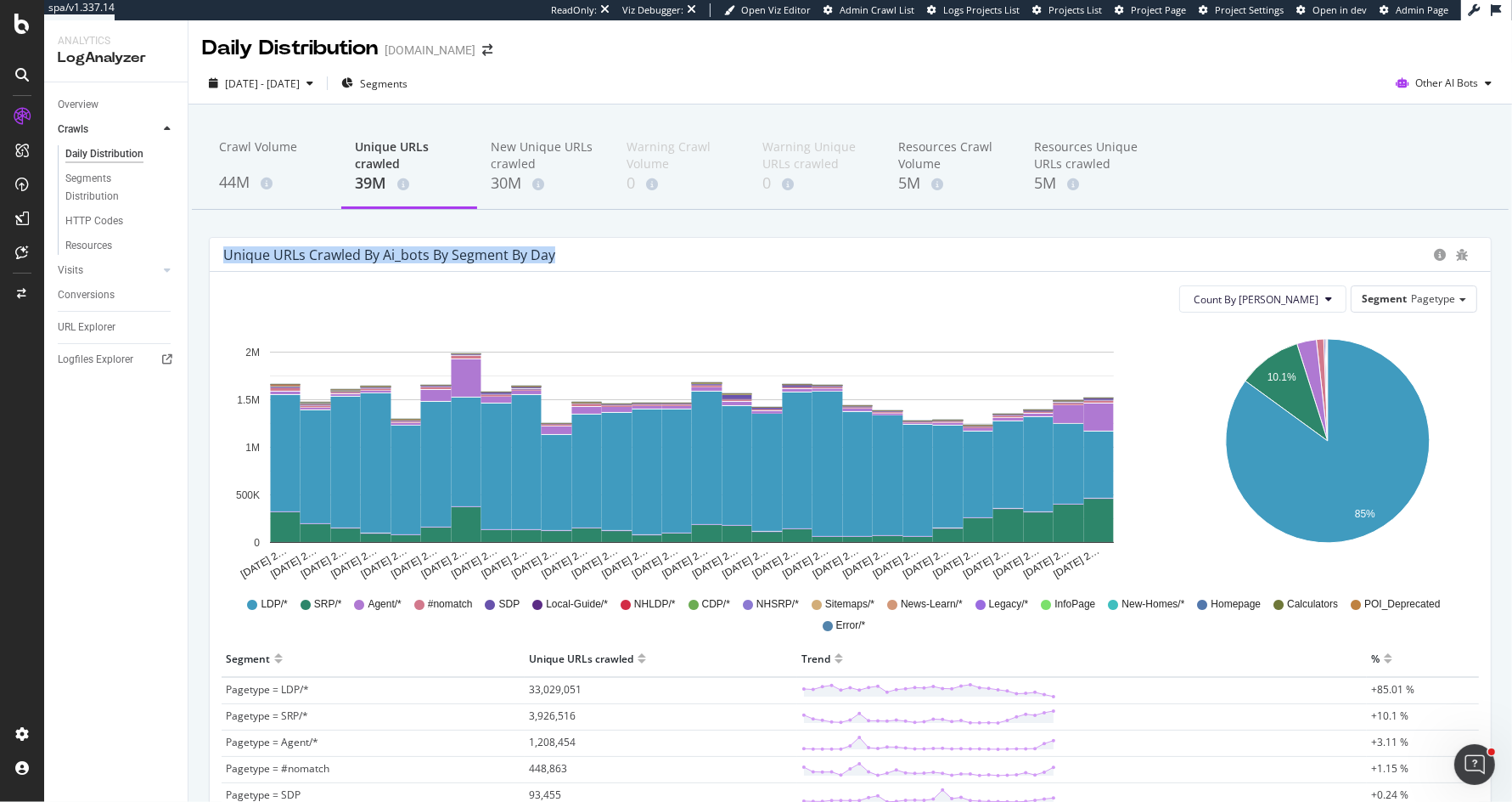
click at [337, 256] on div "Unique URLs crawled by ai_bots by Segment by Day" at bounding box center [389, 254] width 332 height 17
click at [427, 256] on div "Unique URLs crawled by ai_bots by Segment by Day" at bounding box center [389, 254] width 332 height 17
drag, startPoint x: 431, startPoint y: 255, endPoint x: 588, endPoint y: 255, distance: 157.0
click at [589, 255] on div "Unique URLs crawled by ai_bots by Segment by Day" at bounding box center [824, 254] width 1202 height 17
click at [588, 255] on div "Unique URLs crawled by ai_bots by Segment by Day" at bounding box center [824, 254] width 1202 height 17
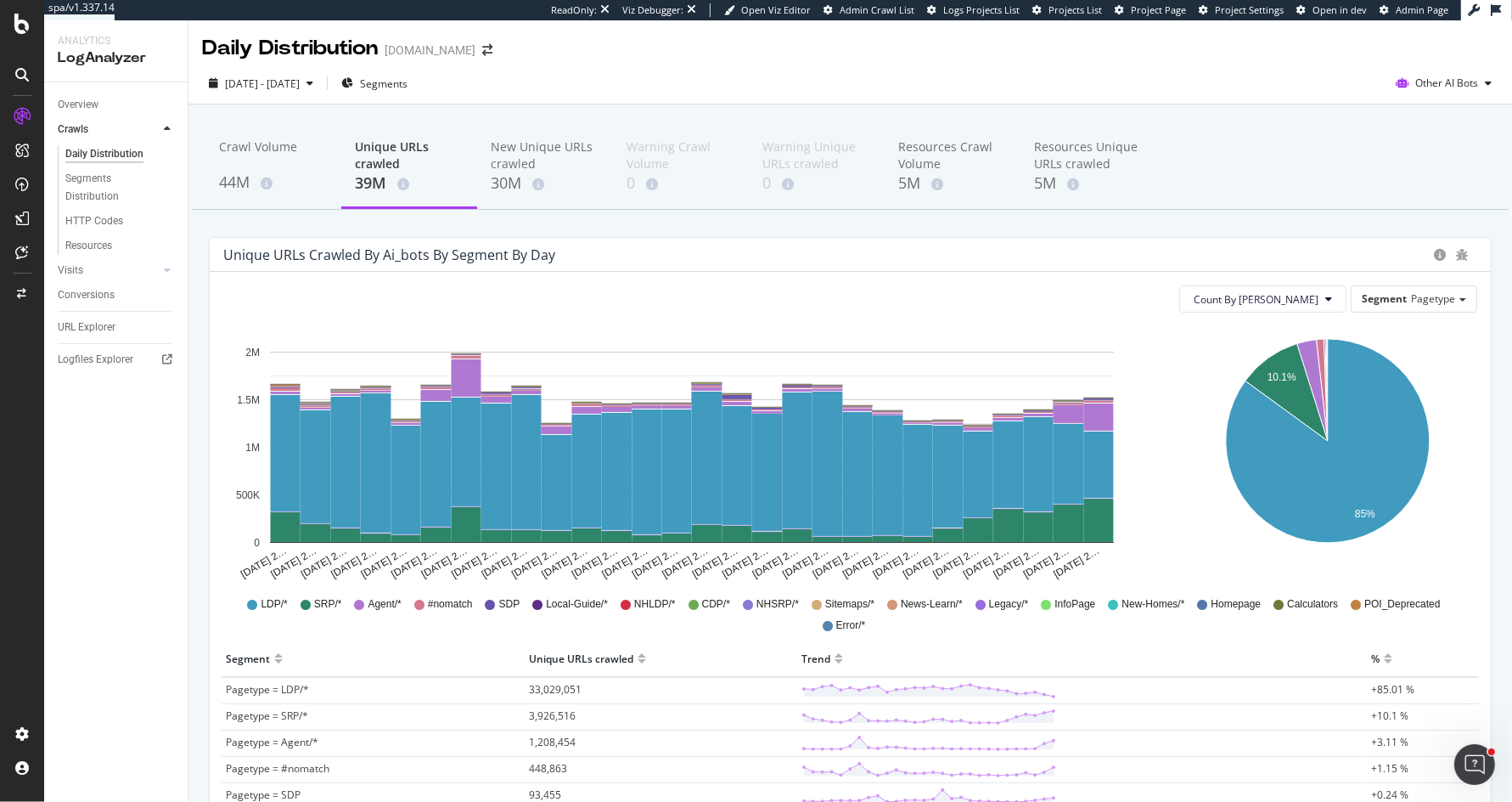
drag, startPoint x: 588, startPoint y: 255, endPoint x: 250, endPoint y: 267, distance: 338.2
click at [250, 267] on div "Unique URLs crawled by ai_bots by Segment by Day" at bounding box center [850, 254] width 1282 height 34
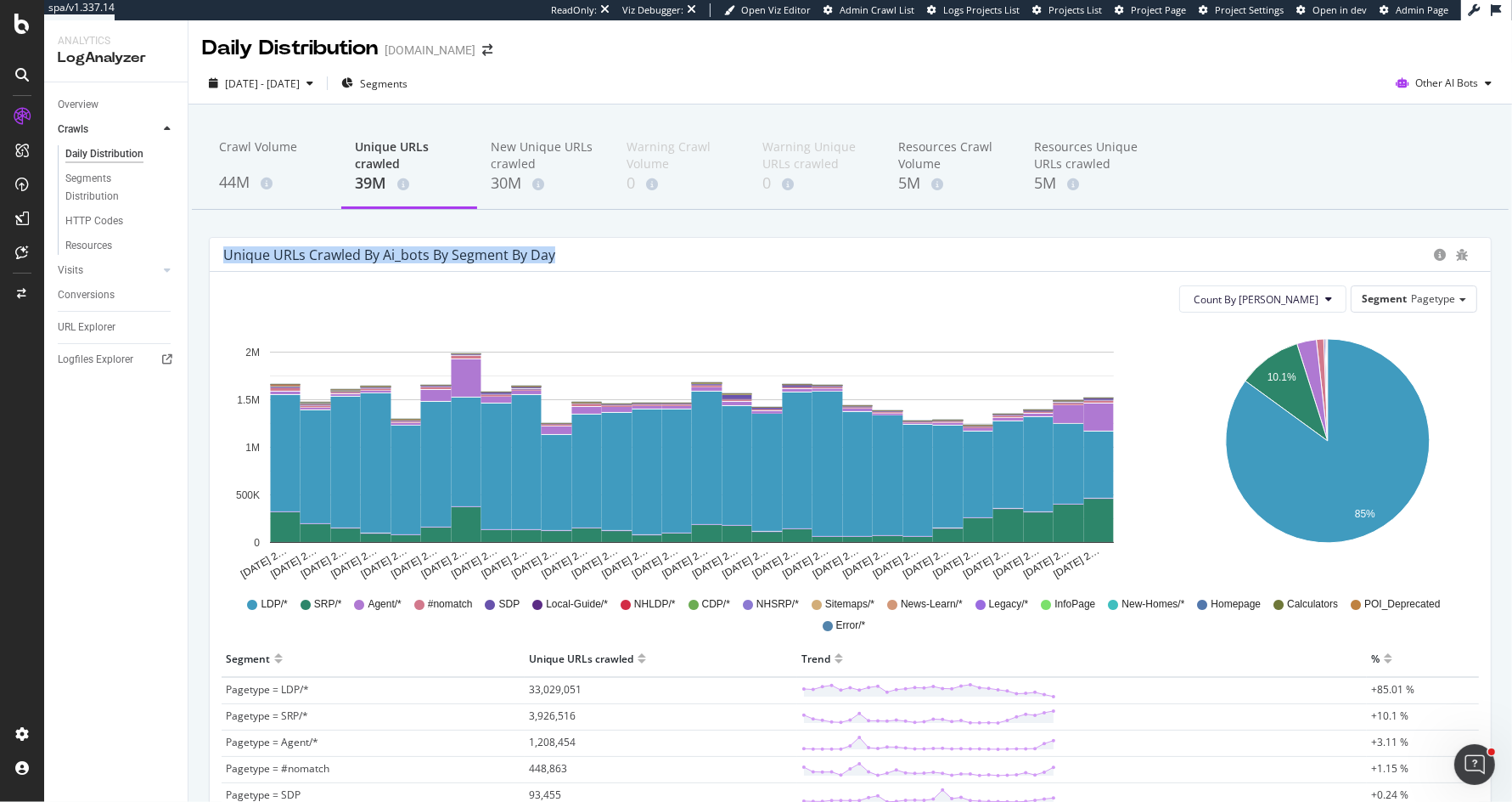
click at [347, 257] on div "Unique URLs crawled by ai_bots by Segment by Day" at bounding box center [389, 254] width 332 height 17
click at [383, 252] on div "Unique URLs crawled by ai_bots by Segment by Day" at bounding box center [389, 254] width 332 height 17
drag, startPoint x: 383, startPoint y: 252, endPoint x: 599, endPoint y: 264, distance: 216.3
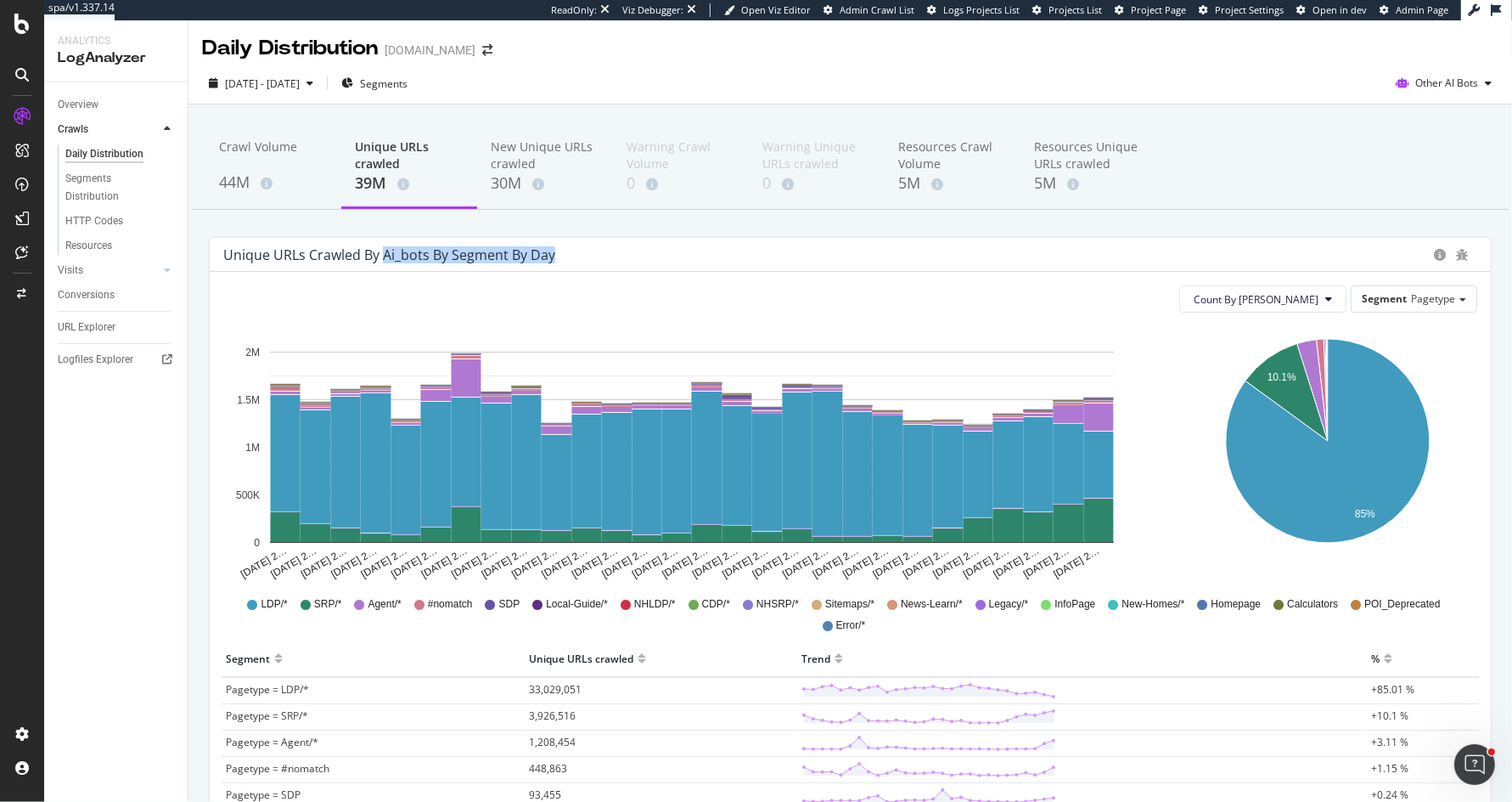
click at [599, 264] on div "Unique URLs crawled by ai_bots by Segment by Day" at bounding box center [850, 254] width 1282 height 34
click at [422, 253] on div "Unique URLs crawled by ai_bots by Segment by Day" at bounding box center [389, 254] width 332 height 17
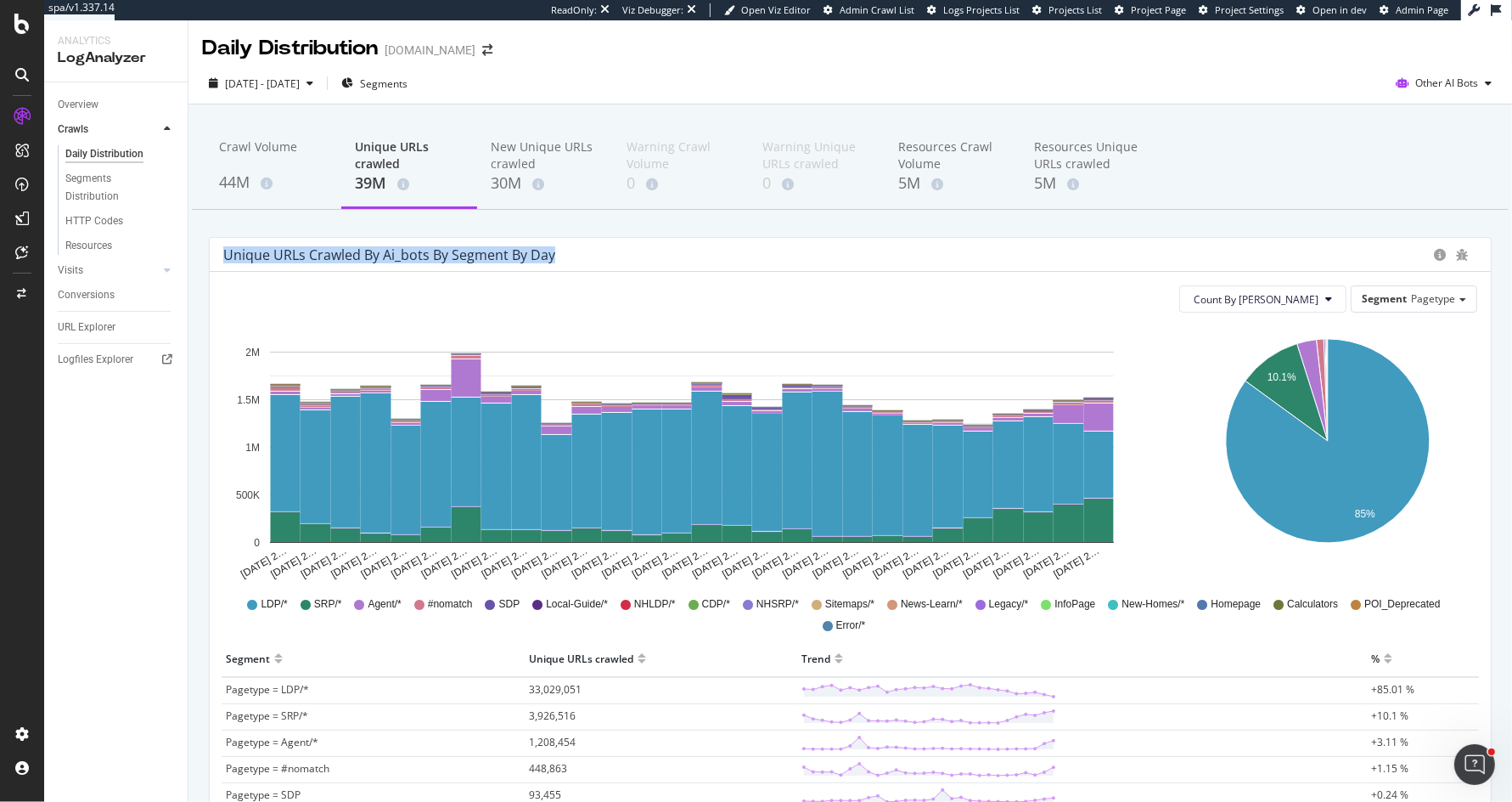
click at [422, 253] on div "Unique URLs crawled by ai_bots by Segment by Day" at bounding box center [389, 254] width 332 height 17
drag, startPoint x: 363, startPoint y: 252, endPoint x: 572, endPoint y: 257, distance: 209.1
click at [572, 257] on div "Unique URLs crawled by ai_bots by Segment by Day" at bounding box center [824, 254] width 1202 height 17
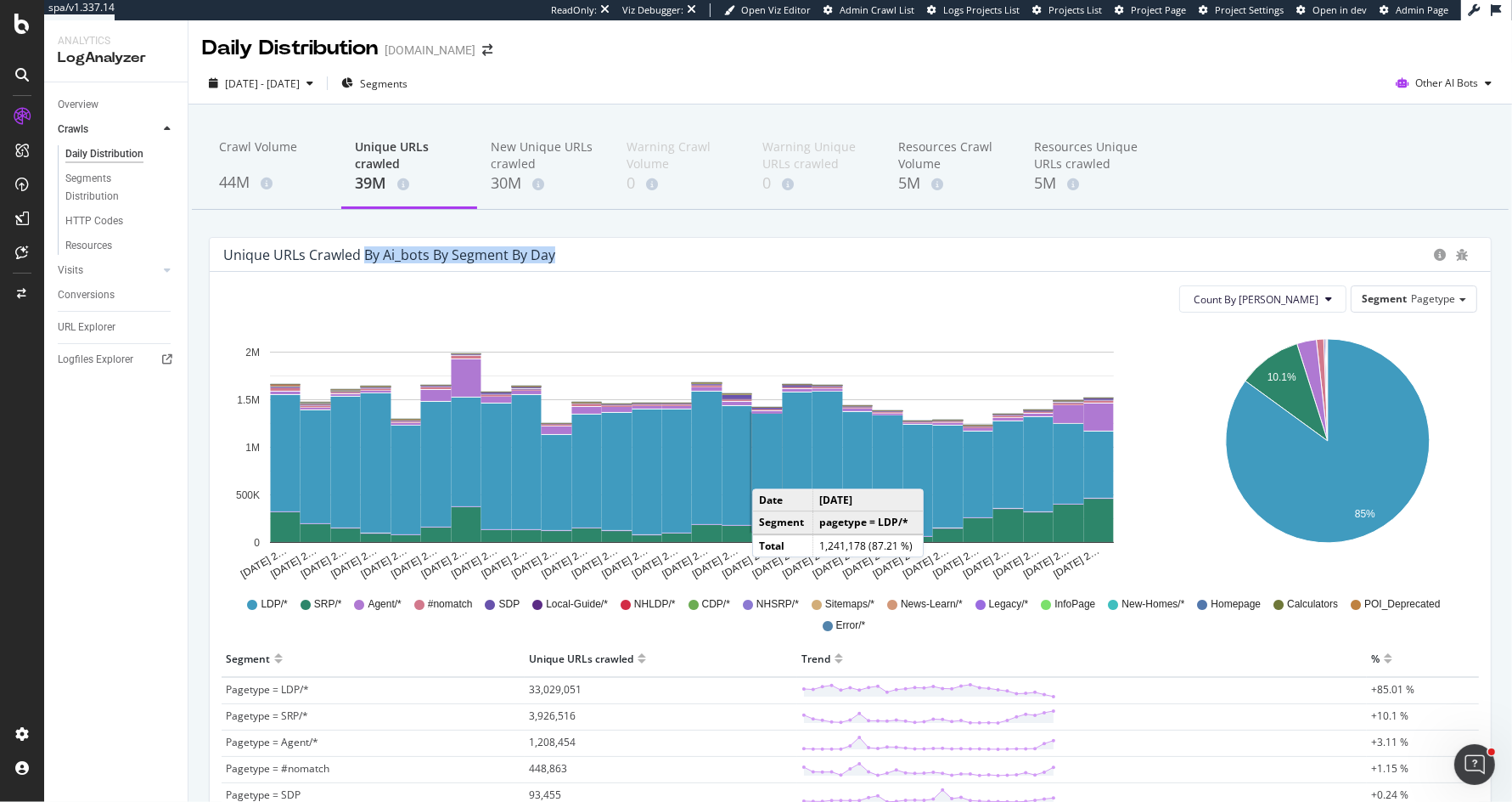
click at [552, 251] on div "Unique URLs crawled by ai_bots by Segment by Day" at bounding box center [389, 254] width 332 height 17
click at [552, 252] on div "Unique URLs crawled by ai_bots by Segment by Day" at bounding box center [389, 254] width 332 height 17
drag, startPoint x: 380, startPoint y: 247, endPoint x: 569, endPoint y: 263, distance: 189.7
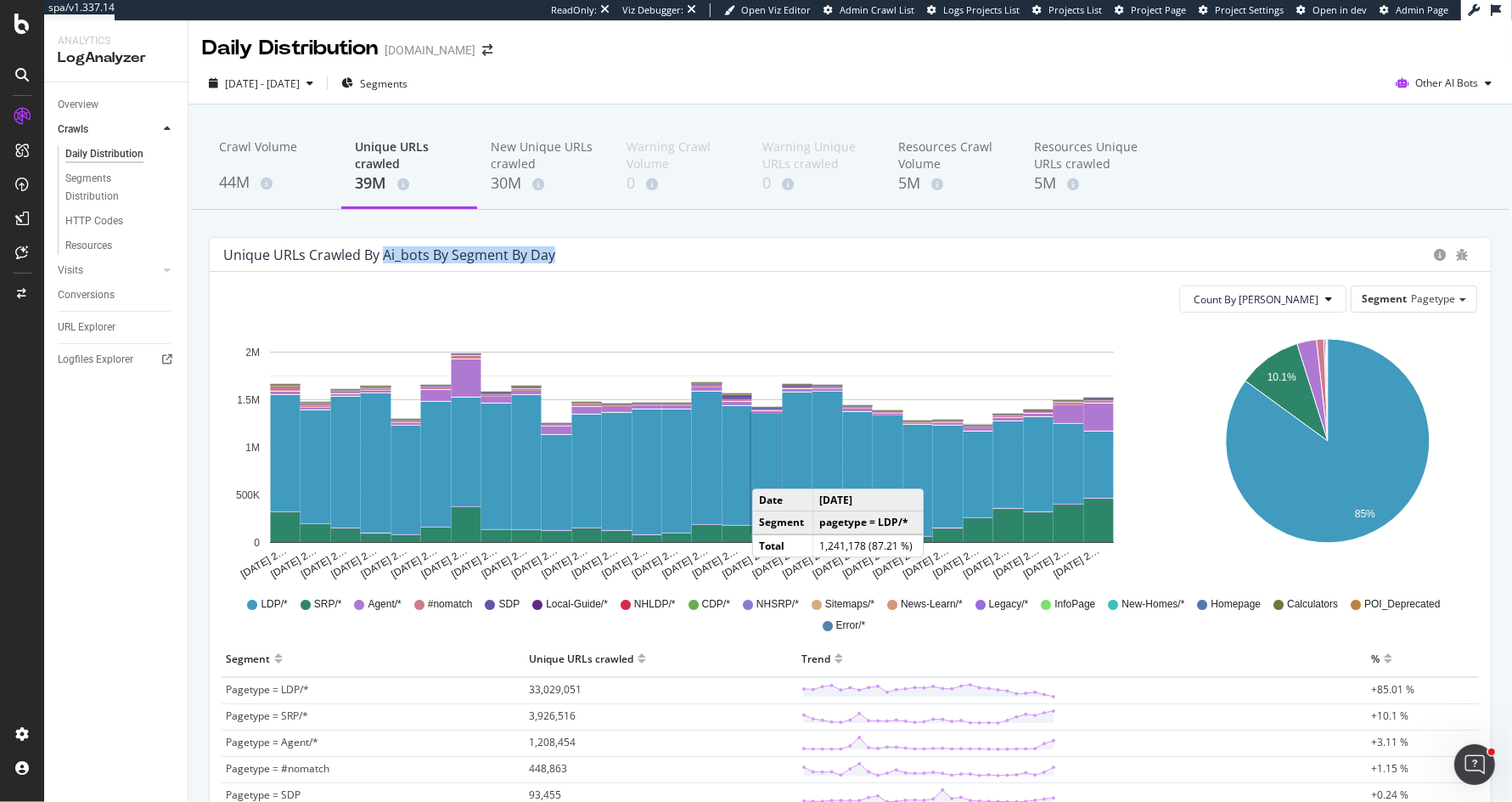
click at [569, 263] on div "Unique URLs crawled by ai_bots by Segment by Day" at bounding box center [850, 254] width 1282 height 34
drag, startPoint x: 569, startPoint y: 259, endPoint x: 384, endPoint y: 256, distance: 185.0
click at [384, 256] on div "Unique URLs crawled by ai_bots by Segment by Day" at bounding box center [824, 254] width 1202 height 17
click at [517, 262] on div "Unique URLs crawled by ai_bots by Segment by Day" at bounding box center [389, 254] width 332 height 17
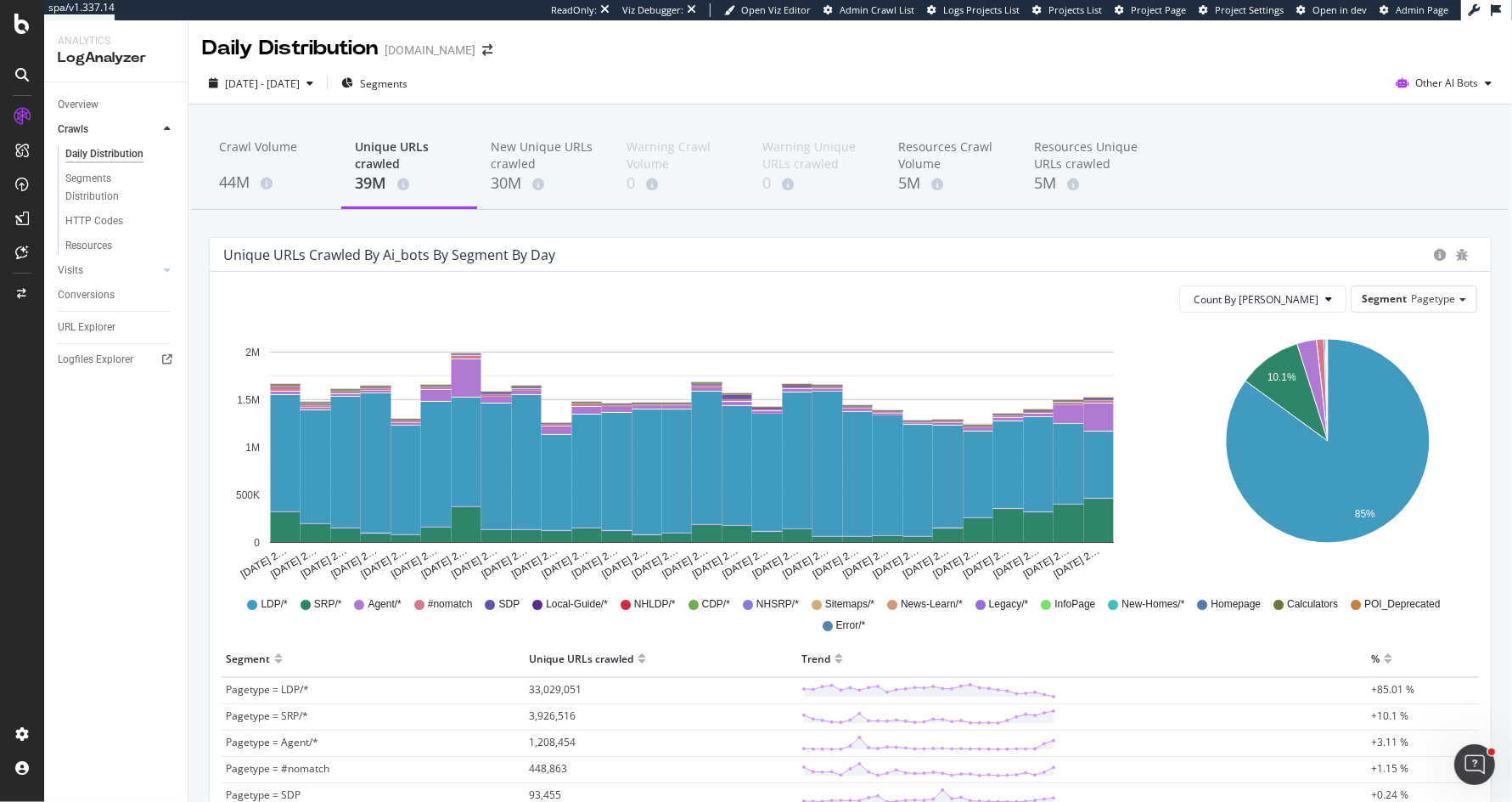
click at [517, 262] on div "Unique URLs crawled by ai_bots by Segment by Day" at bounding box center [389, 254] width 332 height 17
click at [437, 244] on div "Unique URLs crawled by ai_bots by Segment by Day" at bounding box center [850, 254] width 1282 height 34
drag, startPoint x: 380, startPoint y: 253, endPoint x: 583, endPoint y: 256, distance: 203.0
click at [583, 256] on div "Unique URLs crawled by ai_bots by Segment by Day" at bounding box center [824, 254] width 1202 height 17
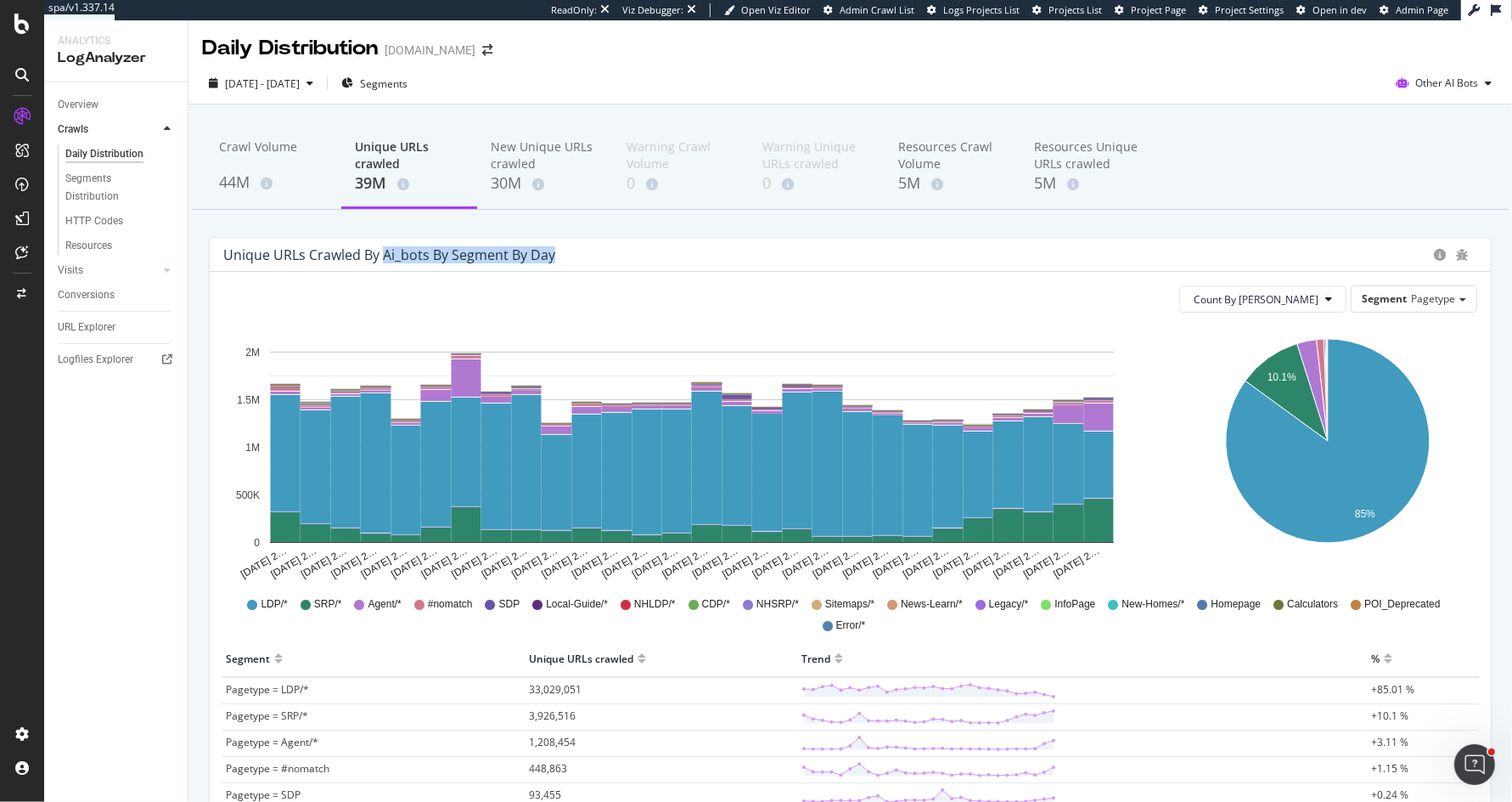
click at [583, 256] on div "Unique URLs crawled by ai_bots by Segment by Day" at bounding box center [824, 254] width 1202 height 17
drag, startPoint x: 583, startPoint y: 256, endPoint x: 209, endPoint y: 259, distance: 374.0
click at [209, 259] on div "Unique URLs crawled by ai_bots by Segment by Day" at bounding box center [850, 254] width 1282 height 34
drag, startPoint x: 209, startPoint y: 259, endPoint x: 601, endPoint y: 253, distance: 392.0
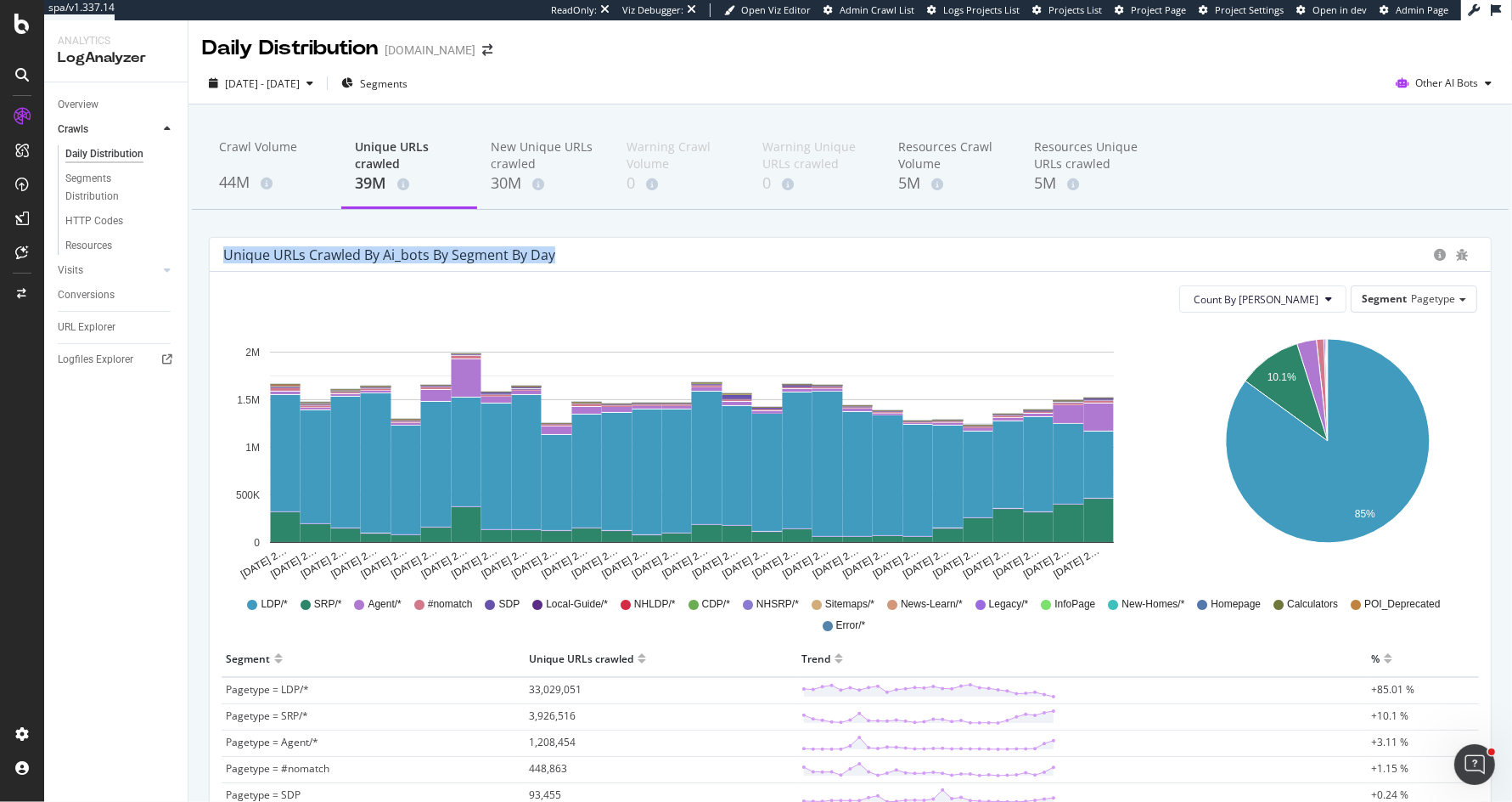
click at [605, 253] on div "Unique URLs crawled by ai_bots by Segment by Day" at bounding box center [850, 254] width 1282 height 34
click at [601, 253] on div "Unique URLs crawled by ai_bots by Segment by Day" at bounding box center [824, 254] width 1202 height 17
drag, startPoint x: 601, startPoint y: 253, endPoint x: 210, endPoint y: 249, distance: 391.0
click at [210, 249] on div "Unique URLs crawled by ai_bots by Segment by Day" at bounding box center [850, 254] width 1282 height 34
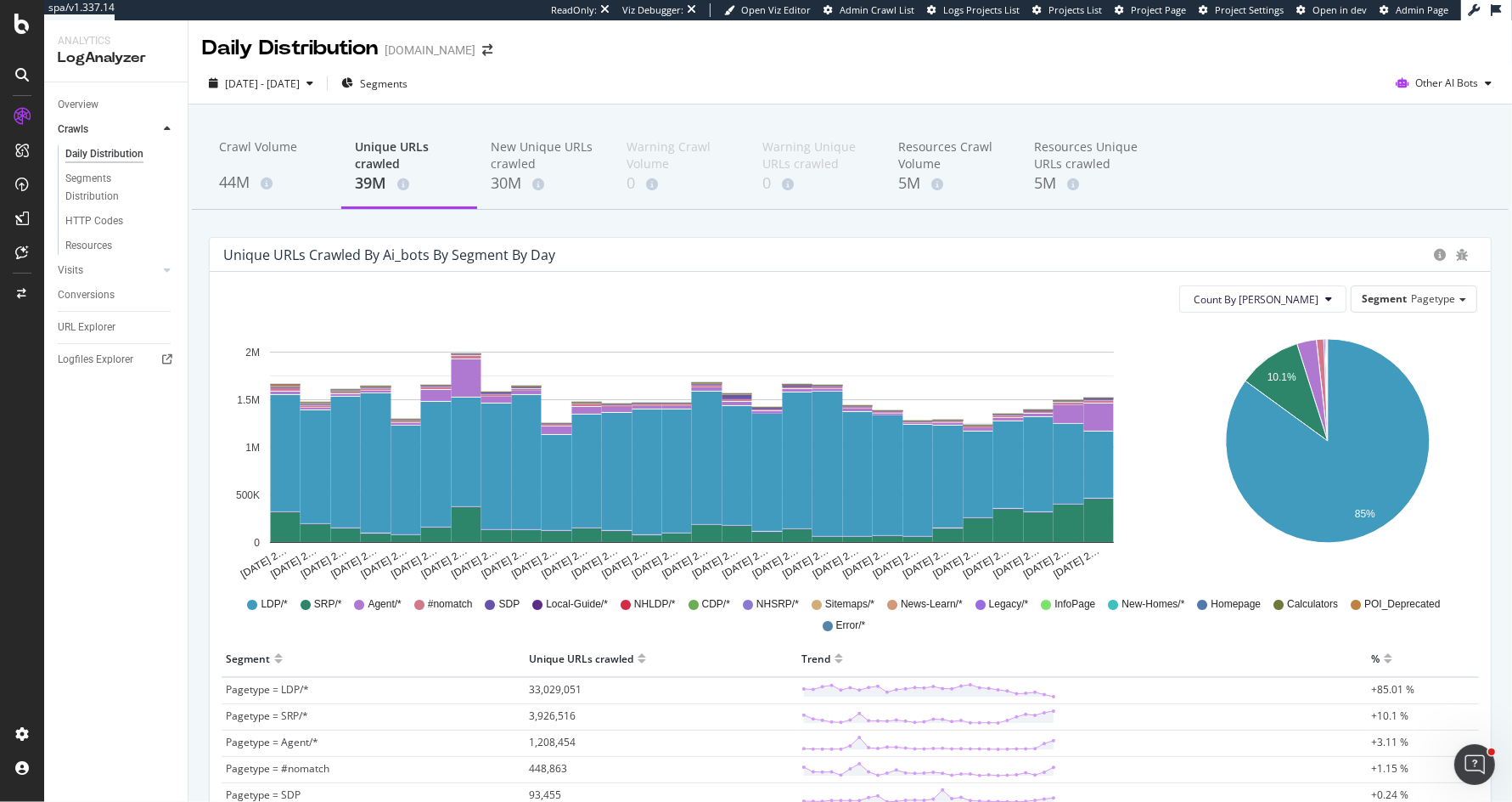
click at [236, 249] on div "Unique URLs crawled by ai_bots by Segment by Day" at bounding box center [389, 254] width 332 height 17
click at [199, 114] on div "Crawl Volume 44M Unique URLs crawled 39M New Unique URLs crawled 30M Warning Cr…" at bounding box center [850, 696] width 1324 height 1183
click at [1457, 85] on span "Other AI Bots" at bounding box center [1447, 82] width 63 height 14
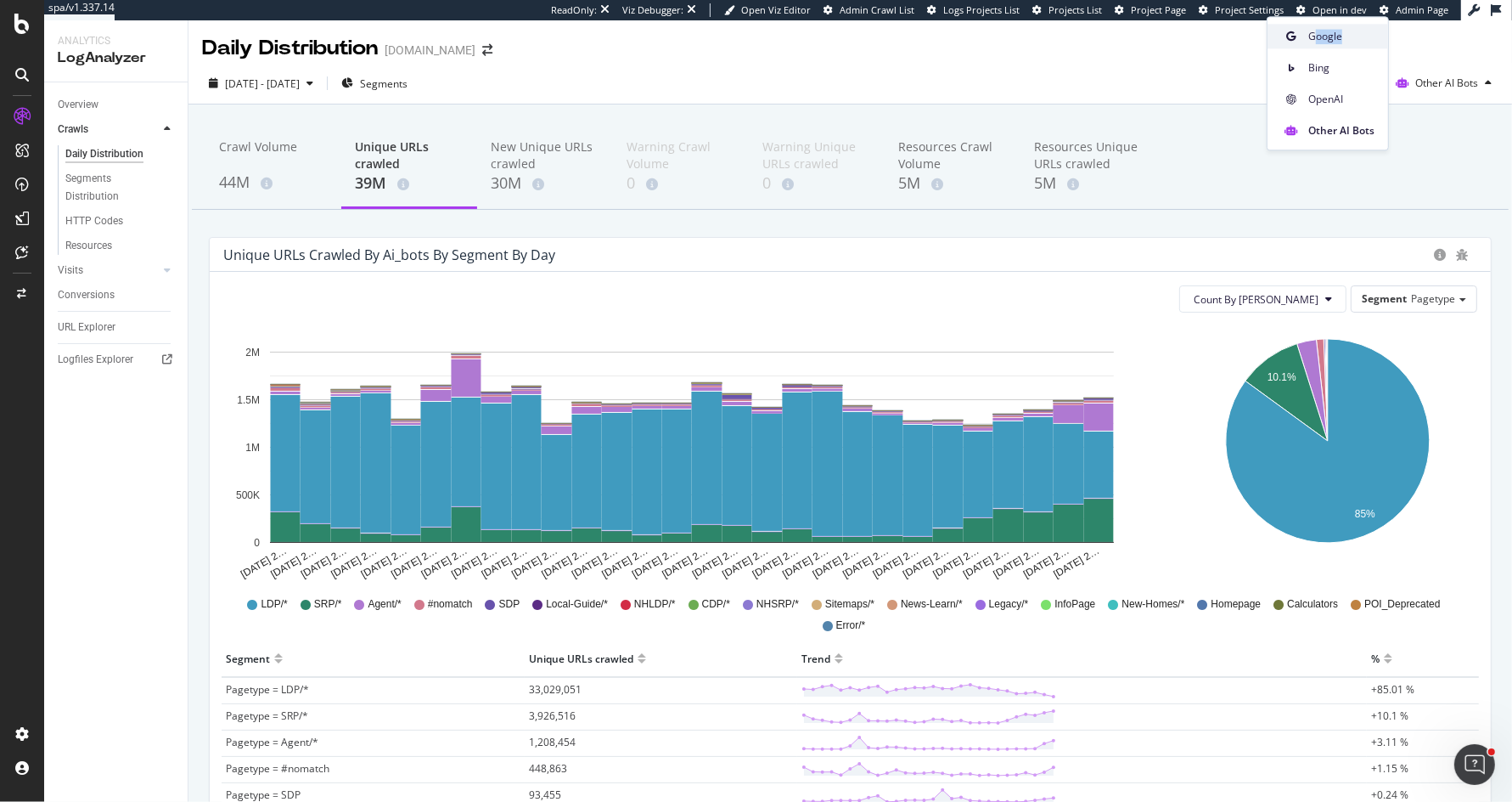
drag, startPoint x: 1308, startPoint y: 67, endPoint x: 1318, endPoint y: 32, distance: 36.4
click at [1318, 32] on div "Google Bing OpenAI Other AI Bots" at bounding box center [1328, 79] width 121 height 125
click at [1318, 32] on span "Google" at bounding box center [1342, 36] width 67 height 15
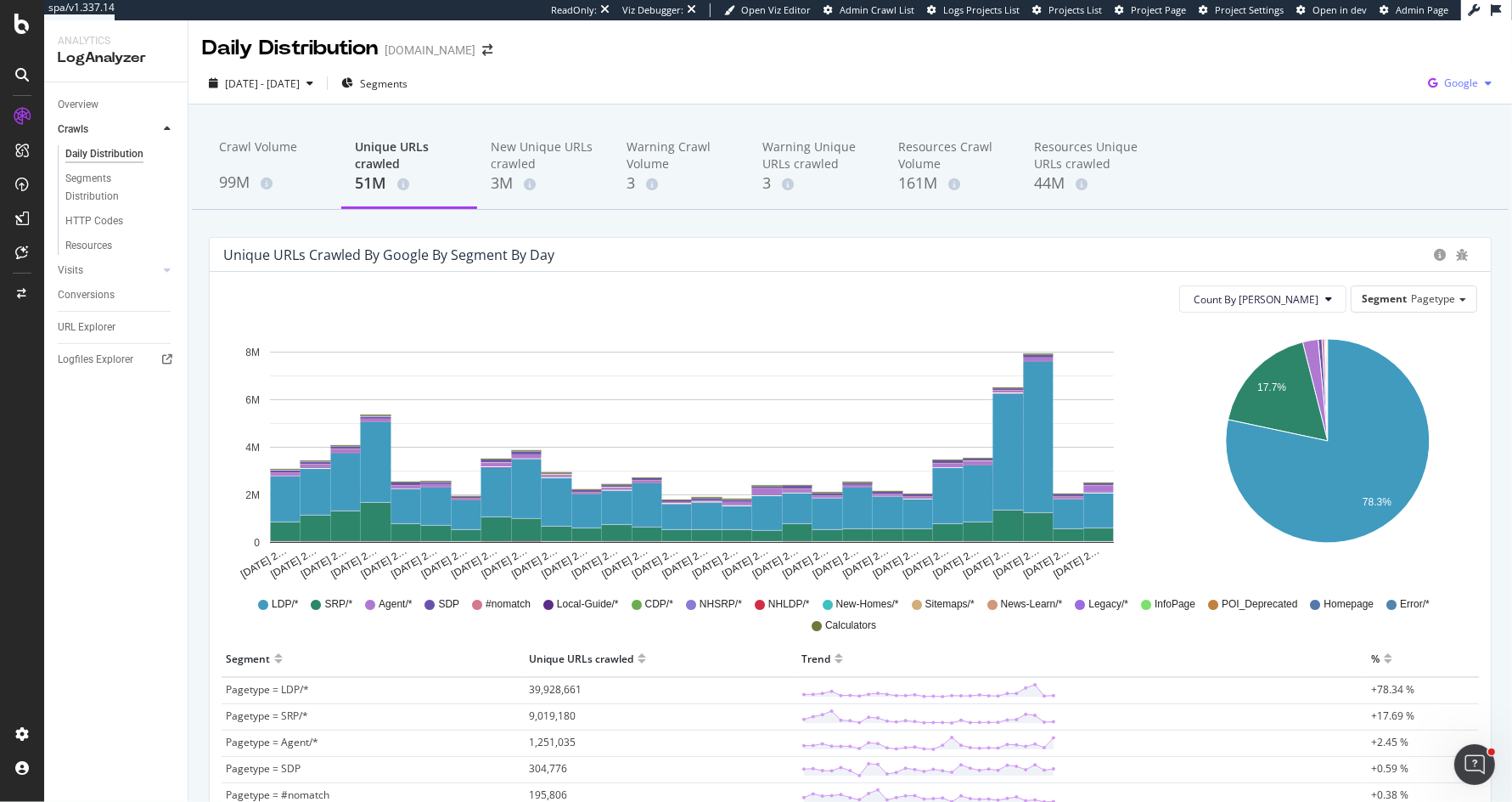
click at [1470, 82] on span "Google" at bounding box center [1461, 82] width 34 height 14
click at [1343, 71] on div "Bing" at bounding box center [1363, 67] width 117 height 25
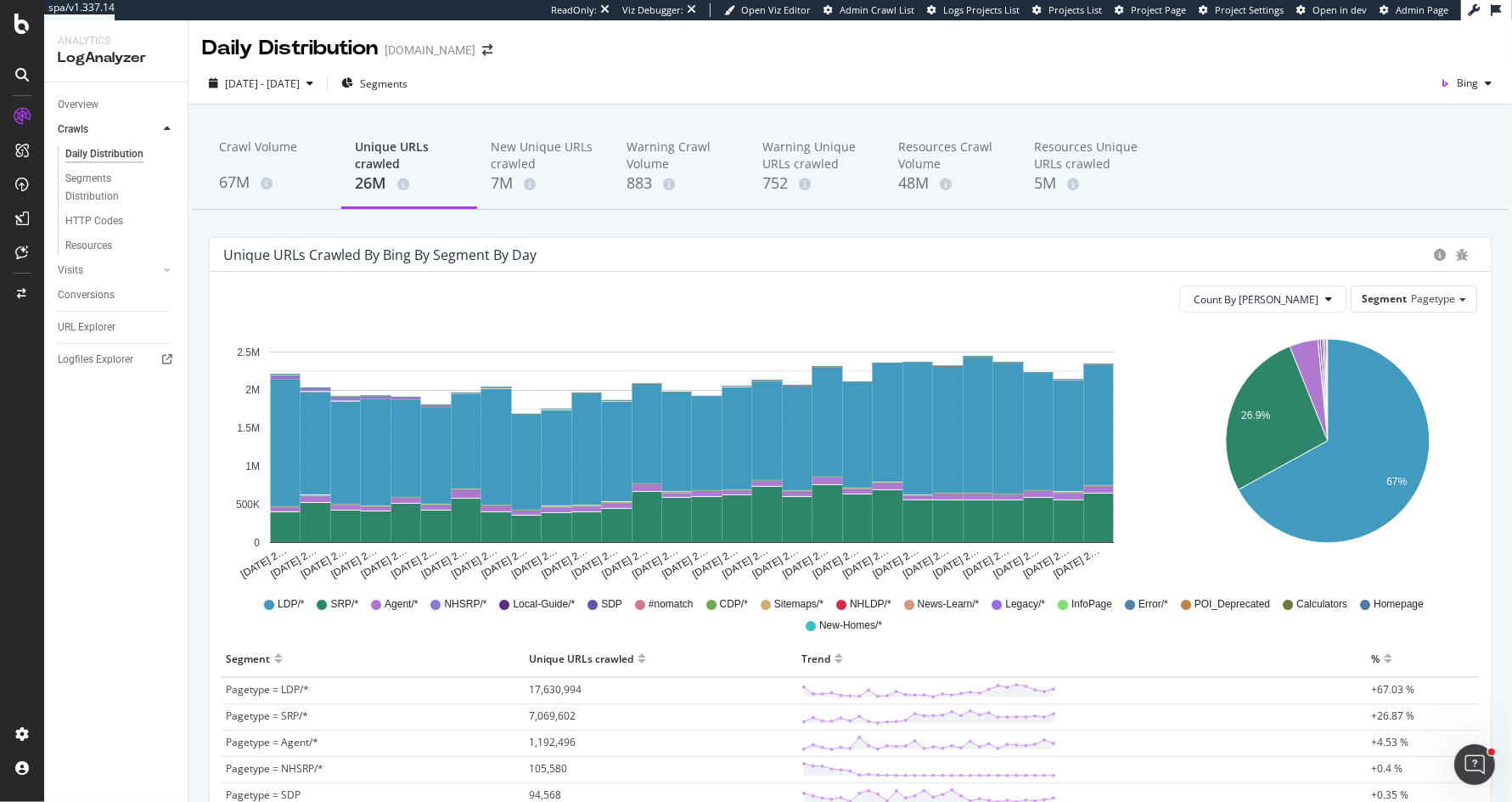
click at [1036, 252] on div "Unique URLs crawled by bing by Segment by Day" at bounding box center [824, 254] width 1202 height 17
click at [457, 264] on div "Unique URLs crawled by bing by Segment by Day" at bounding box center [850, 254] width 1282 height 34
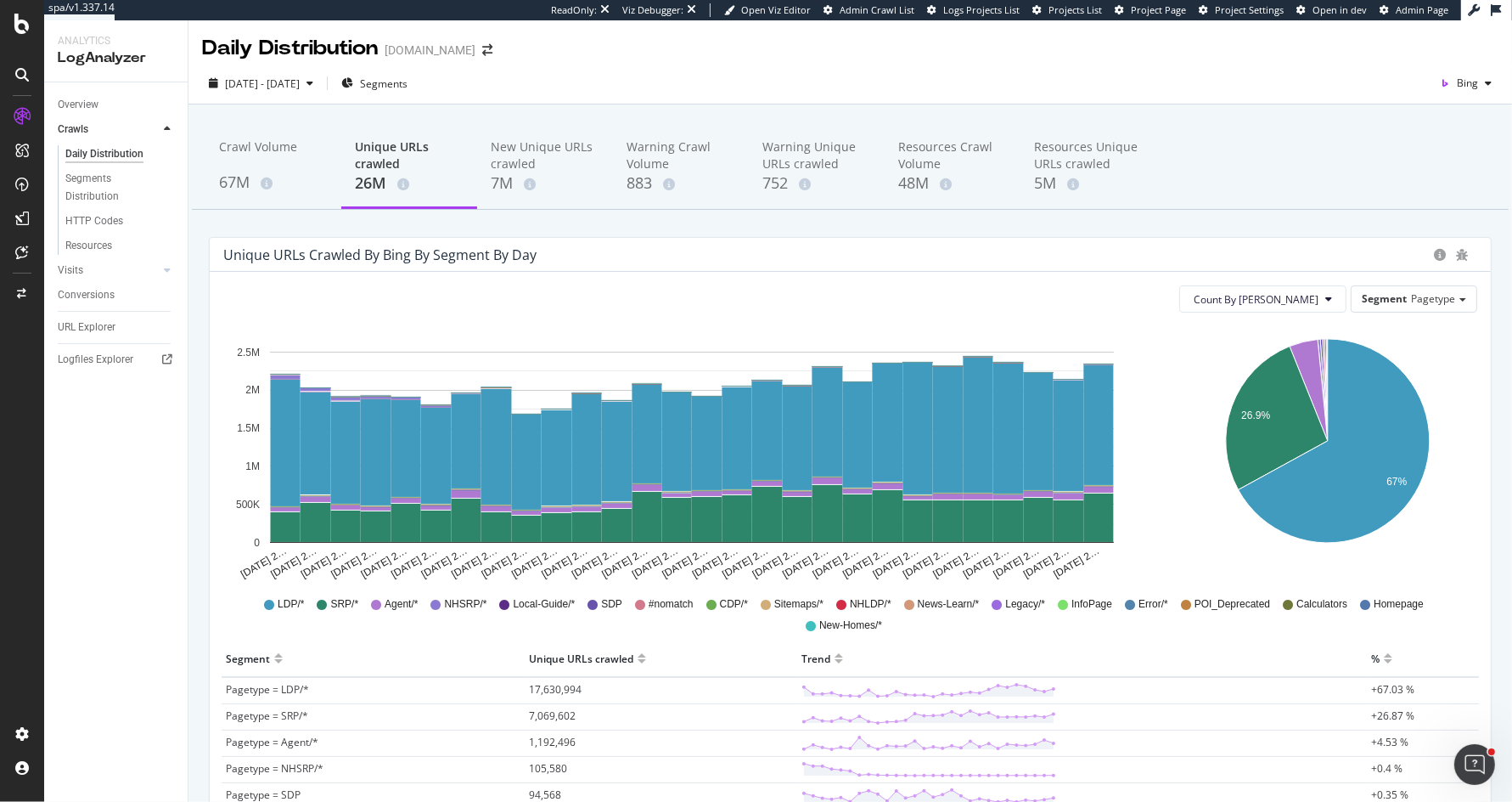
click at [457, 264] on div "Unique URLs crawled by bing by Segment by Day" at bounding box center [850, 254] width 1282 height 34
click at [936, 261] on div "Unique URLs crawled by bing by Segment by Day" at bounding box center [824, 254] width 1202 height 17
click at [103, 188] on div "SiteCrawler" at bounding box center [93, 190] width 60 height 17
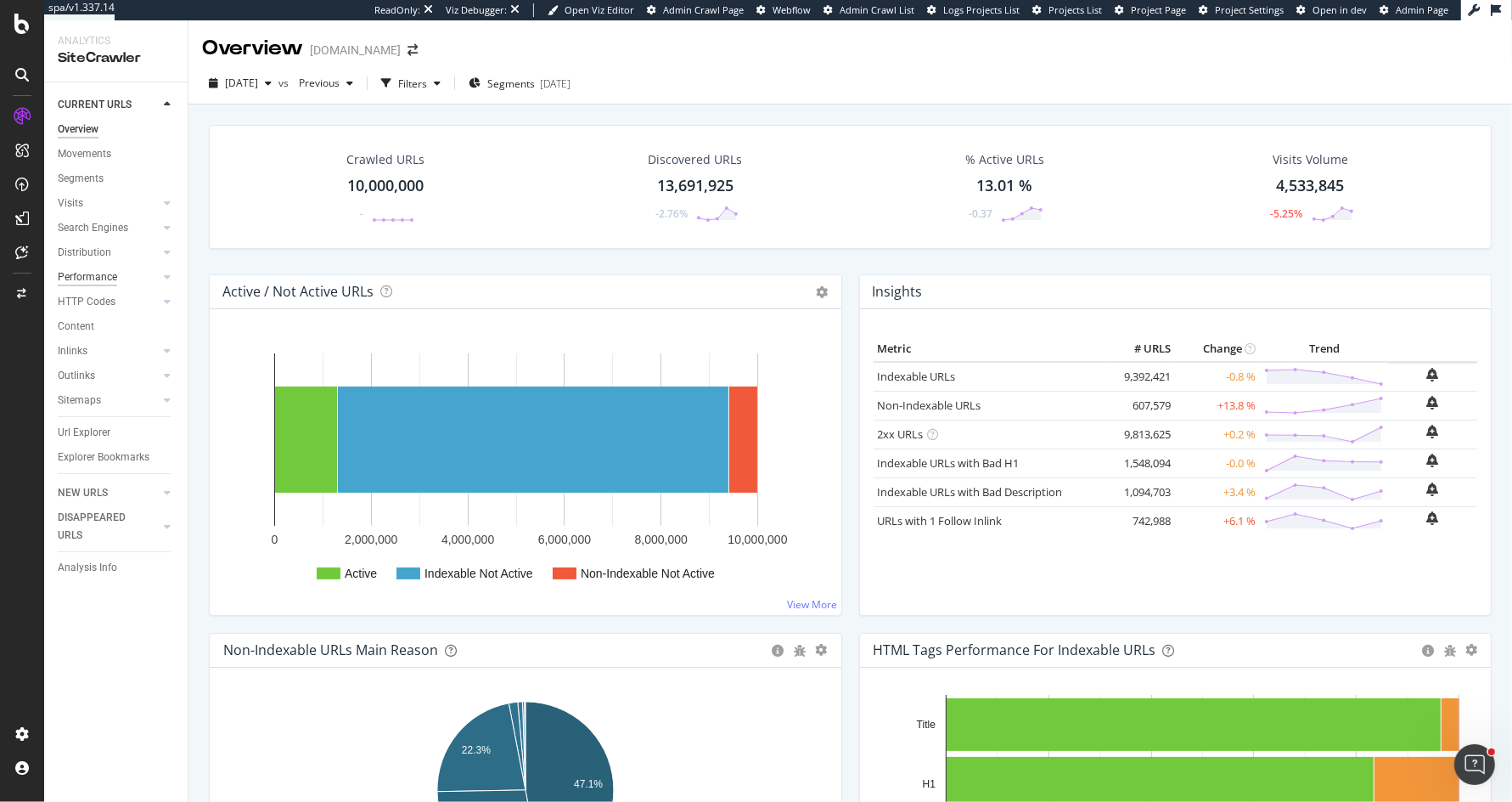
click at [102, 278] on div "Performance" at bounding box center [88, 277] width 60 height 18
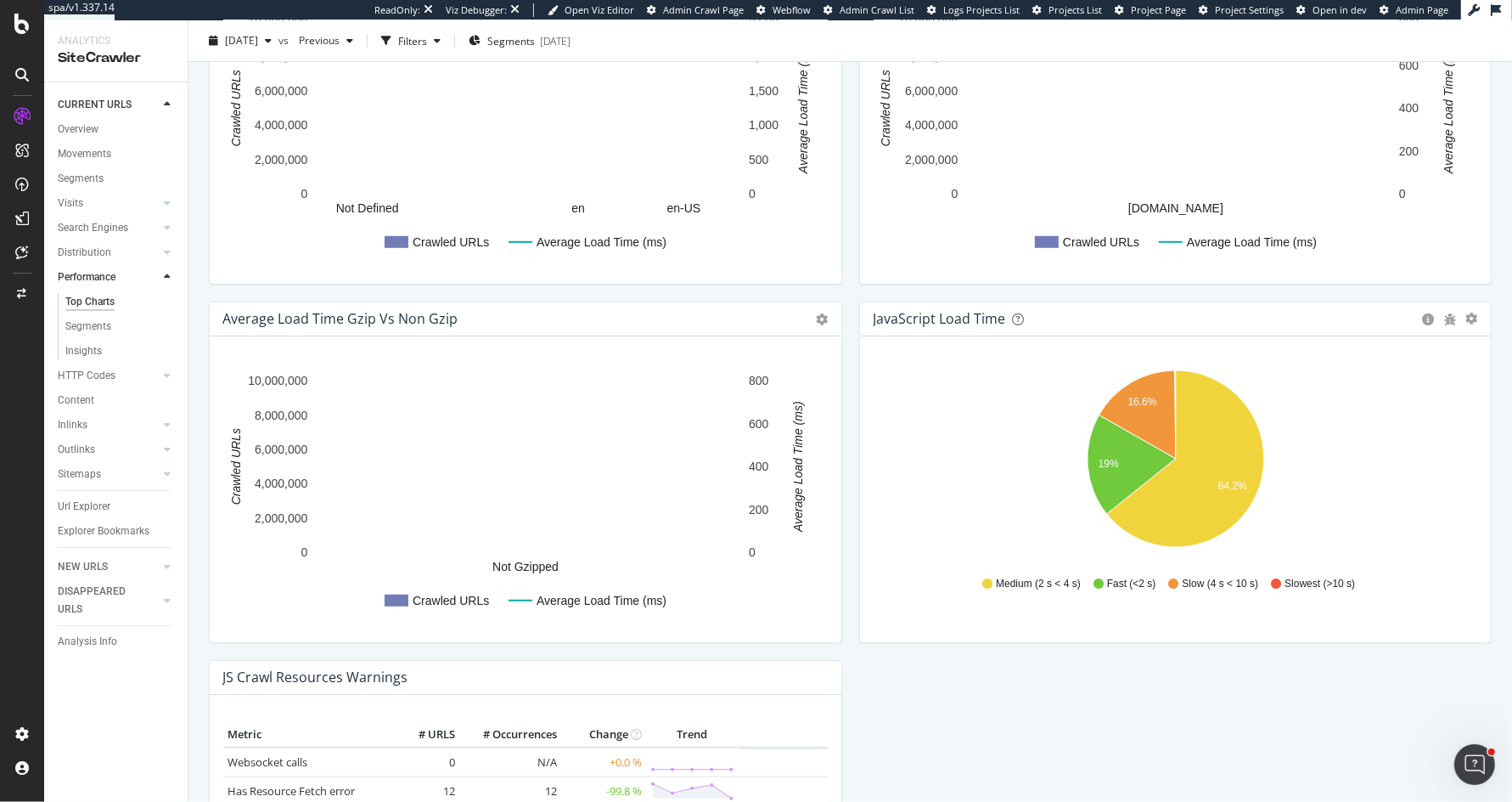
scroll to position [1081, 0]
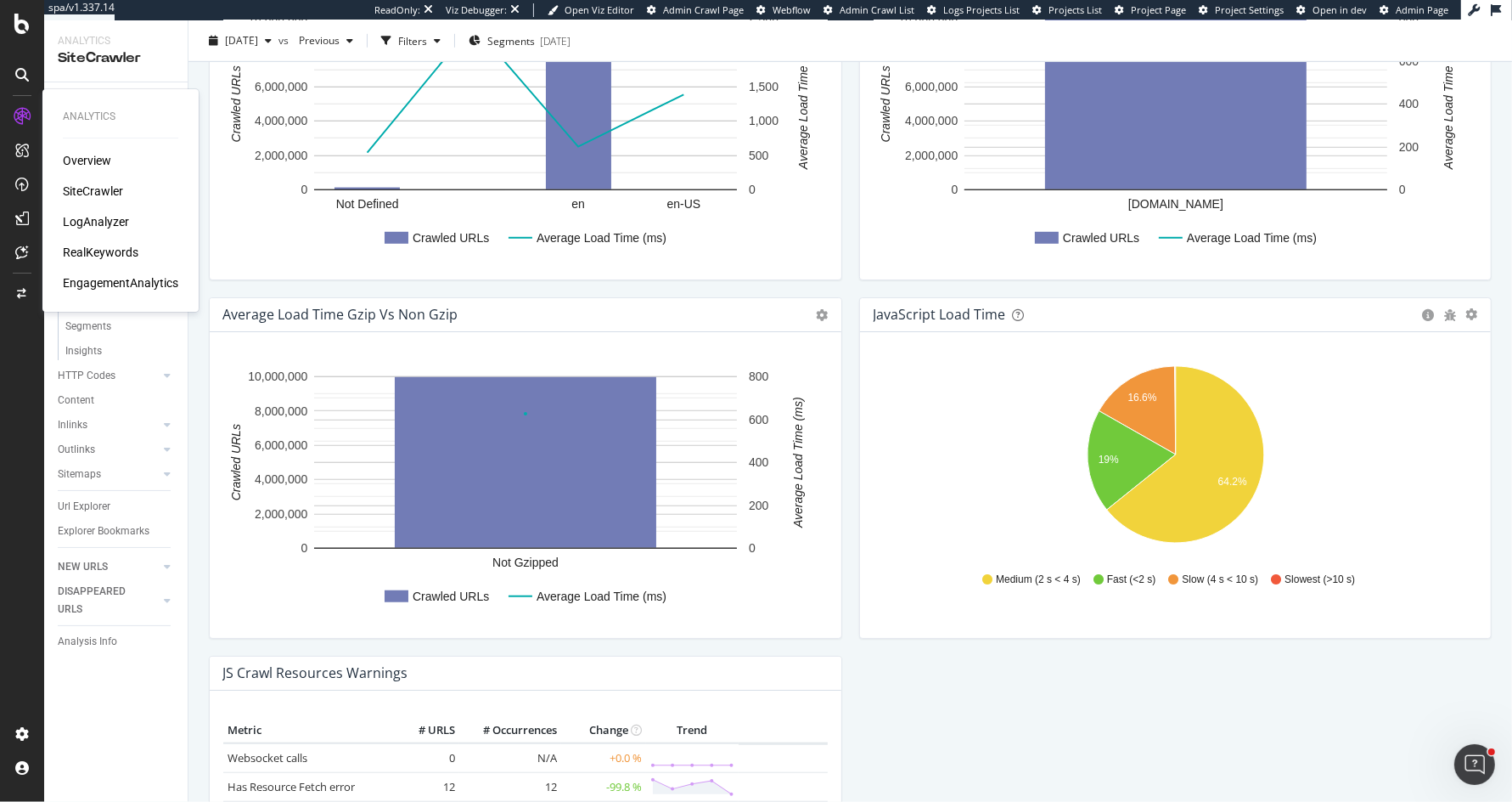
click at [90, 223] on div "LogAnalyzer" at bounding box center [96, 221] width 67 height 17
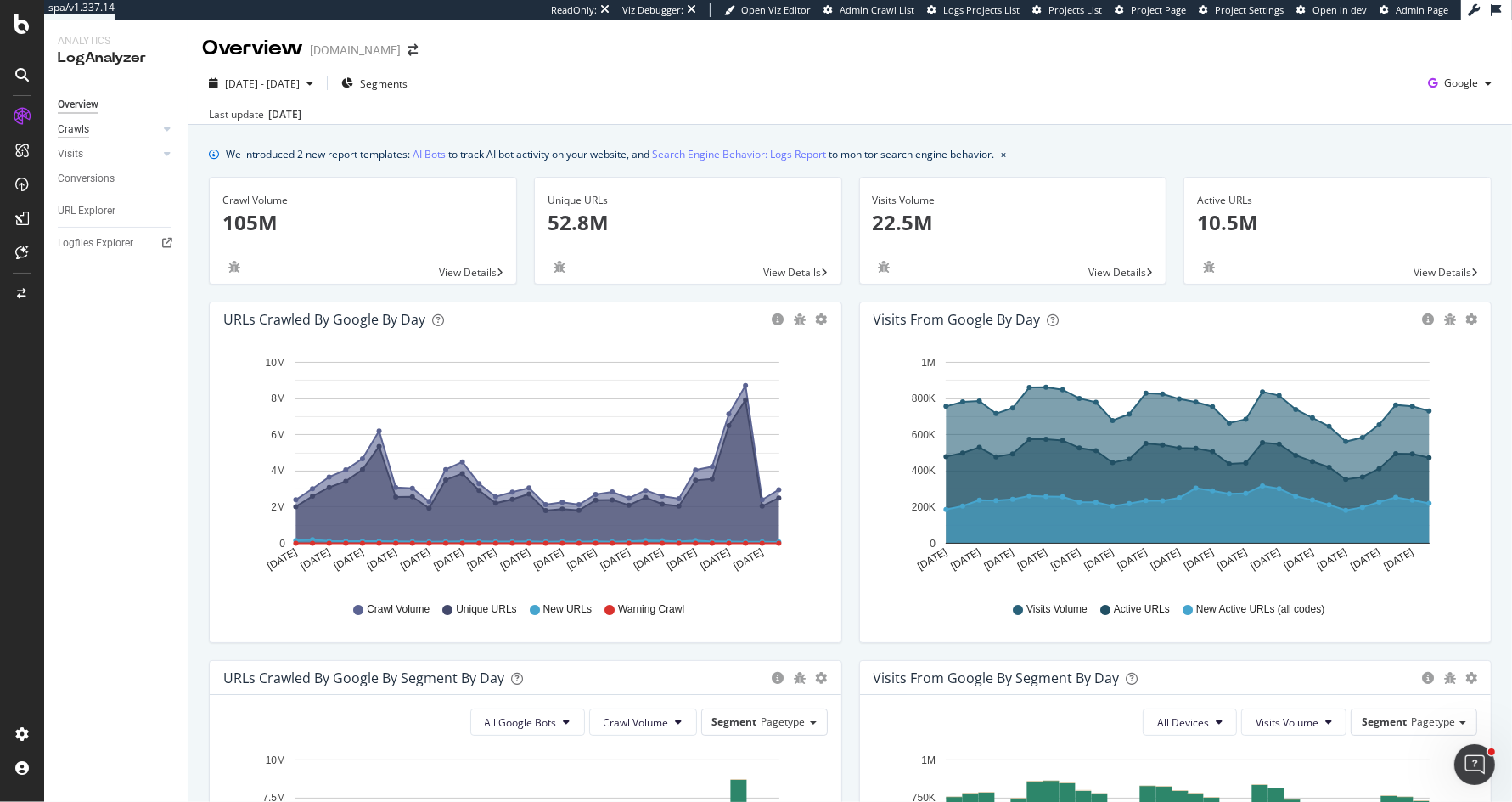
click at [76, 131] on div "Crawls" at bounding box center [74, 130] width 32 height 18
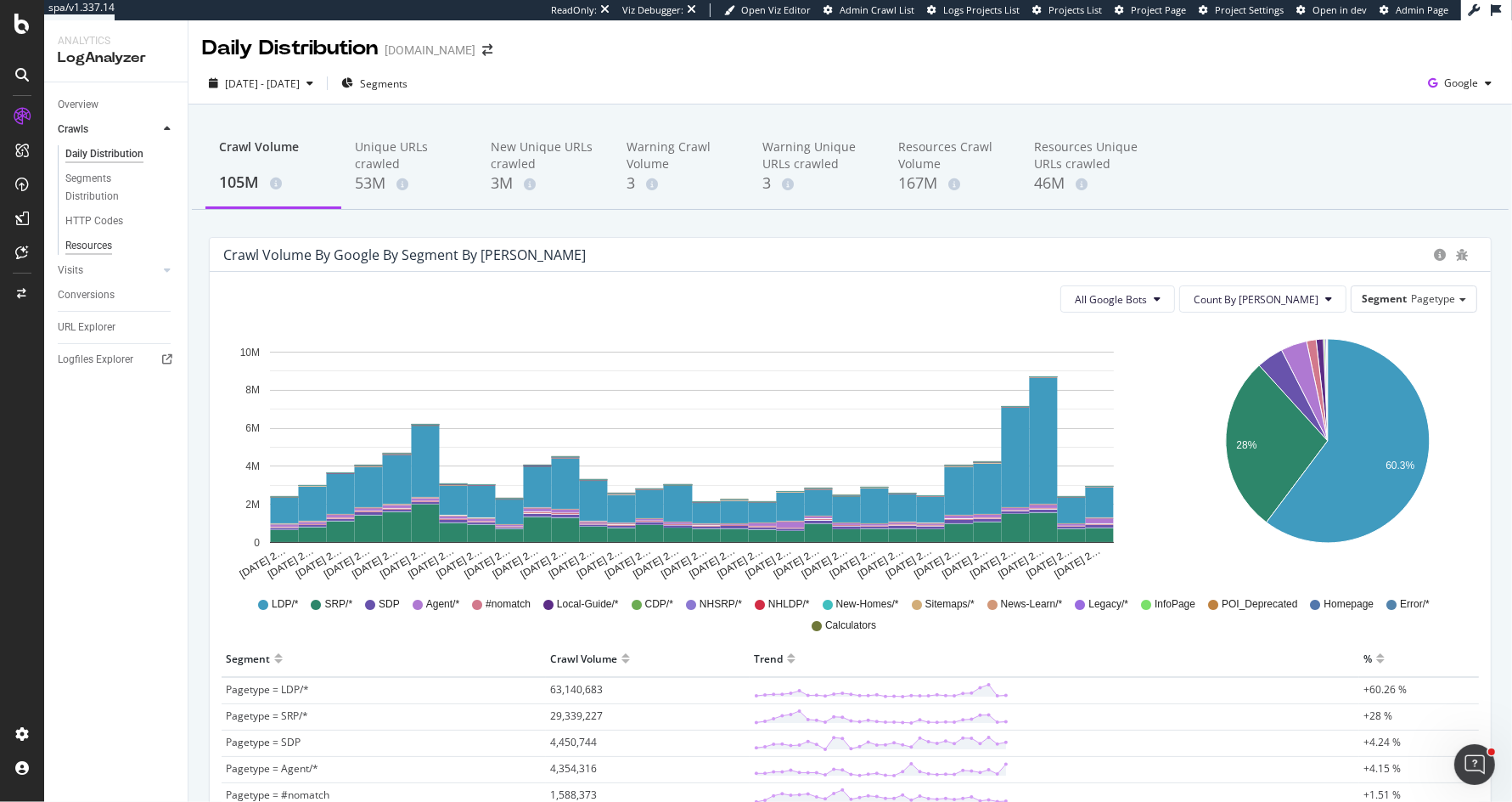
click at [95, 247] on div "Resources" at bounding box center [88, 245] width 46 height 18
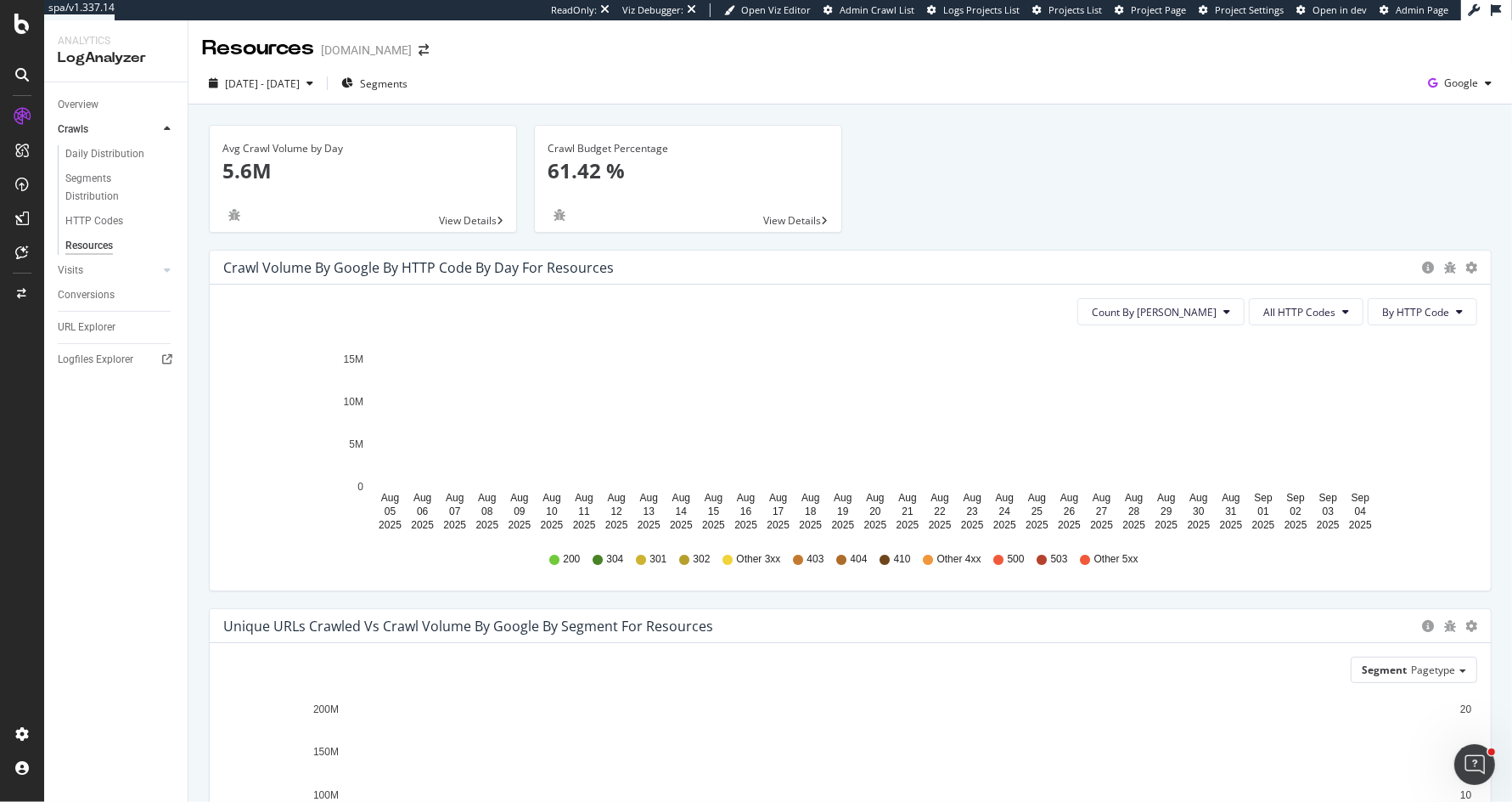
scroll to position [257, 0]
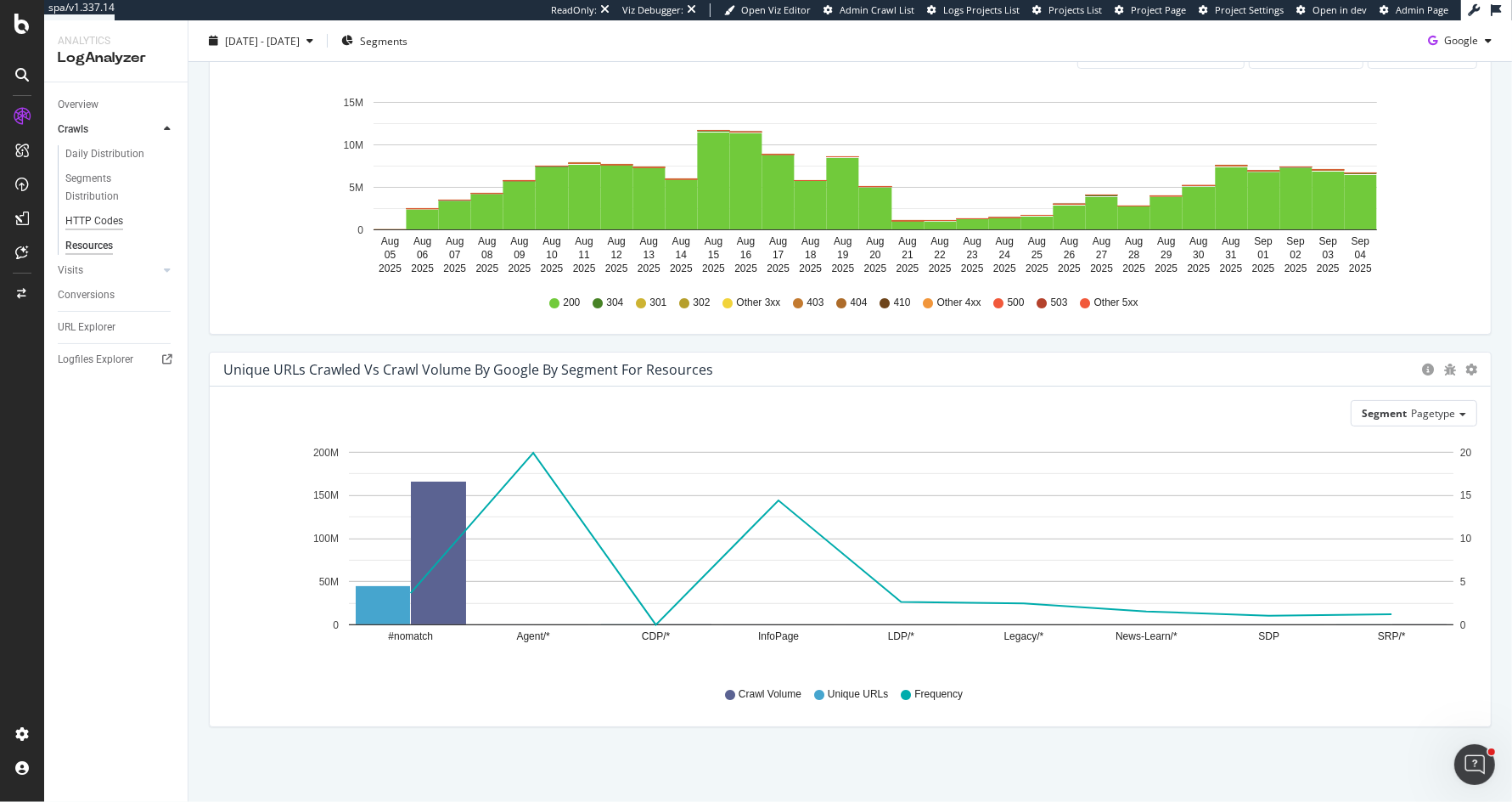
click at [94, 212] on div "HTTP Codes" at bounding box center [95, 221] width 58 height 18
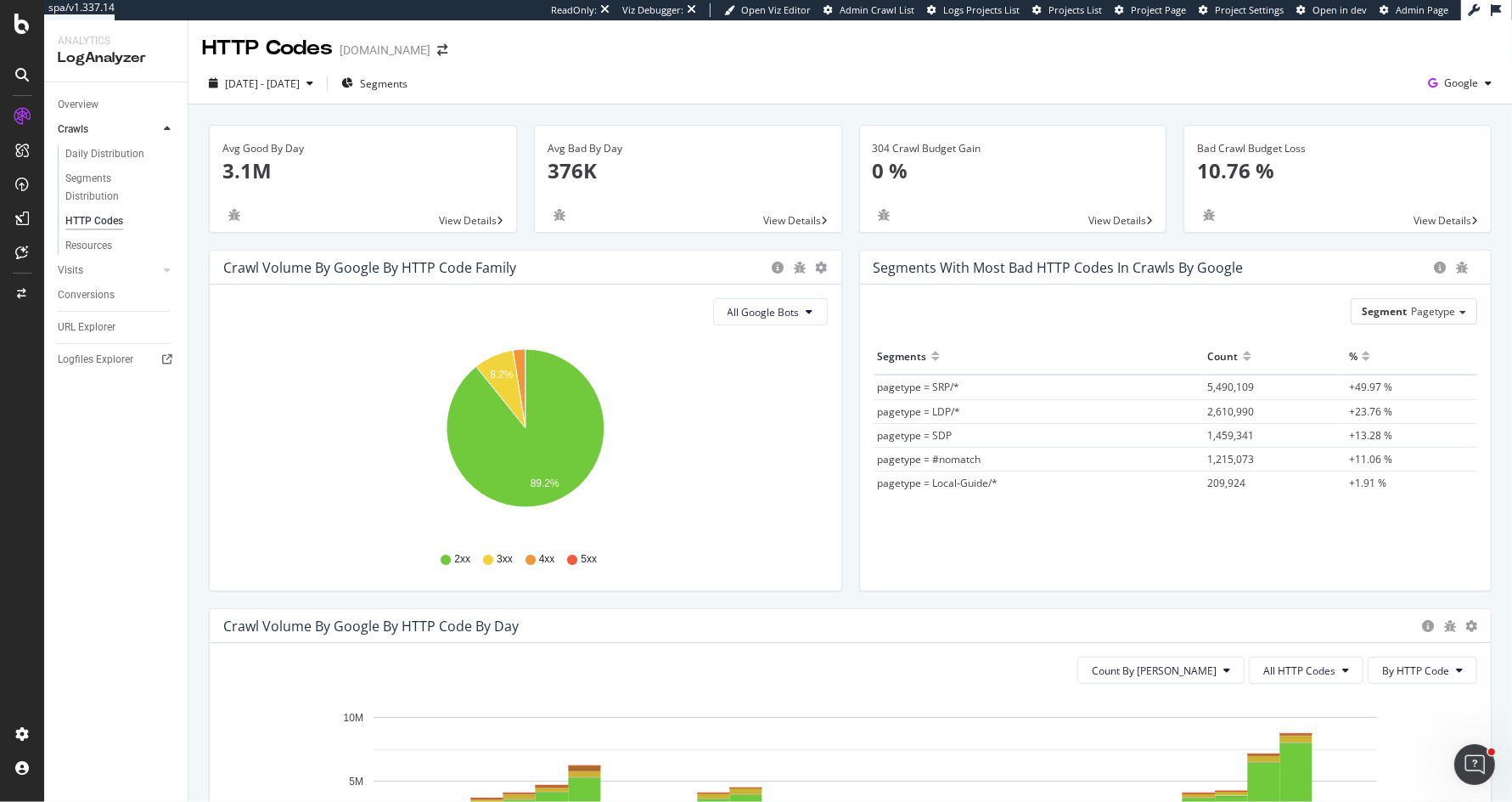
click at [88, 115] on div "Overview" at bounding box center [123, 105] width 130 height 25
click at [88, 101] on div "Overview" at bounding box center [78, 105] width 41 height 18
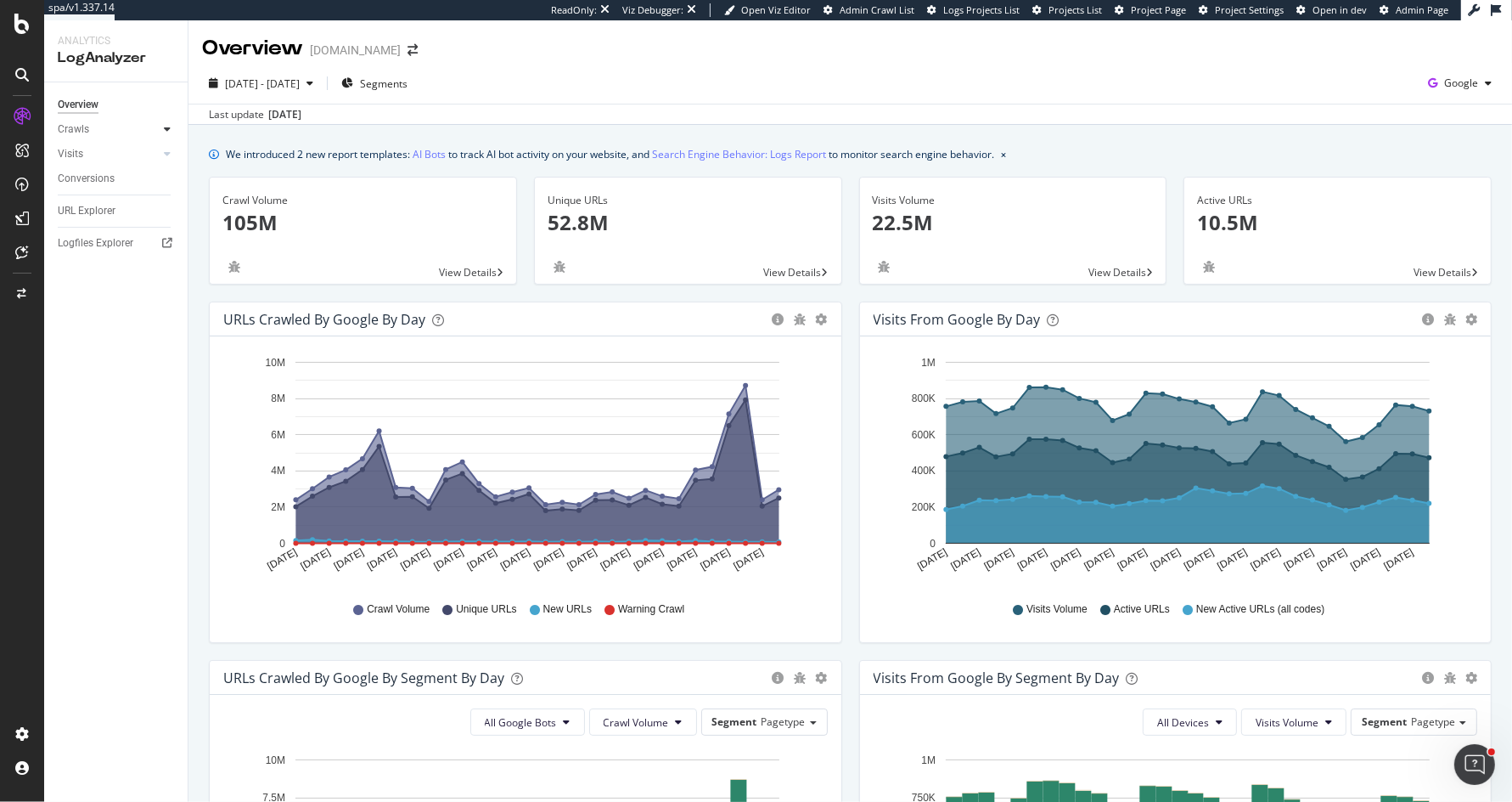
click at [164, 129] on icon at bounding box center [167, 130] width 7 height 11
click at [86, 153] on div "Daily Distribution" at bounding box center [105, 154] width 79 height 18
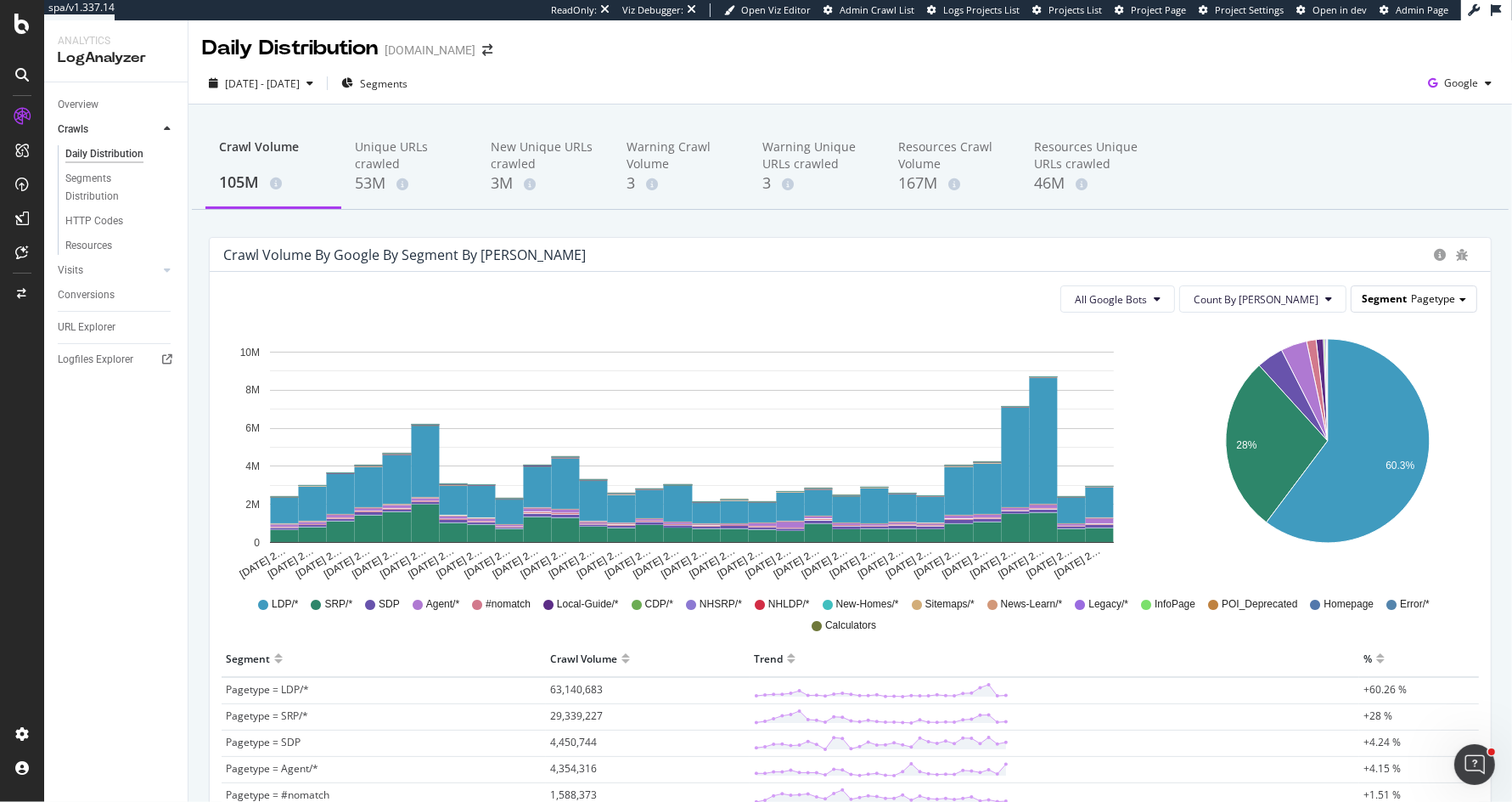
click at [1438, 294] on span "Pagetype" at bounding box center [1433, 298] width 44 height 14
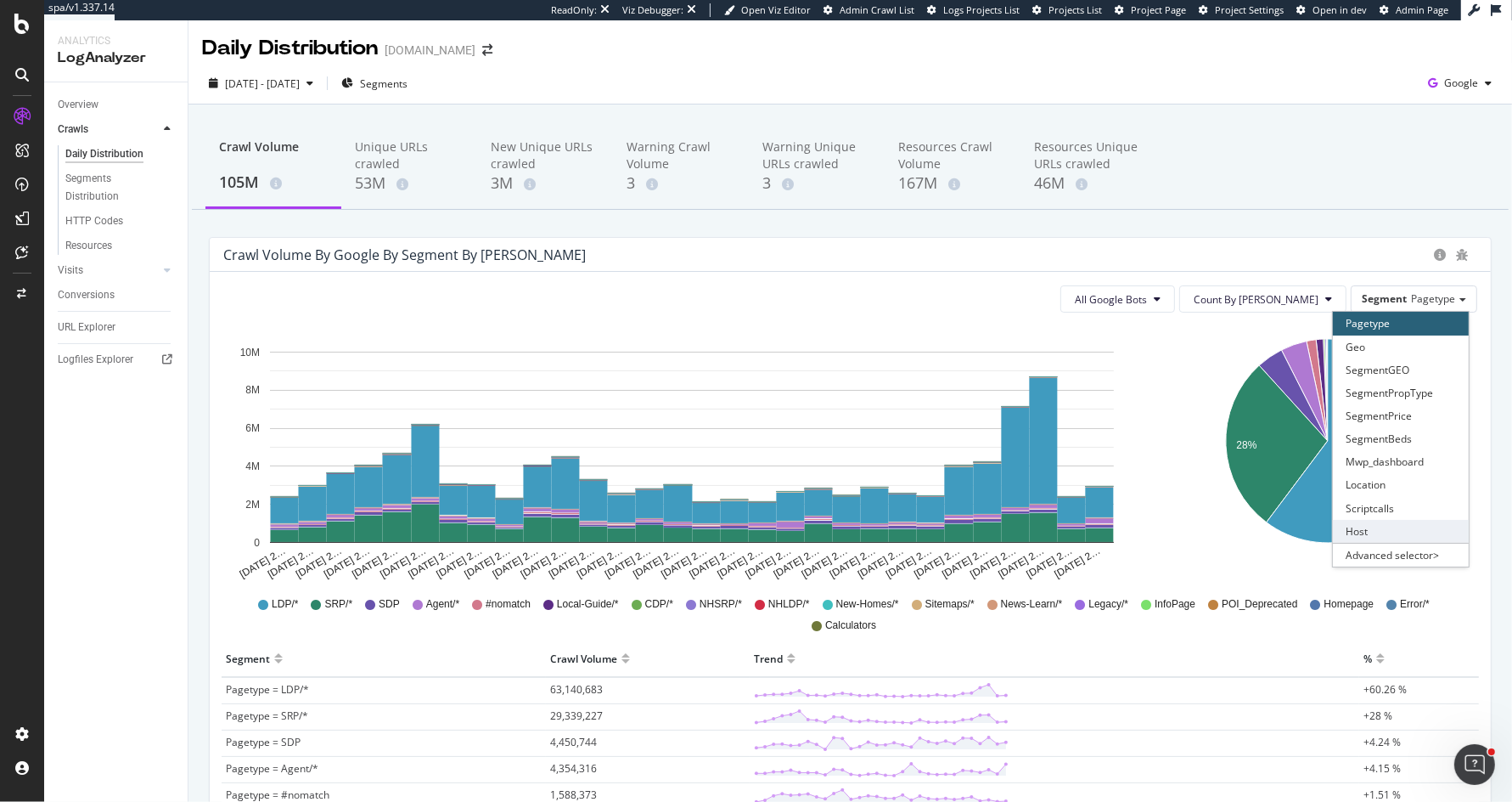
click at [1377, 535] on div "Host" at bounding box center [1401, 531] width 136 height 23
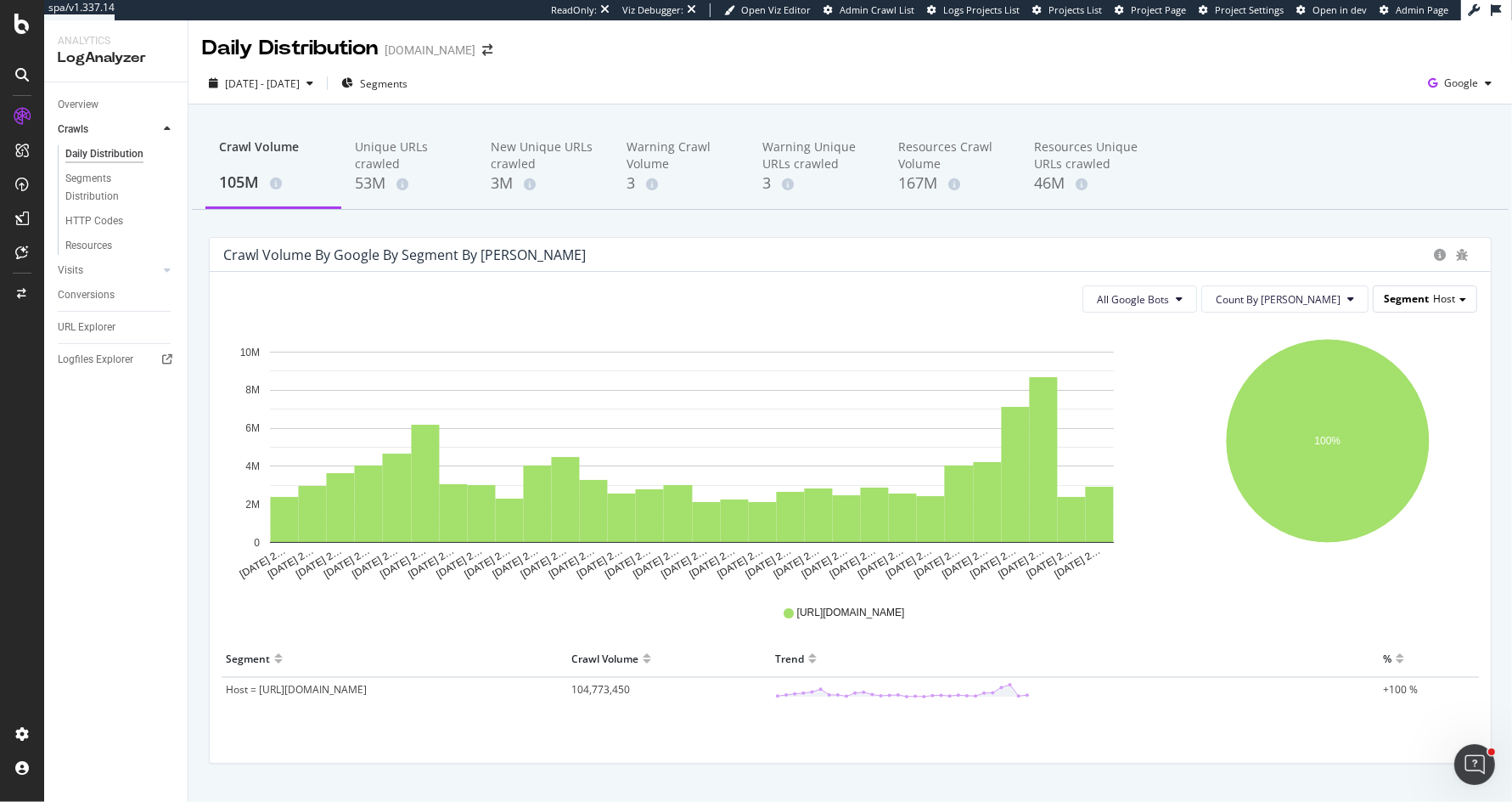
click at [1447, 298] on span "Host" at bounding box center [1444, 298] width 22 height 14
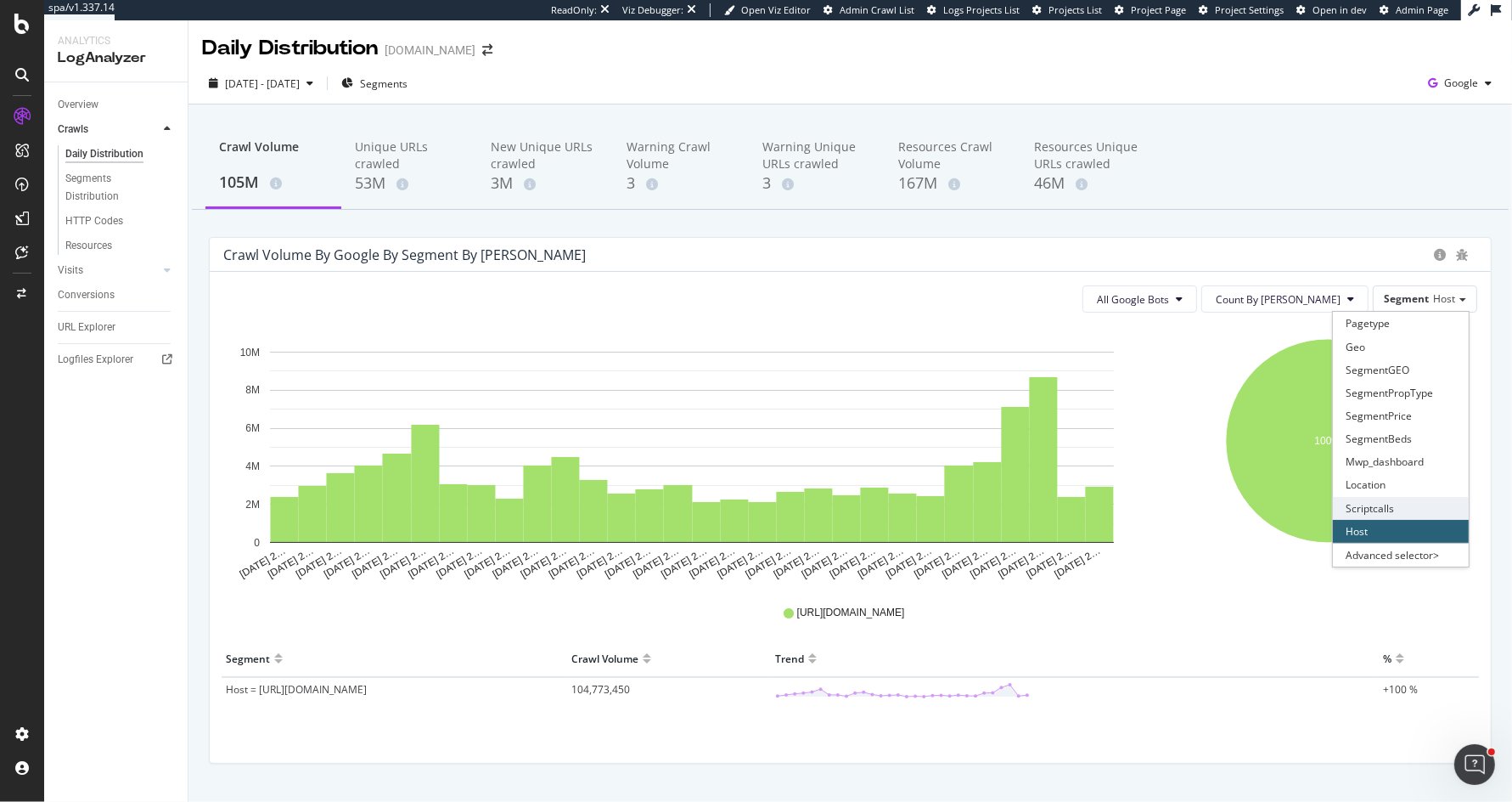
click at [1410, 510] on div "Scriptcalls" at bounding box center [1401, 508] width 136 height 23
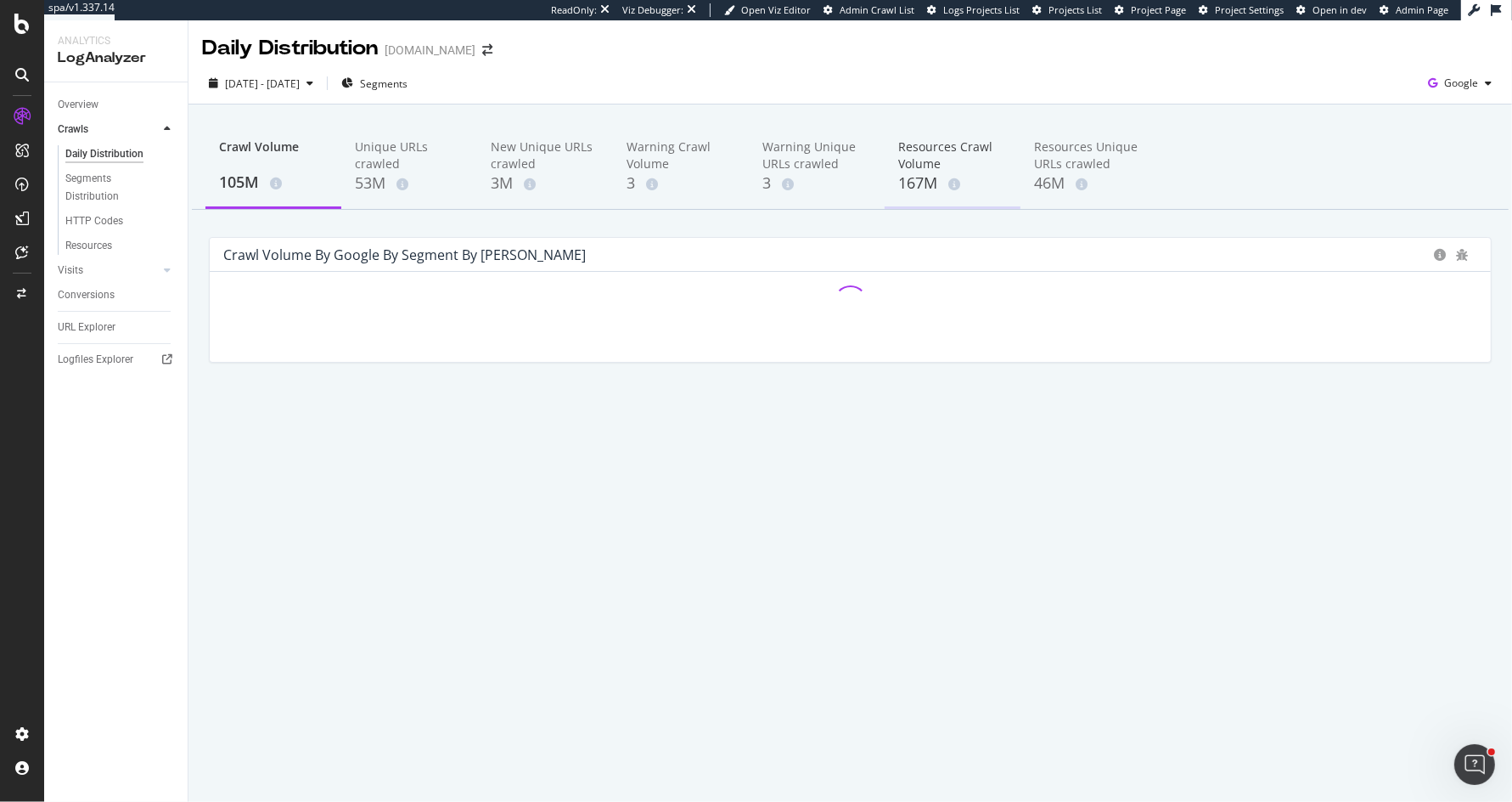
click at [915, 153] on div "Resources Crawl Volume" at bounding box center [953, 155] width 109 height 34
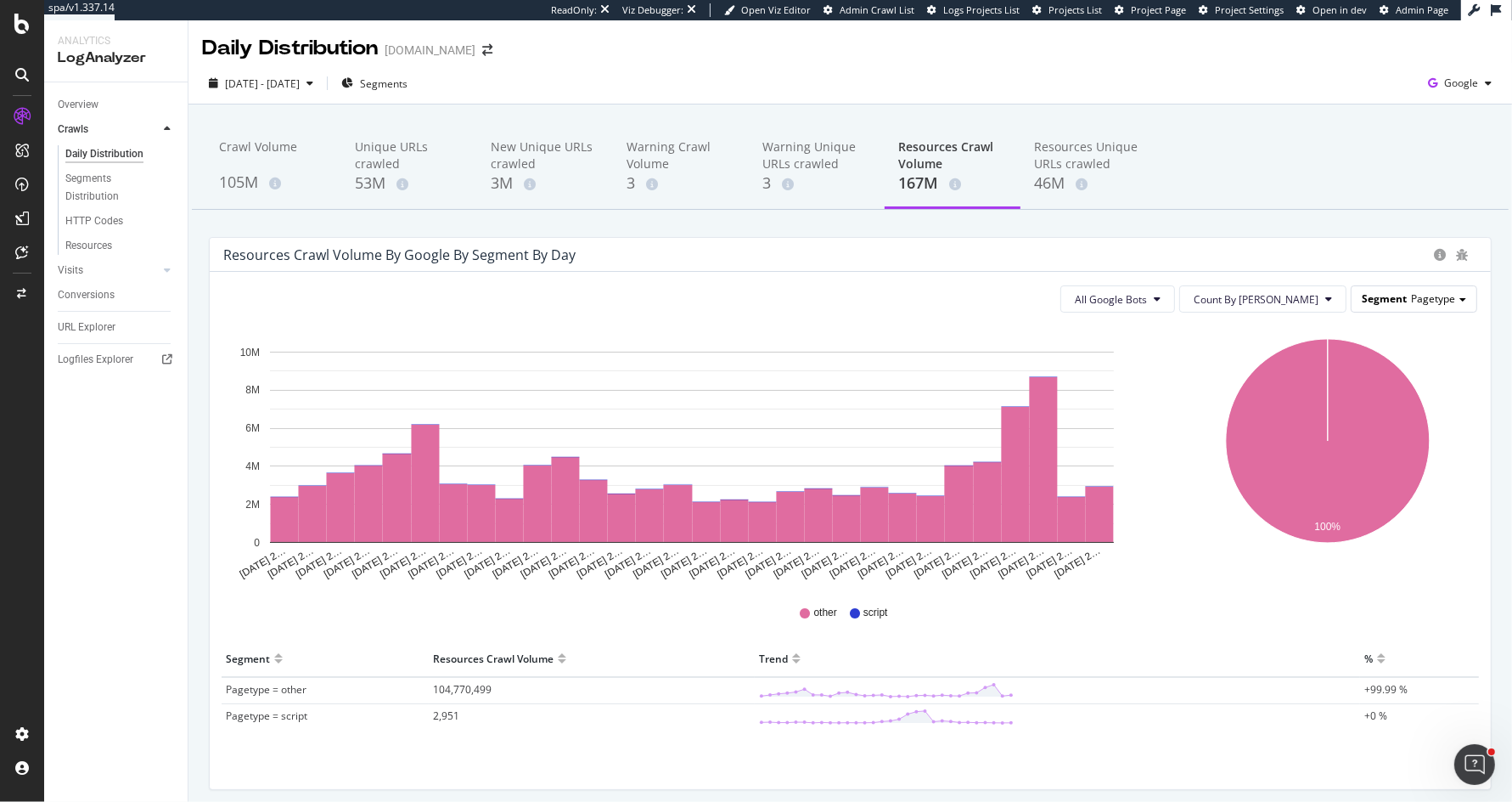
click at [1451, 297] on span "Pagetype" at bounding box center [1433, 298] width 44 height 14
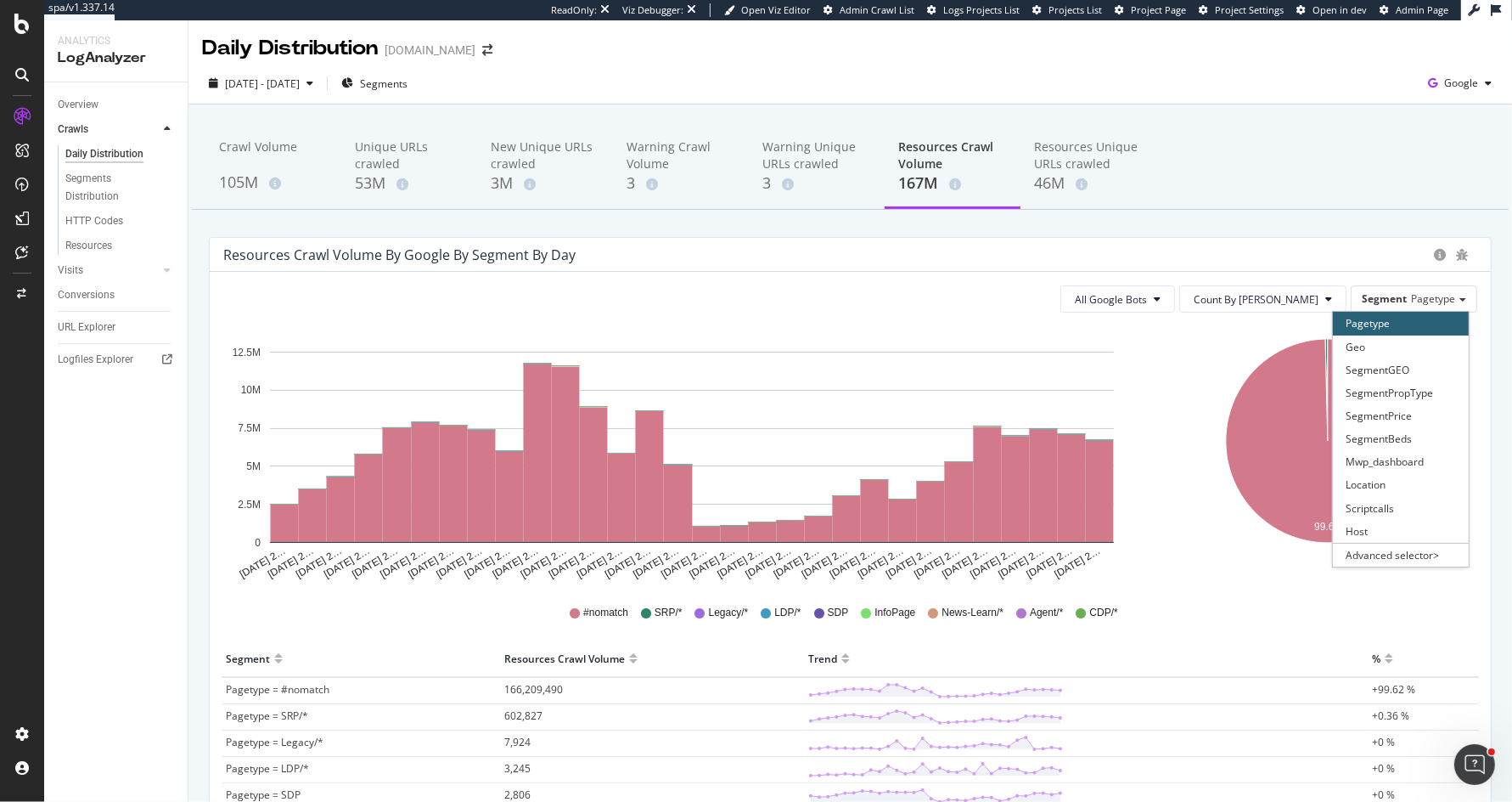
click at [1264, 124] on div "Crawl Volume 105M Unique URLs crawled 53M New Unique URLs crawled 3M Warning Cr…" at bounding box center [850, 578] width 1324 height 947
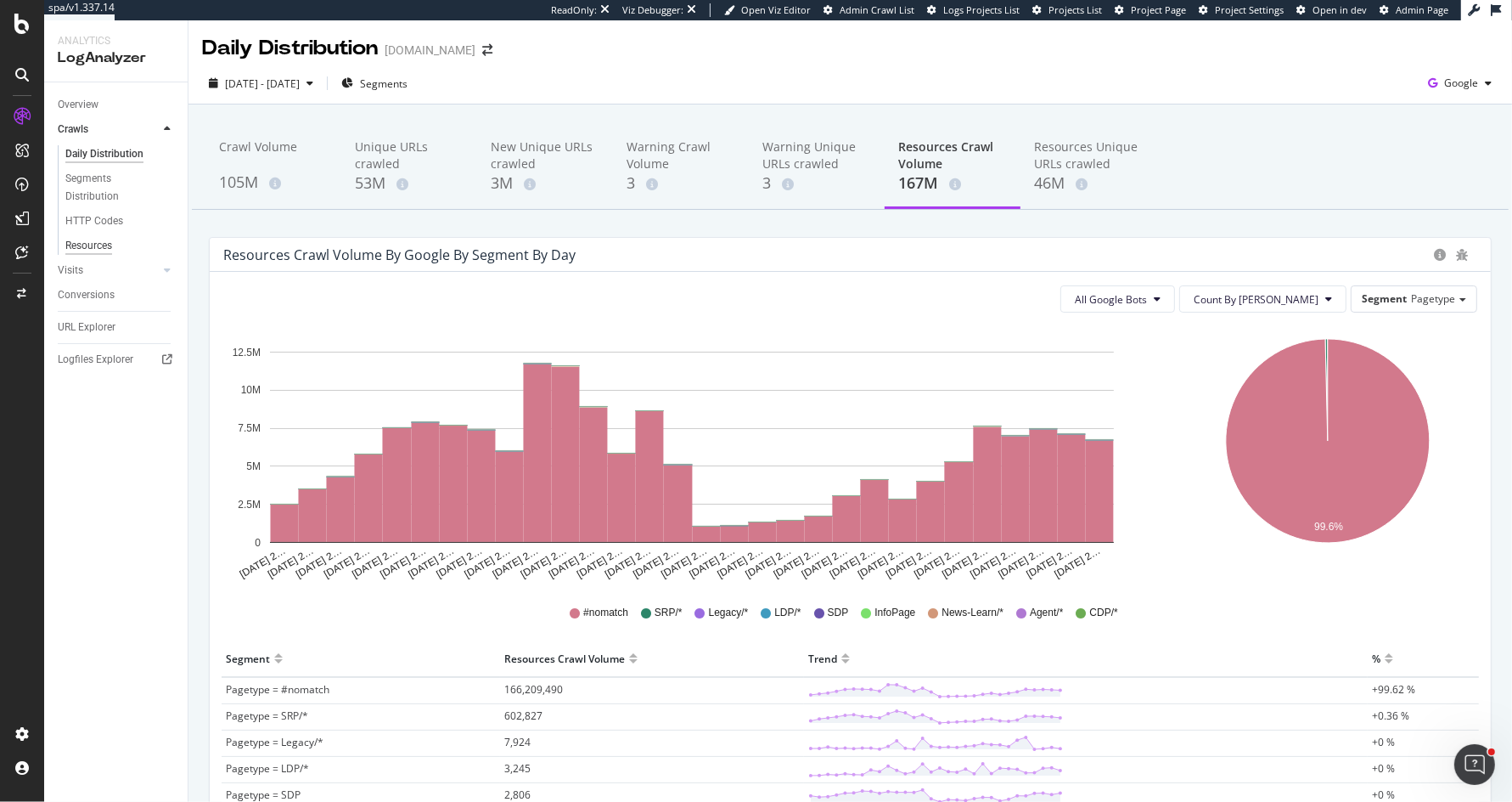
click at [96, 247] on div "Resources" at bounding box center [88, 245] width 46 height 18
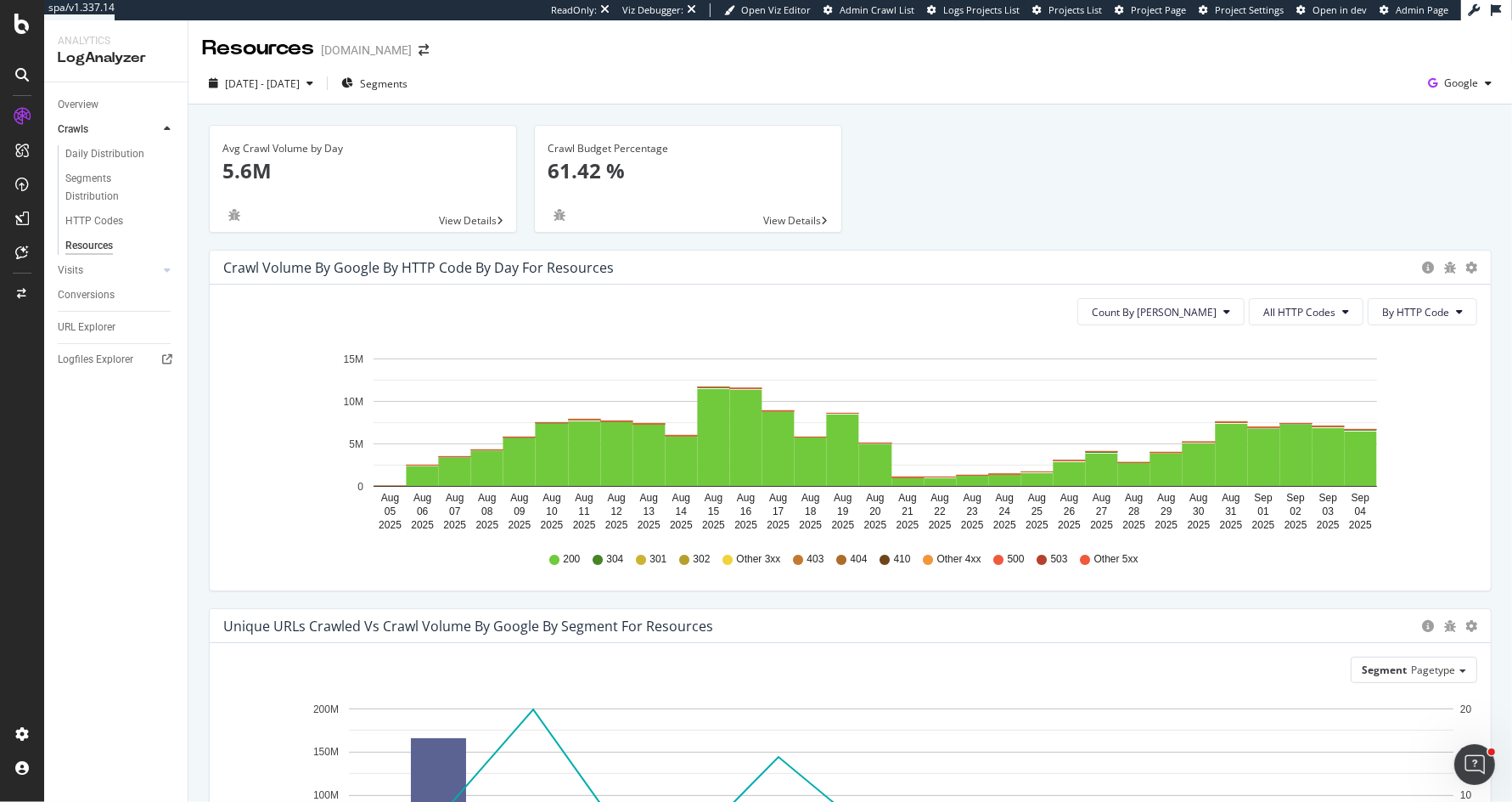
click at [637, 184] on div "Crawl Budget Percentage 61.42 %" at bounding box center [688, 167] width 281 height 82
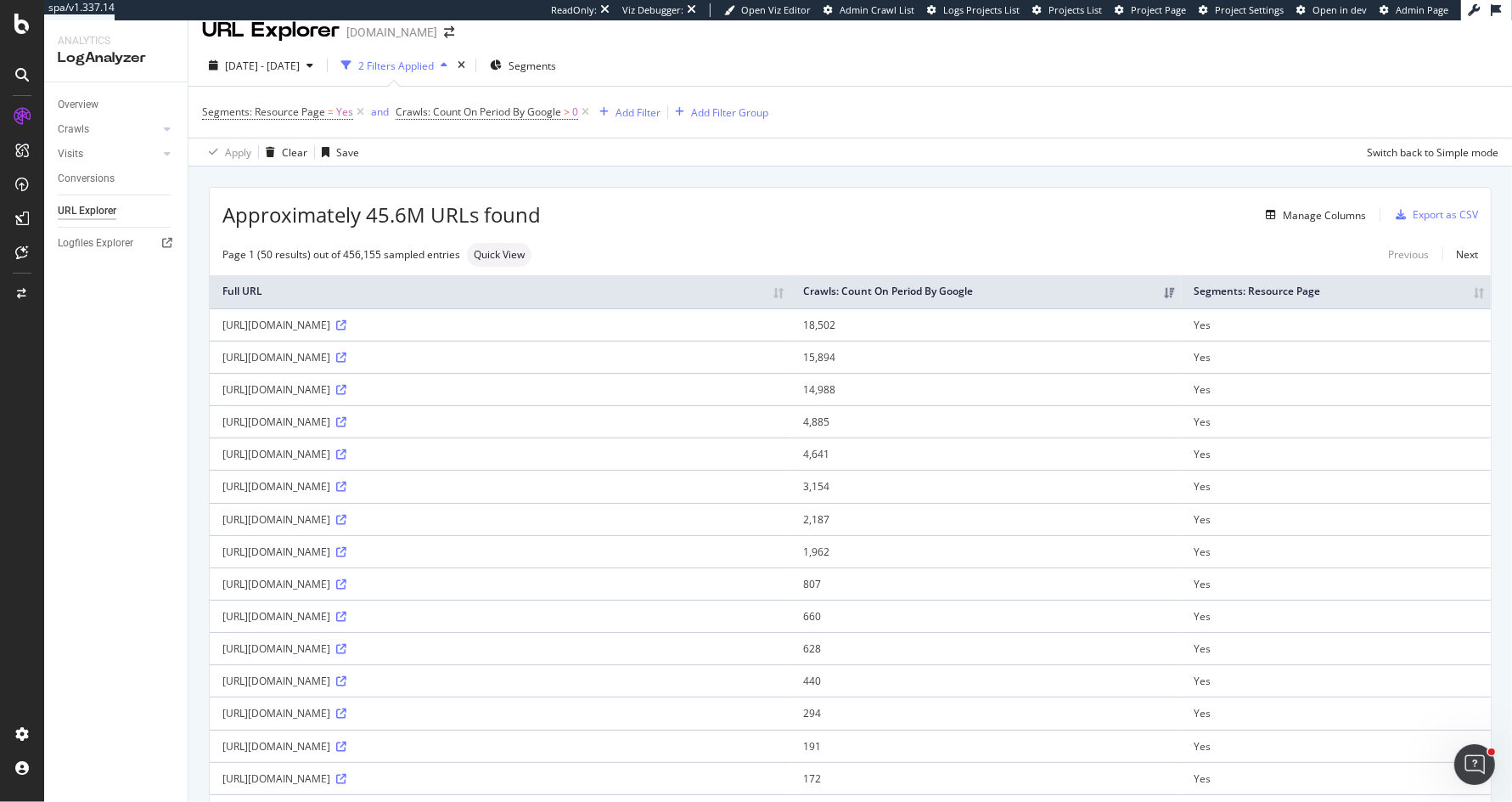
scroll to position [15, 0]
click at [75, 126] on div "Crawls" at bounding box center [74, 130] width 32 height 18
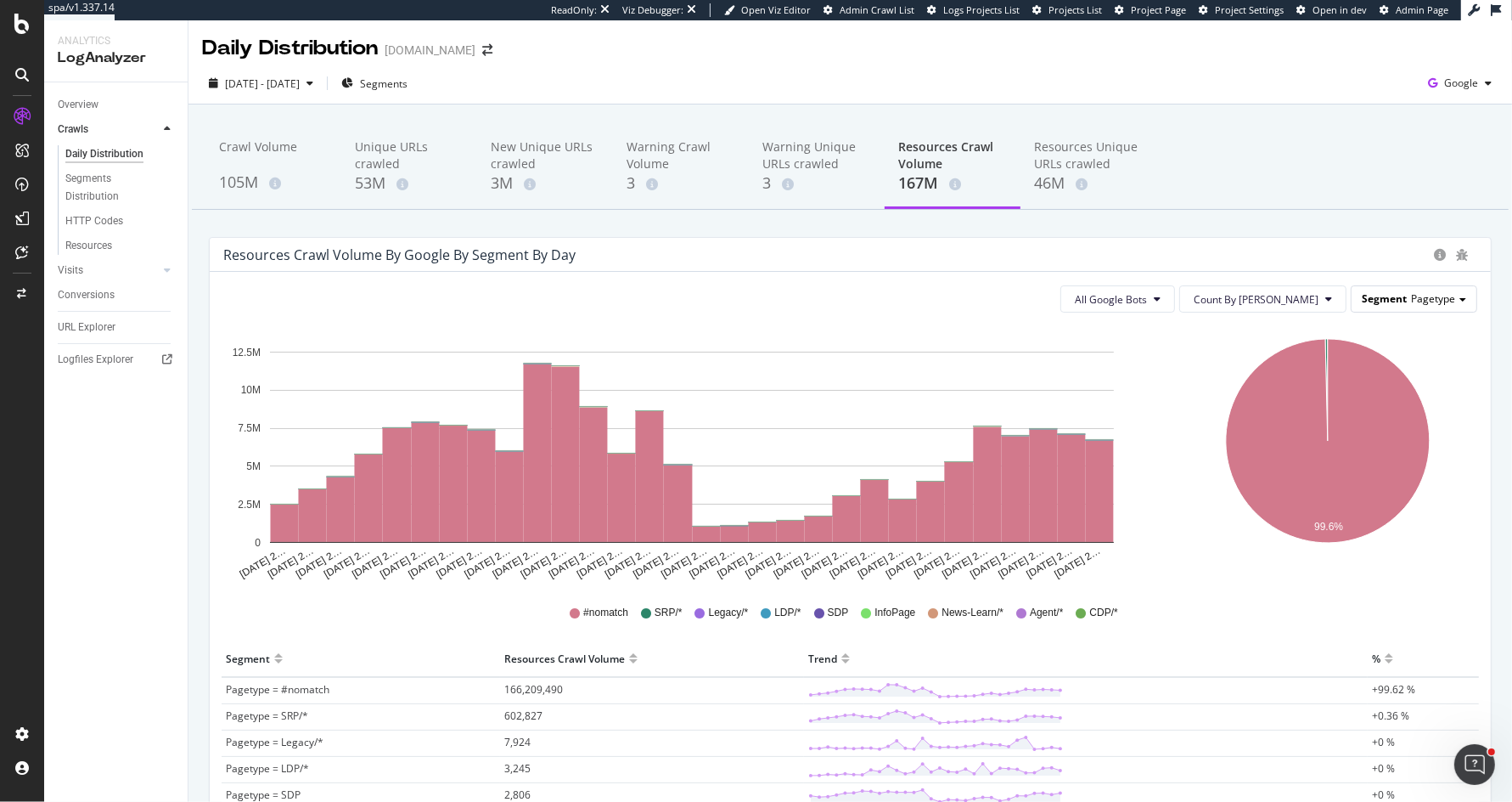
click at [1436, 296] on span "Pagetype" at bounding box center [1433, 298] width 44 height 14
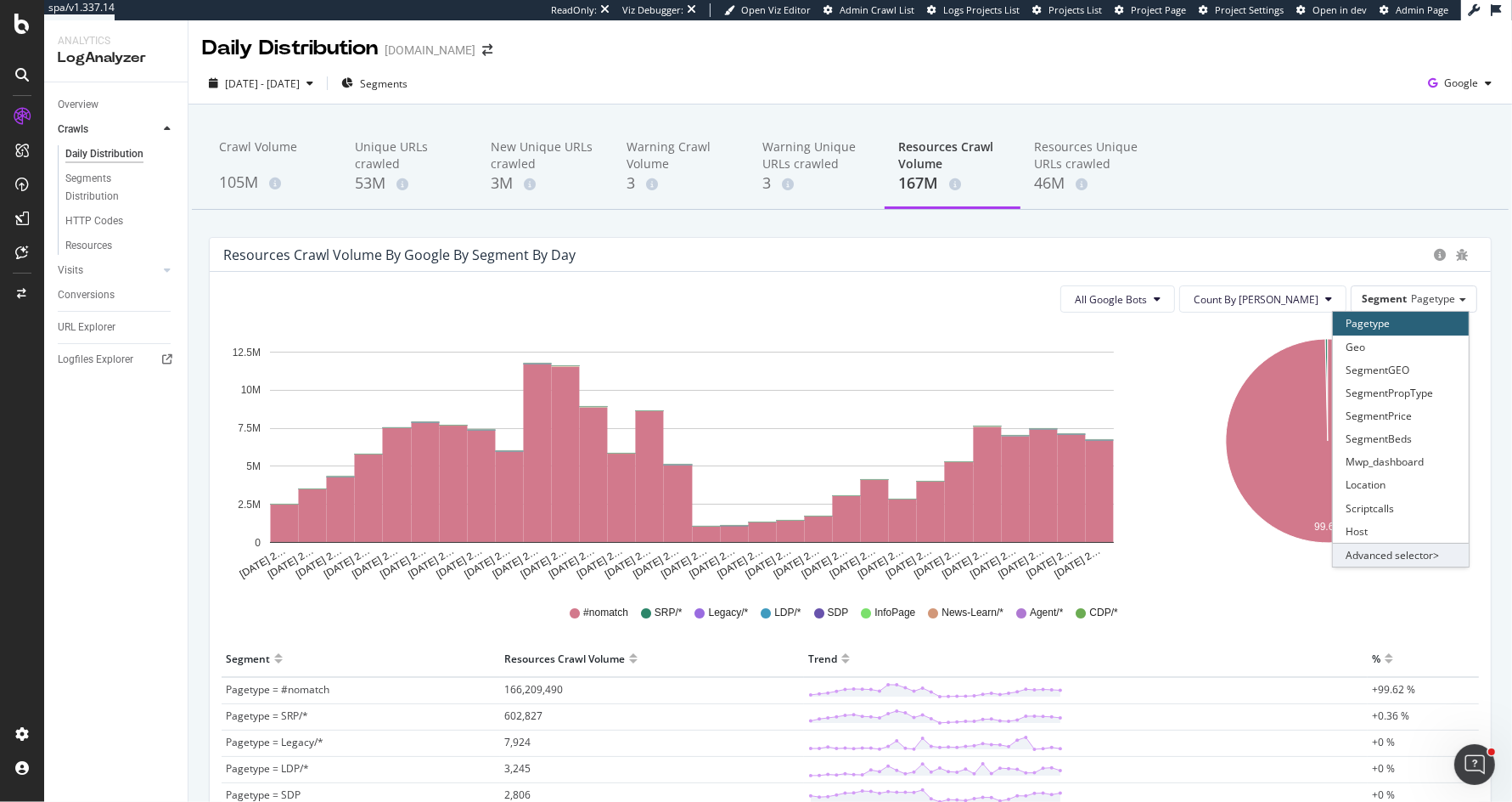
click at [1388, 553] on div "Advanced selector >" at bounding box center [1401, 554] width 136 height 24
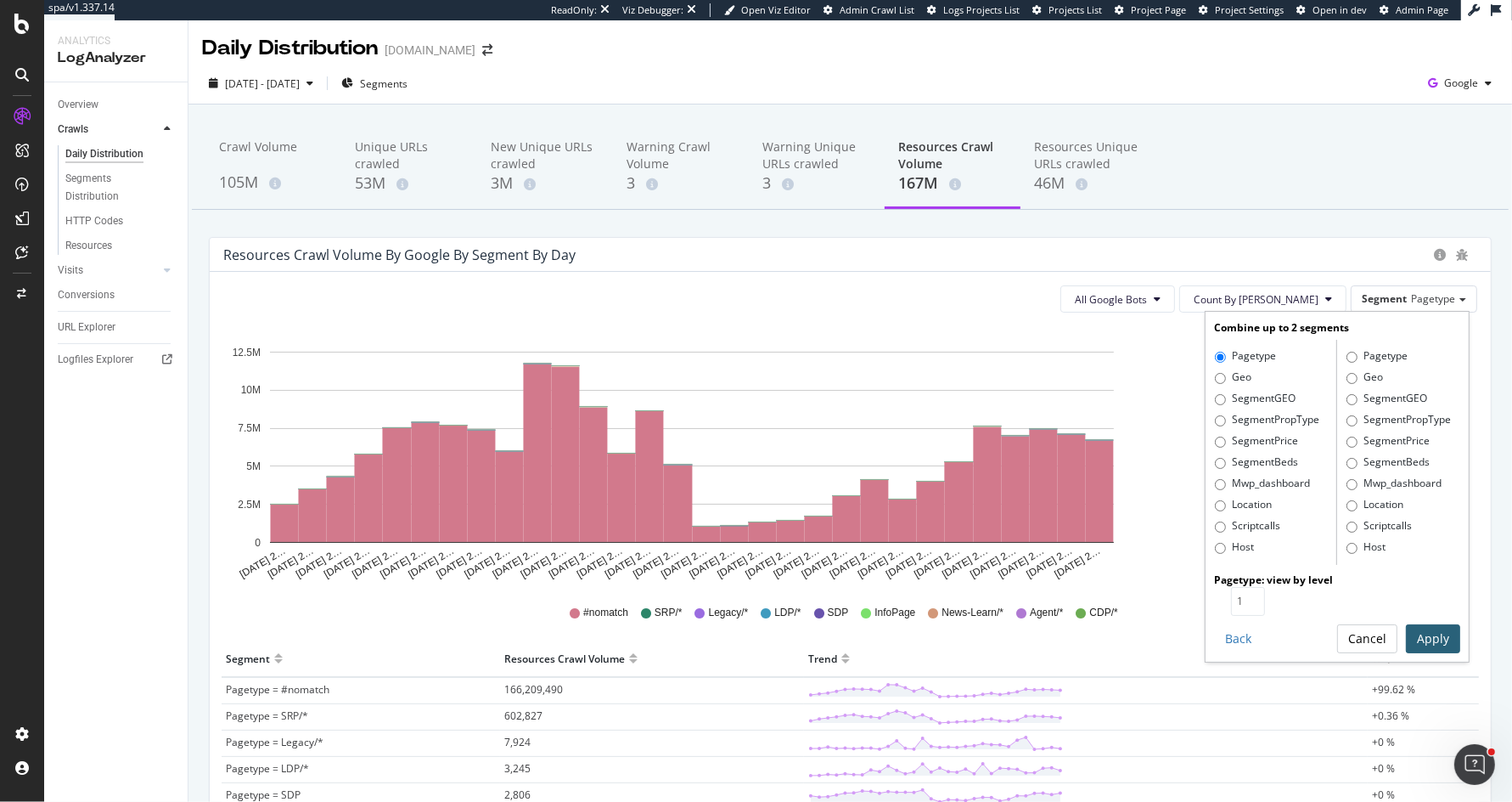
click at [1372, 635] on button "Cancel" at bounding box center [1367, 638] width 60 height 29
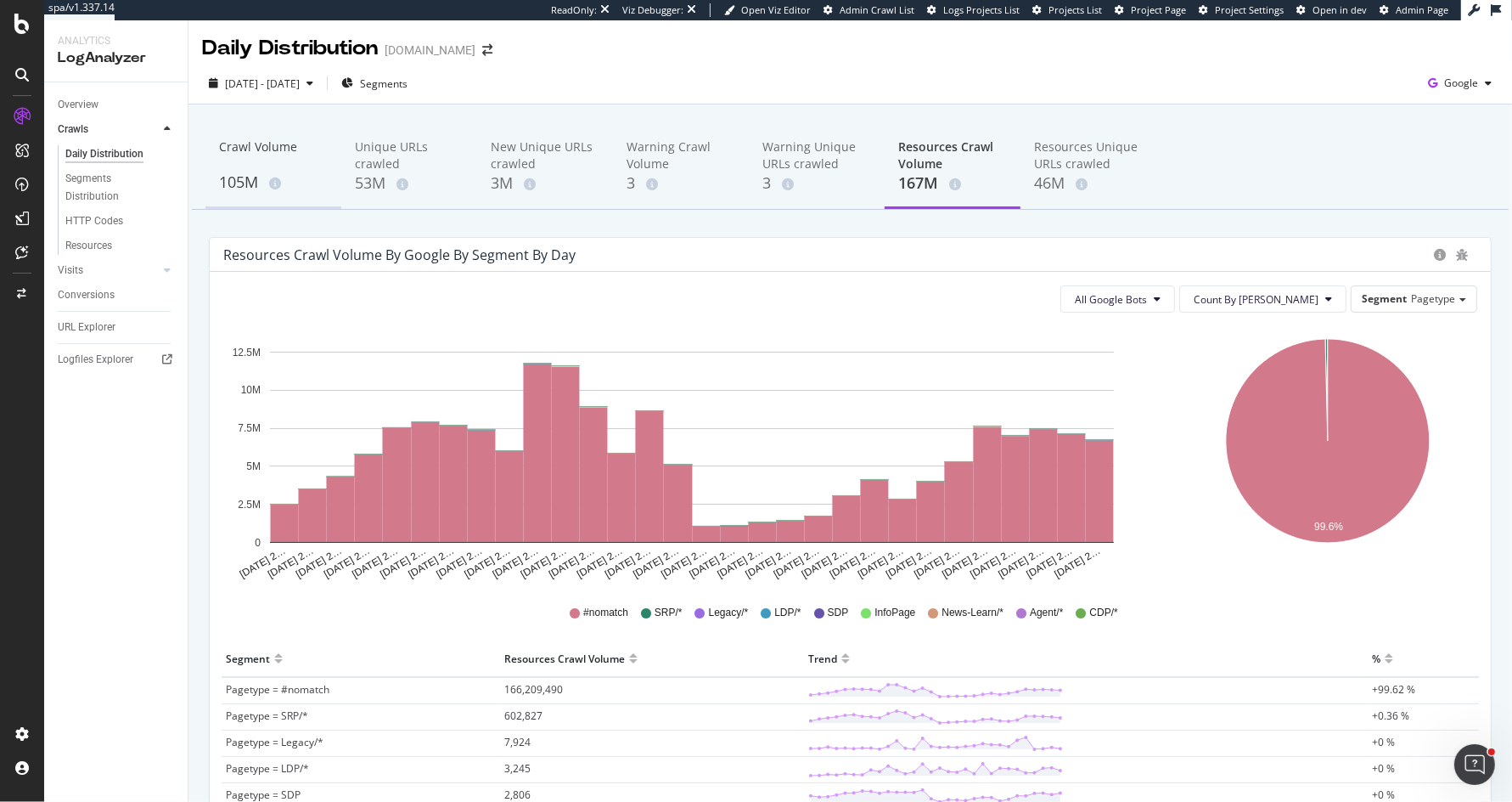
click at [260, 166] on div "Crawl Volume" at bounding box center [273, 154] width 109 height 32
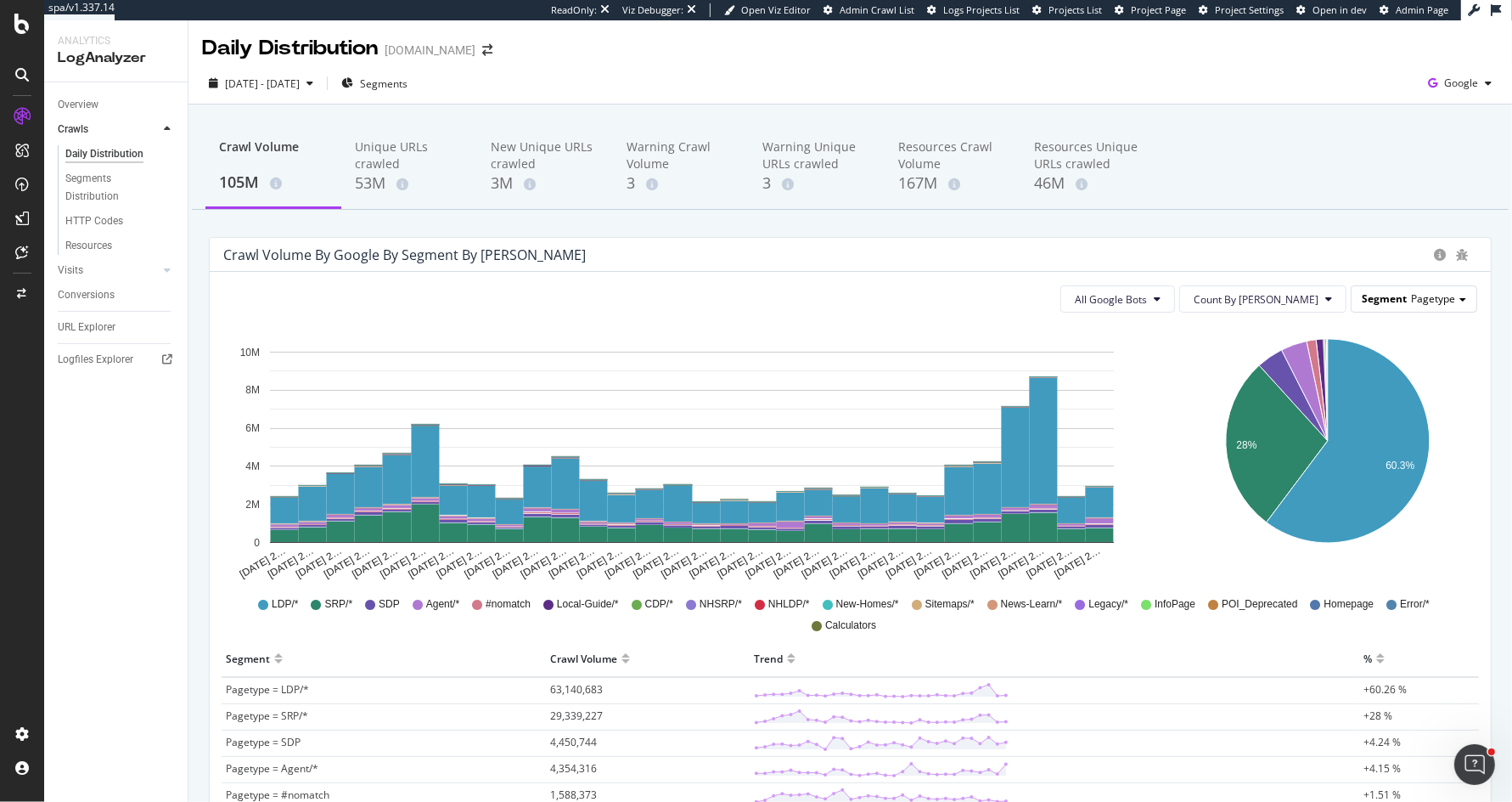
click at [1435, 302] on span "Pagetype" at bounding box center [1433, 298] width 44 height 14
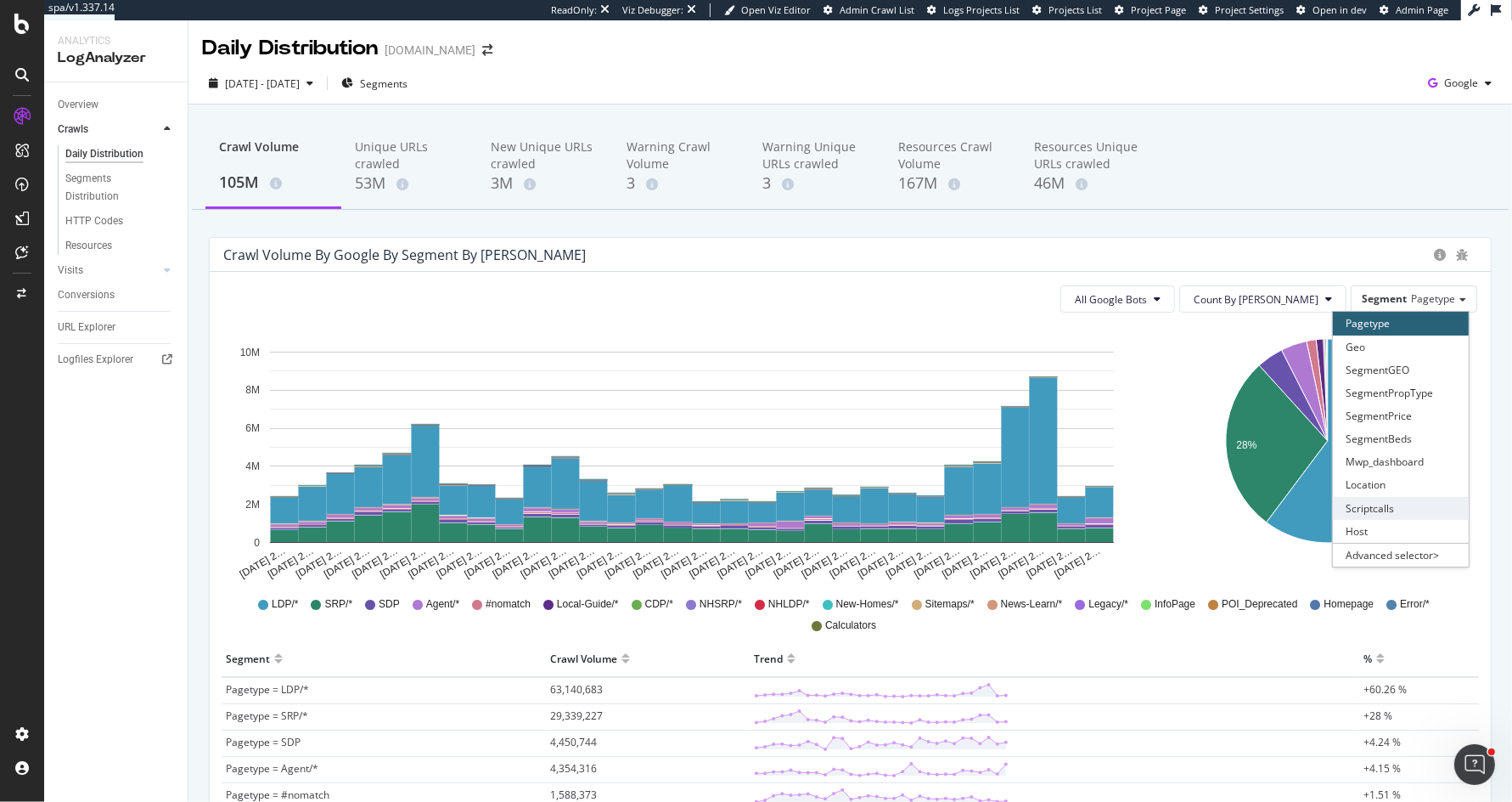
click at [1390, 507] on div "Scriptcalls" at bounding box center [1401, 508] width 136 height 23
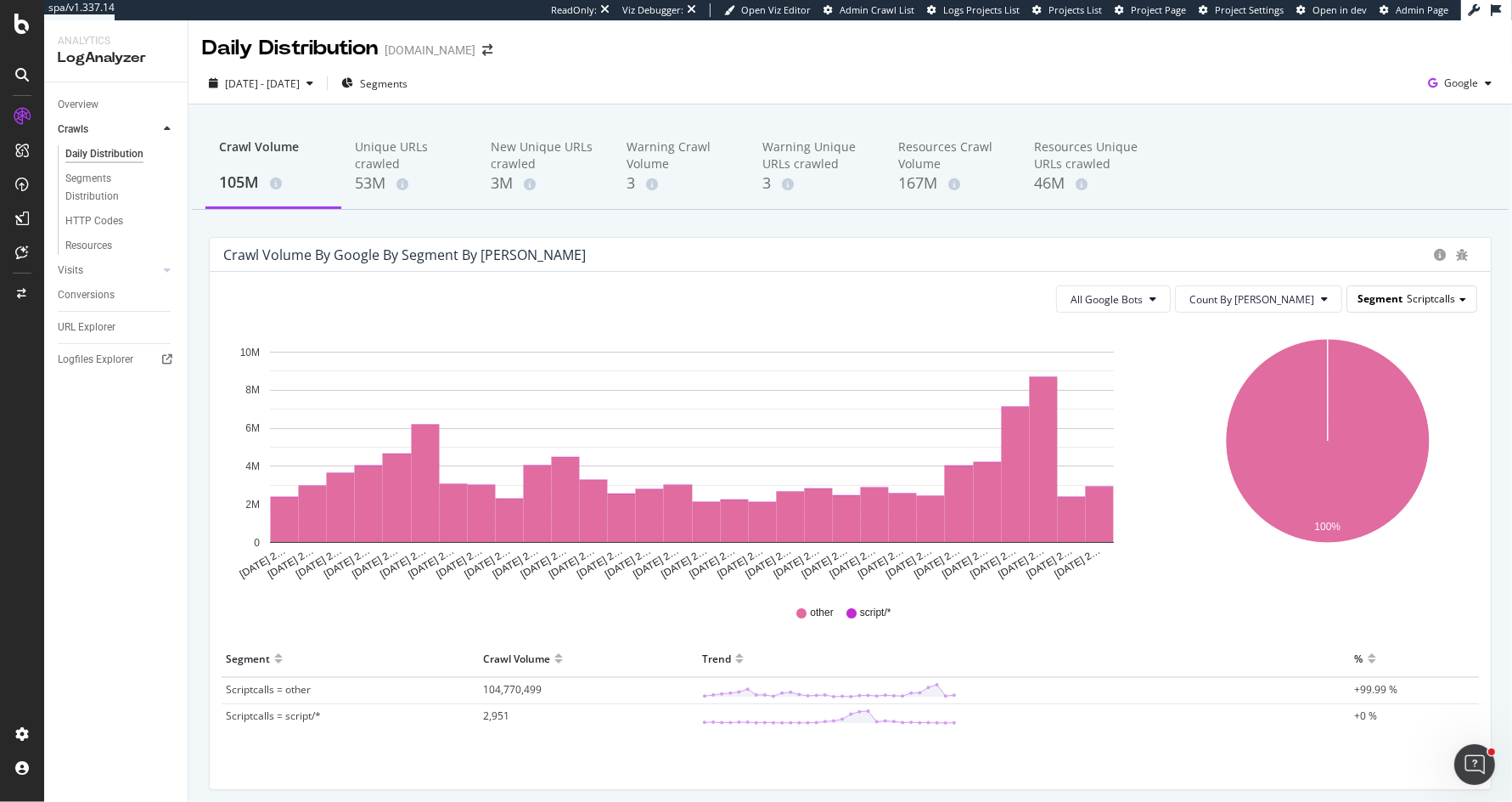
click at [1446, 294] on span "Scriptcalls" at bounding box center [1431, 298] width 48 height 14
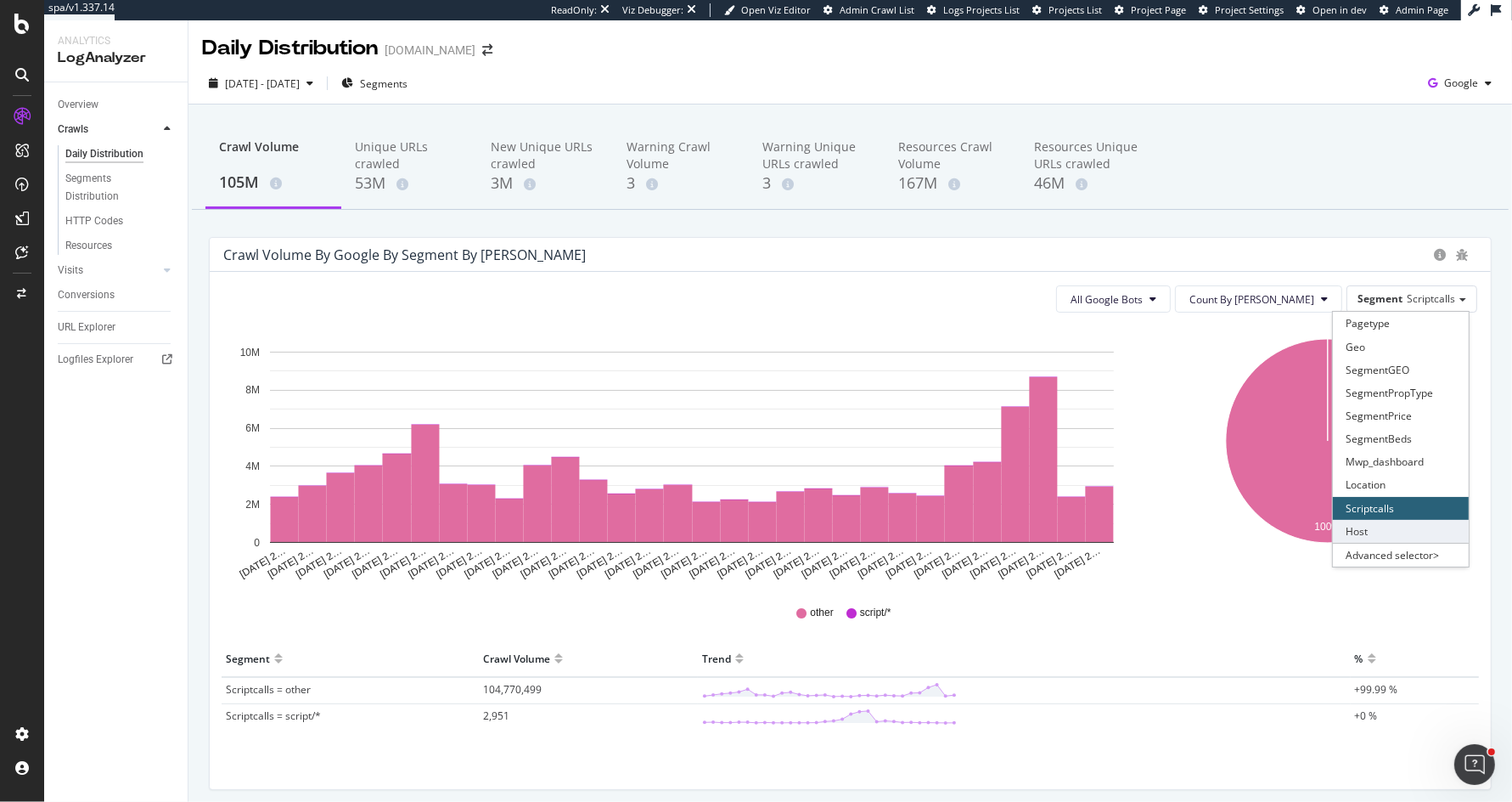
click at [1381, 523] on div "Host" at bounding box center [1401, 531] width 136 height 23
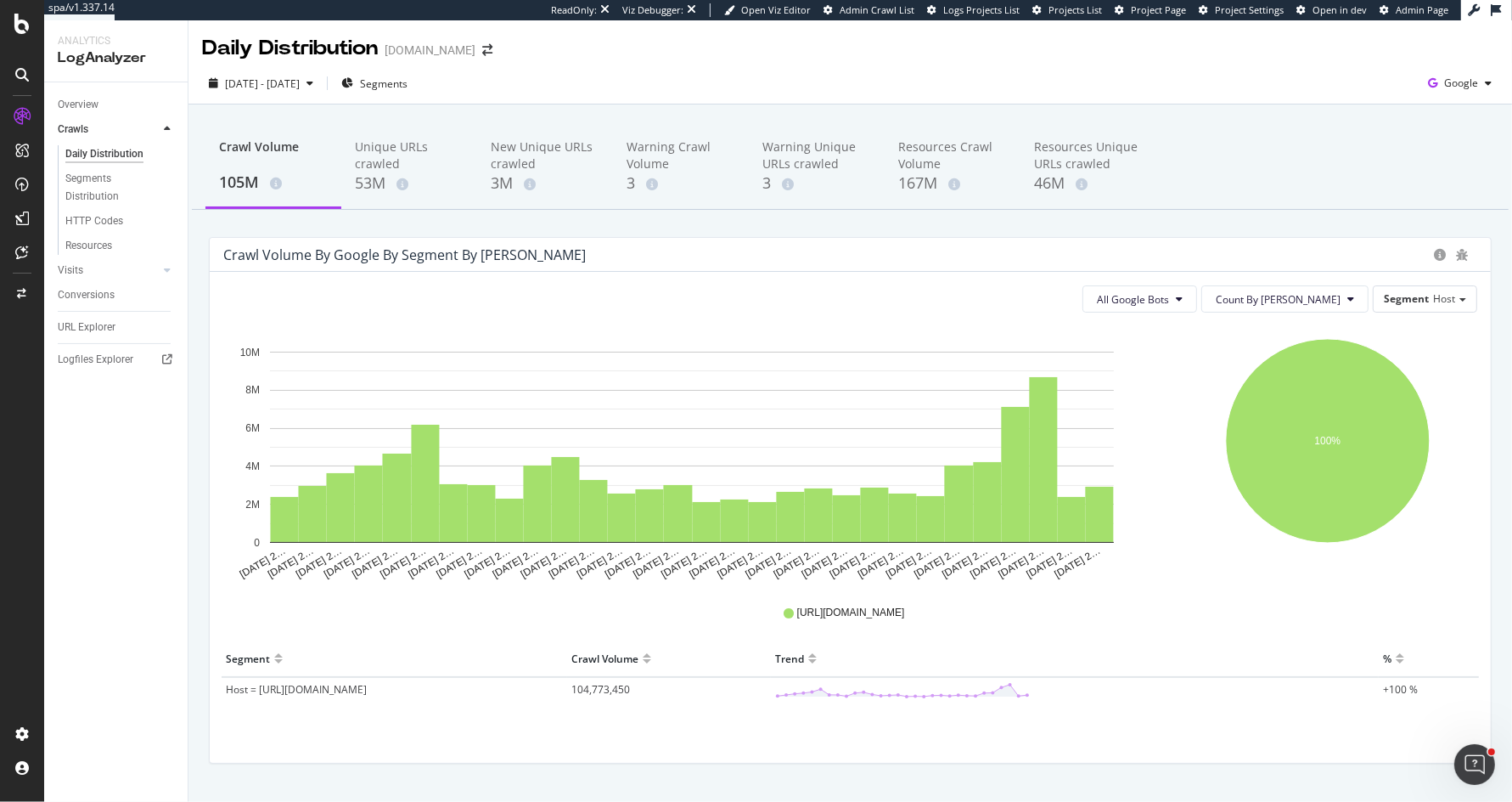
click at [1435, 310] on div "Segment Host" at bounding box center [1424, 299] width 104 height 27
click at [1436, 291] on span "Host" at bounding box center [1444, 298] width 22 height 14
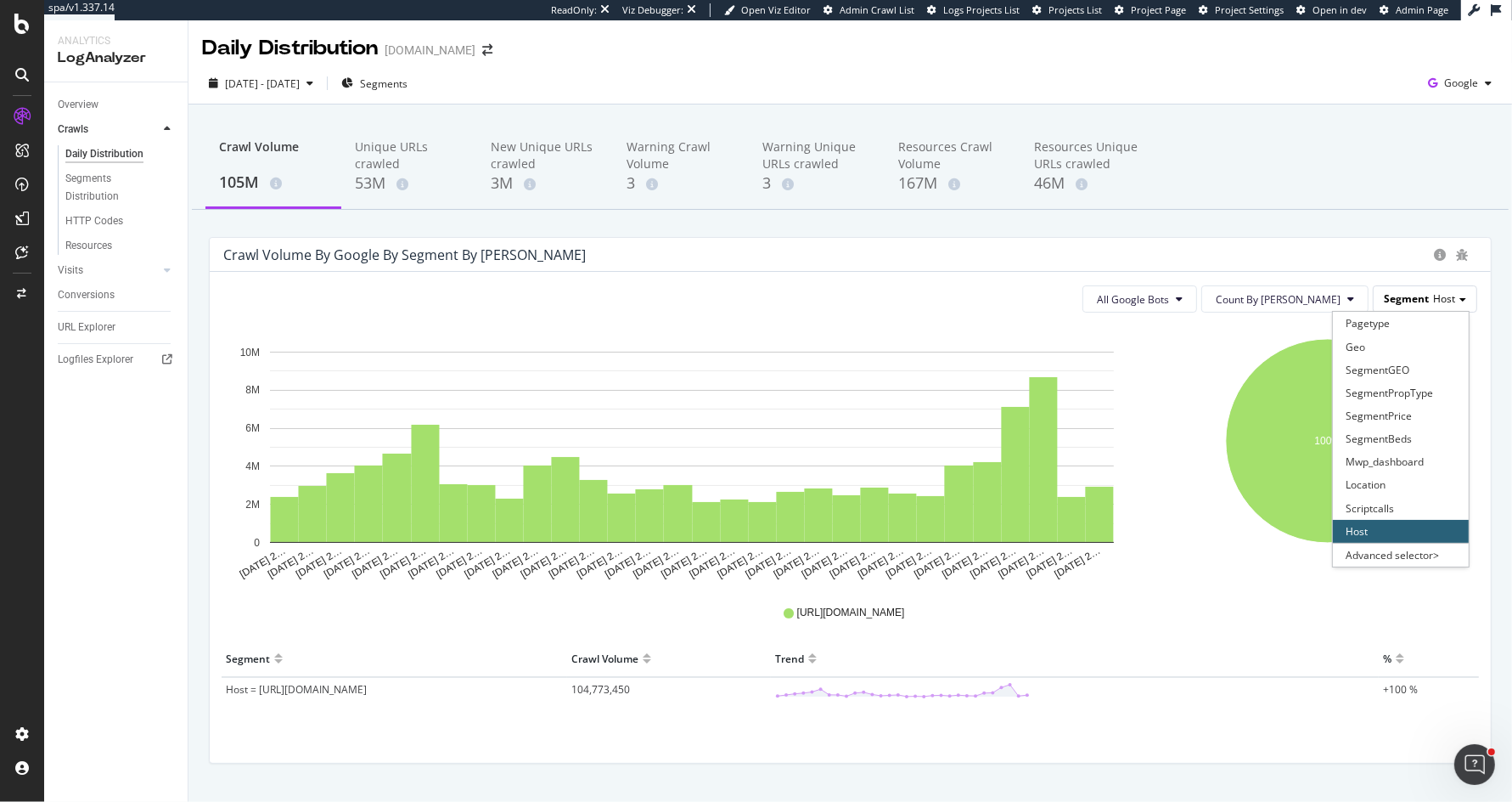
click at [1430, 298] on div "Segment Host" at bounding box center [1424, 299] width 102 height 25
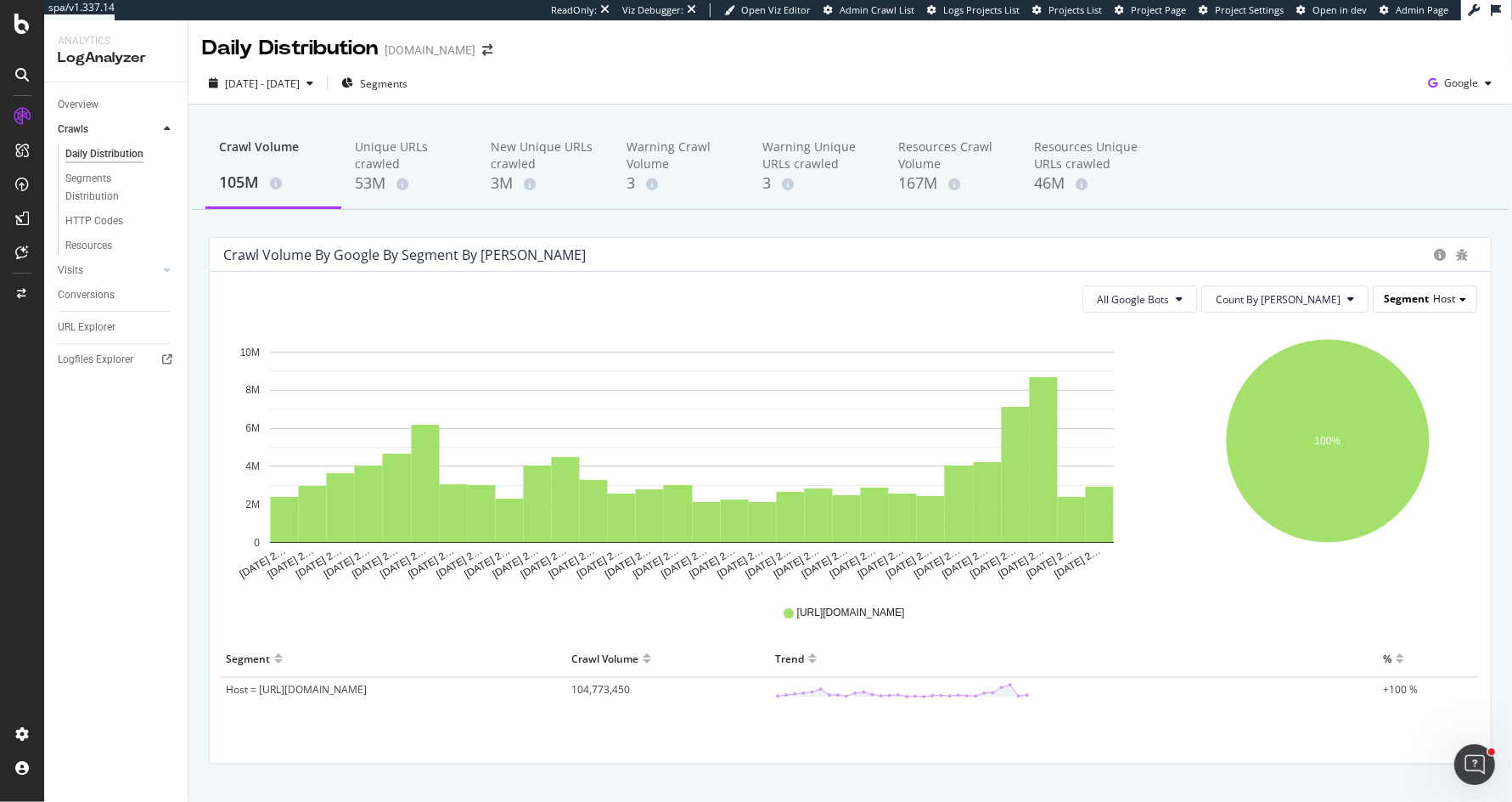
click at [1430, 298] on div "Segment Host" at bounding box center [1424, 299] width 102 height 25
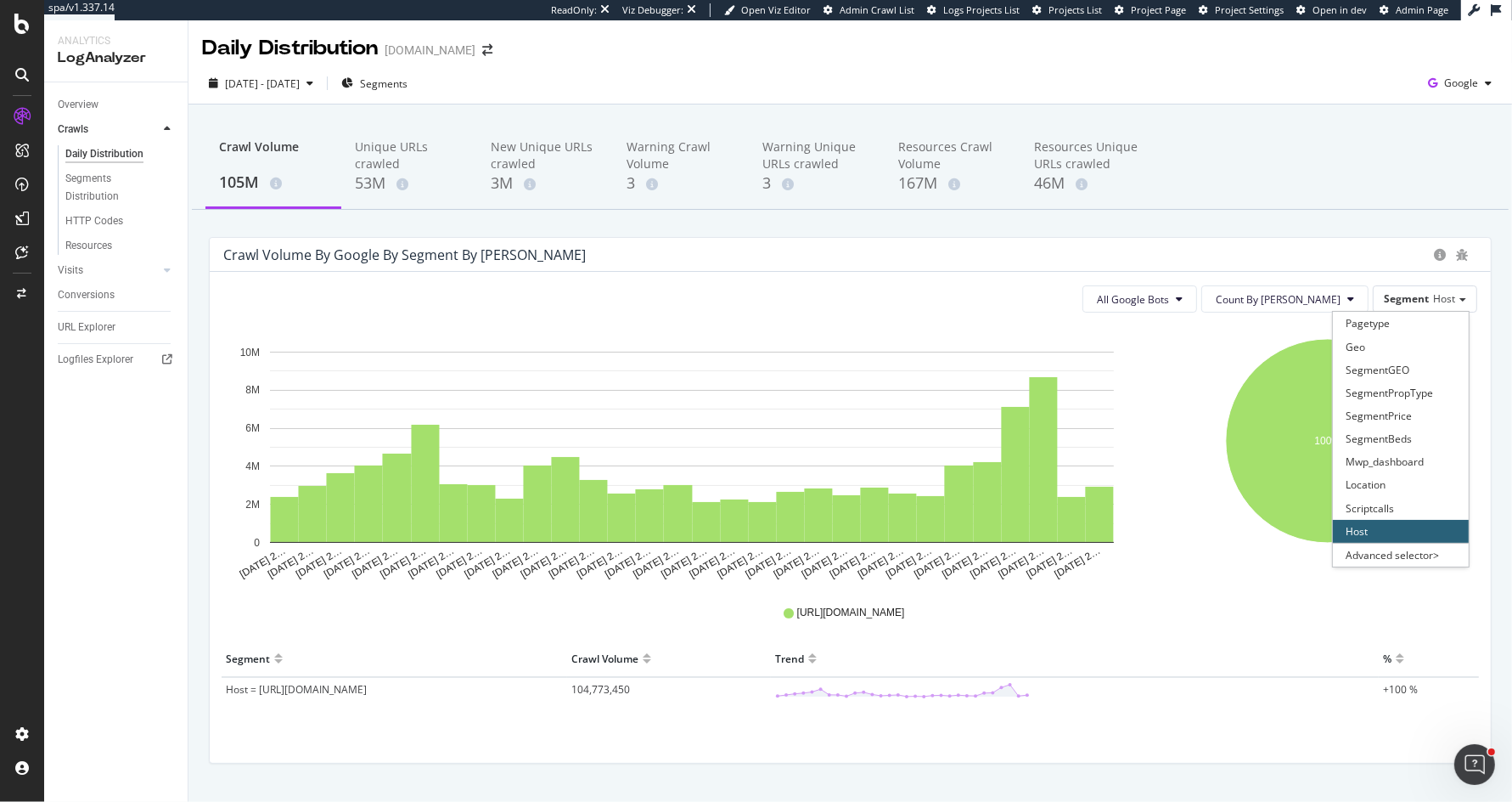
click at [1219, 200] on div "Crawl Volume 105M Unique URLs crawled 53M New Unique URLs crawled 3M Warning Cr…" at bounding box center [851, 167] width 1318 height 85
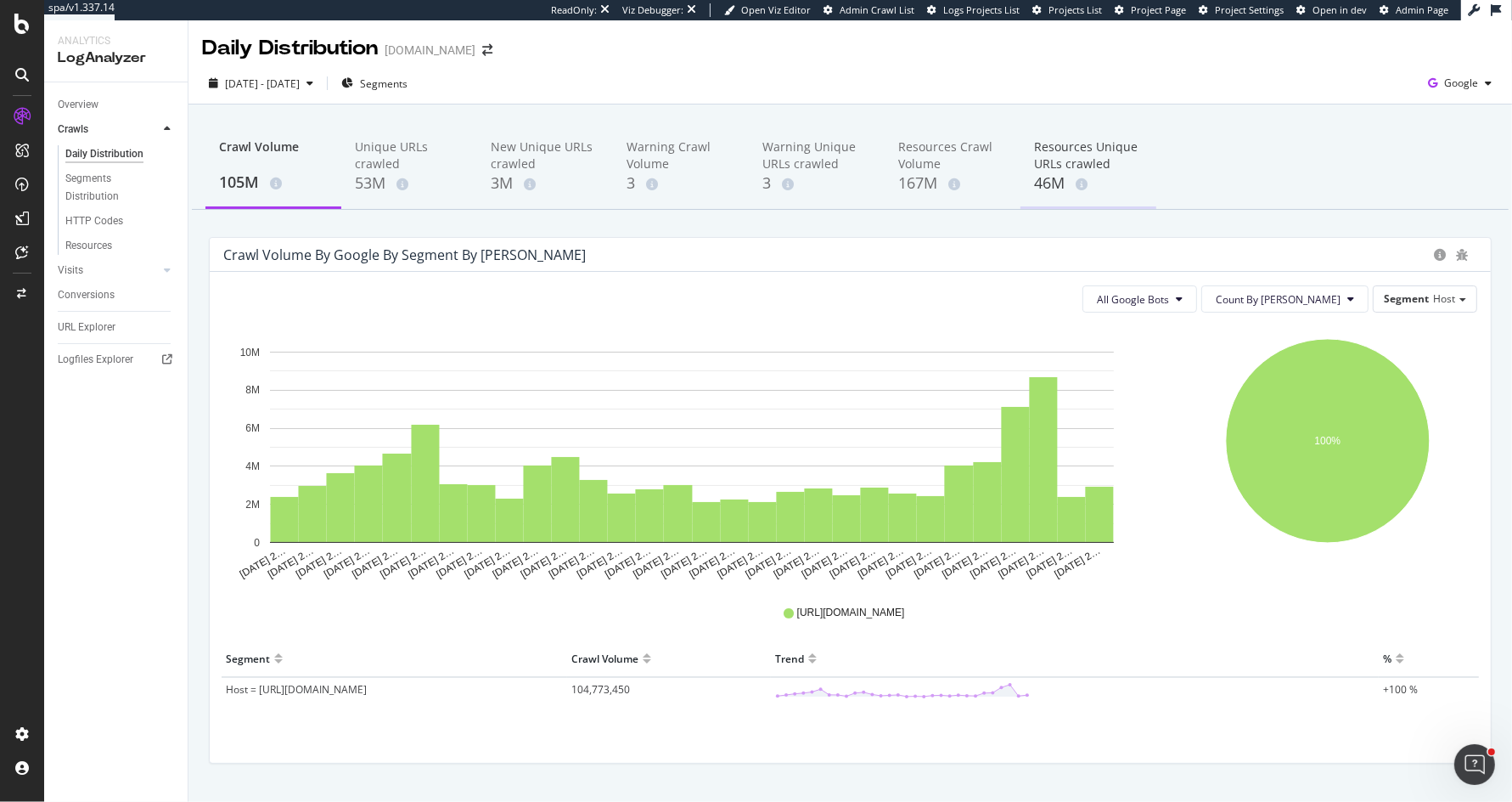
click at [1089, 183] on div "46M" at bounding box center [1089, 183] width 109 height 22
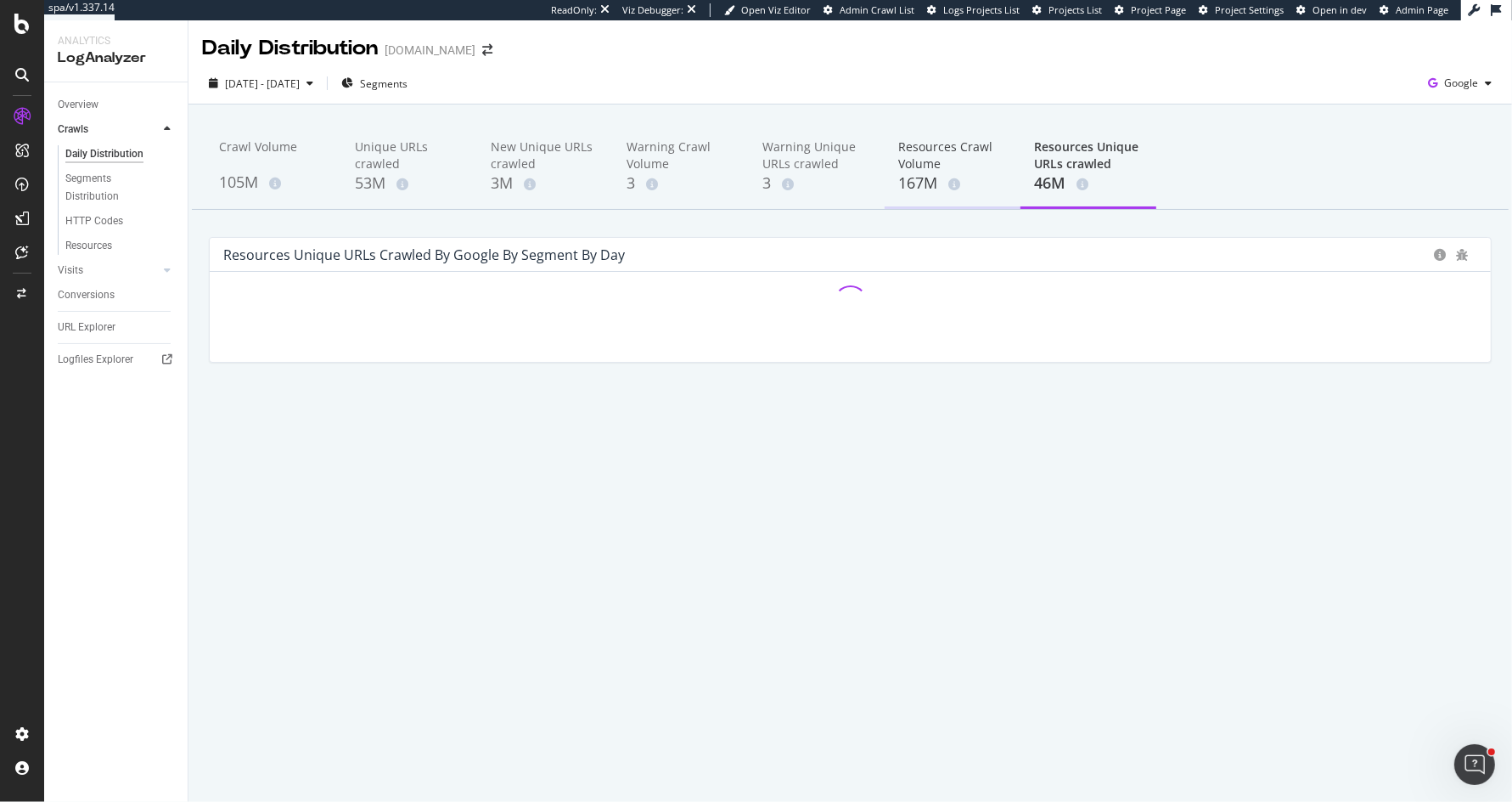
click at [940, 182] on div "167M" at bounding box center [953, 183] width 109 height 22
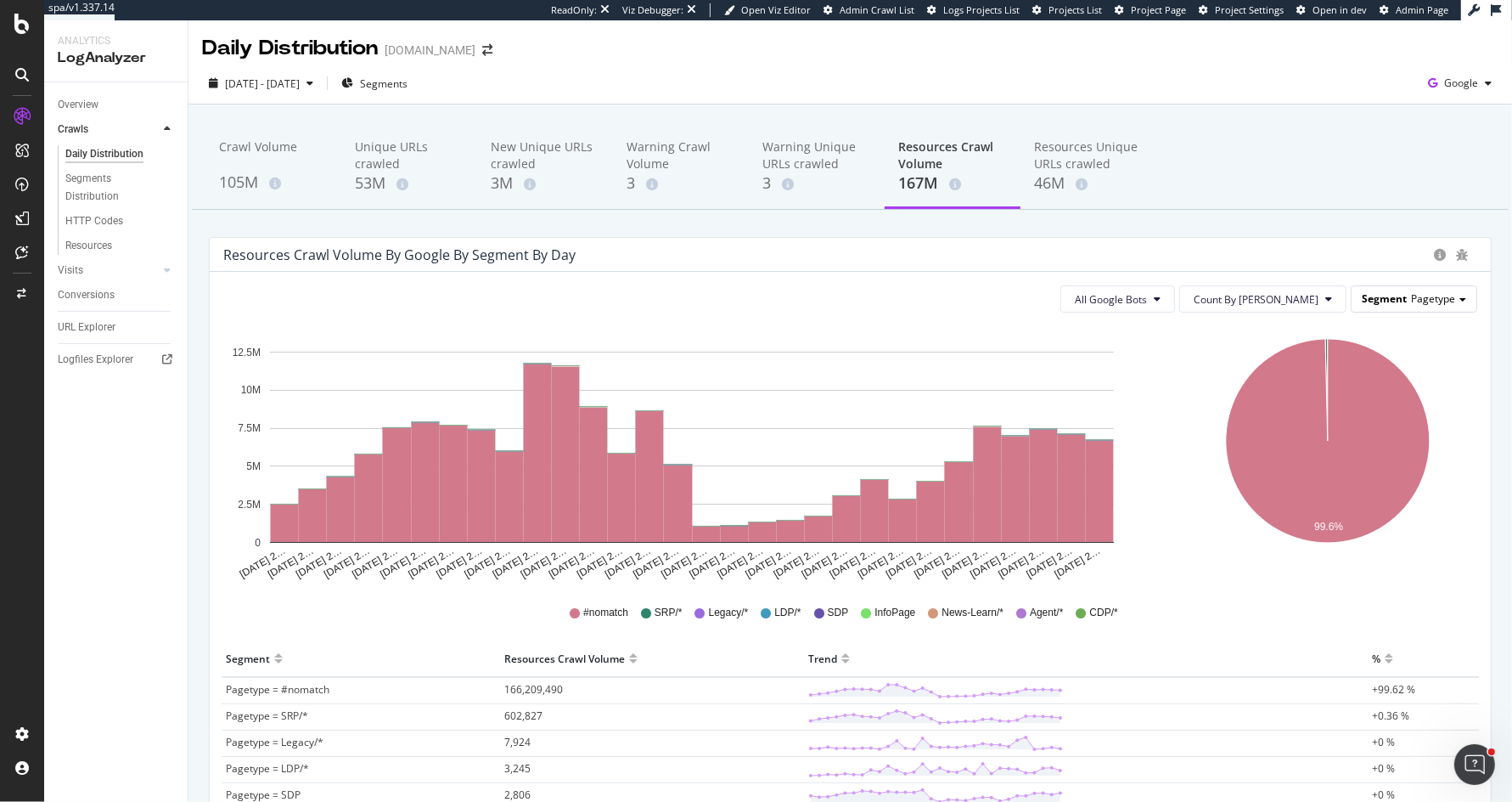
click at [1371, 291] on span "Segment" at bounding box center [1384, 298] width 45 height 14
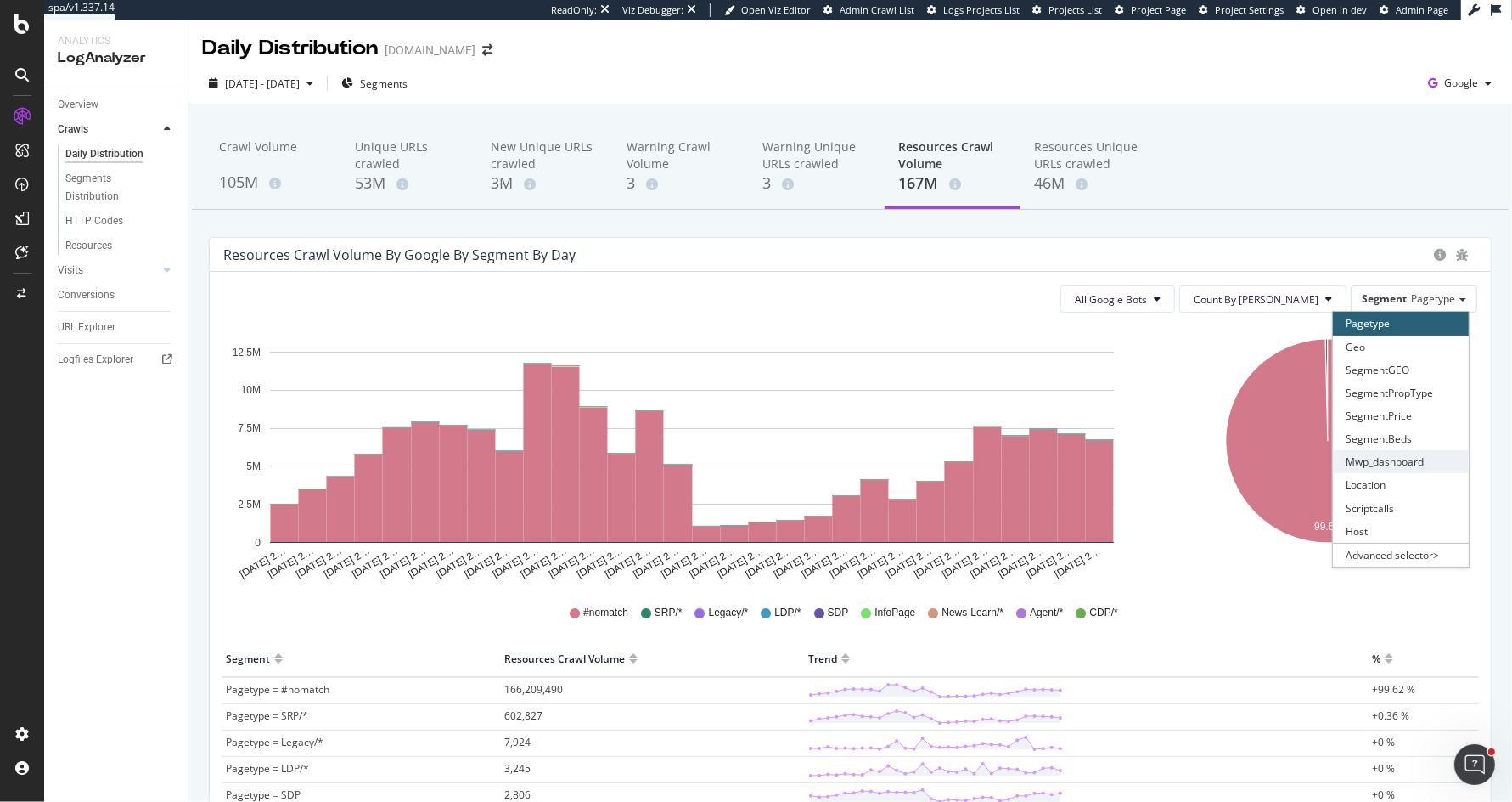
click at [1387, 457] on div "Mwp_dashboard" at bounding box center [1401, 462] width 136 height 23
